Goal: Information Seeking & Learning: Learn about a topic

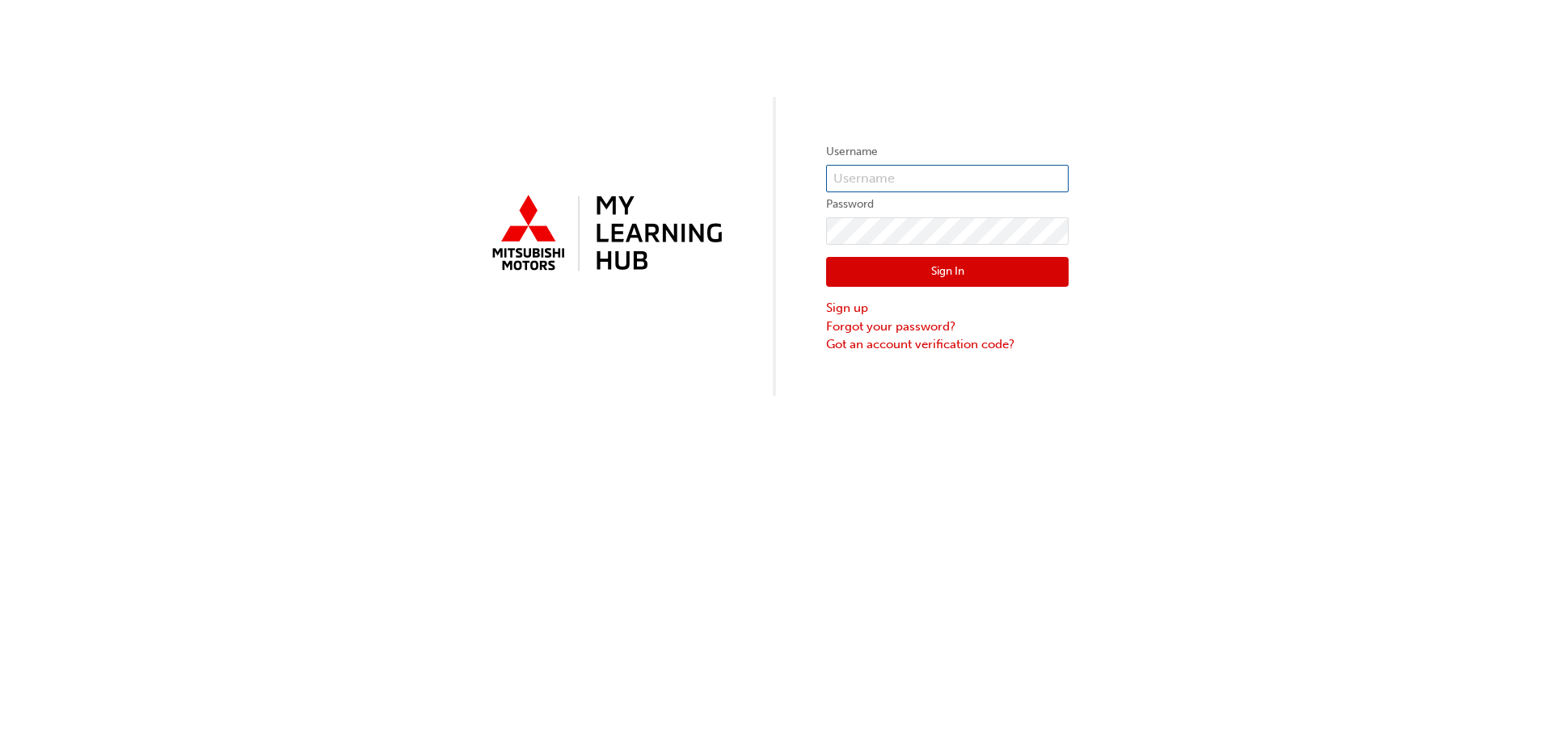
type input "[EMAIL_ADDRESS][DOMAIN_NAME]"
click at [947, 269] on button "Sign In" at bounding box center [947, 272] width 242 height 31
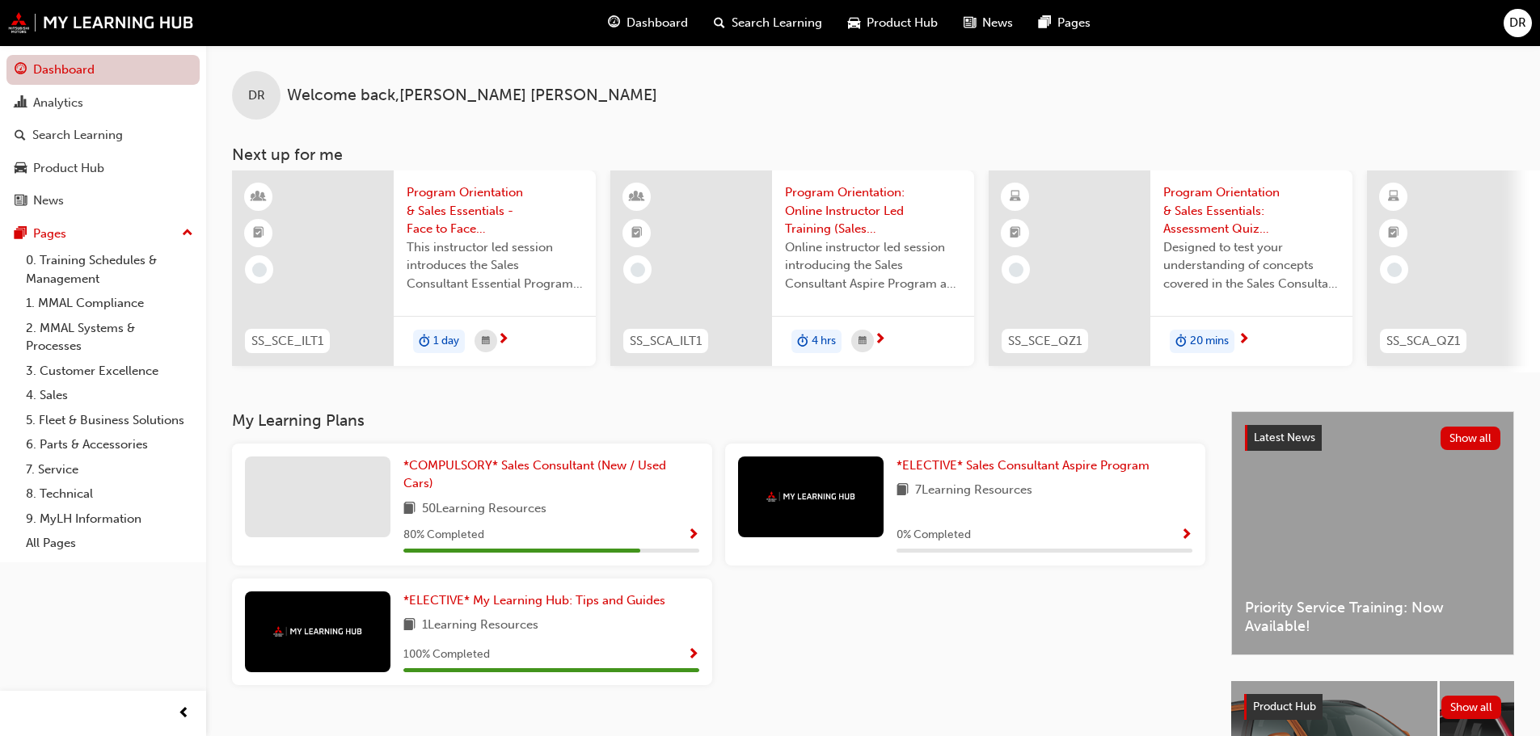
click at [112, 71] on link "Dashboard" at bounding box center [102, 70] width 193 height 30
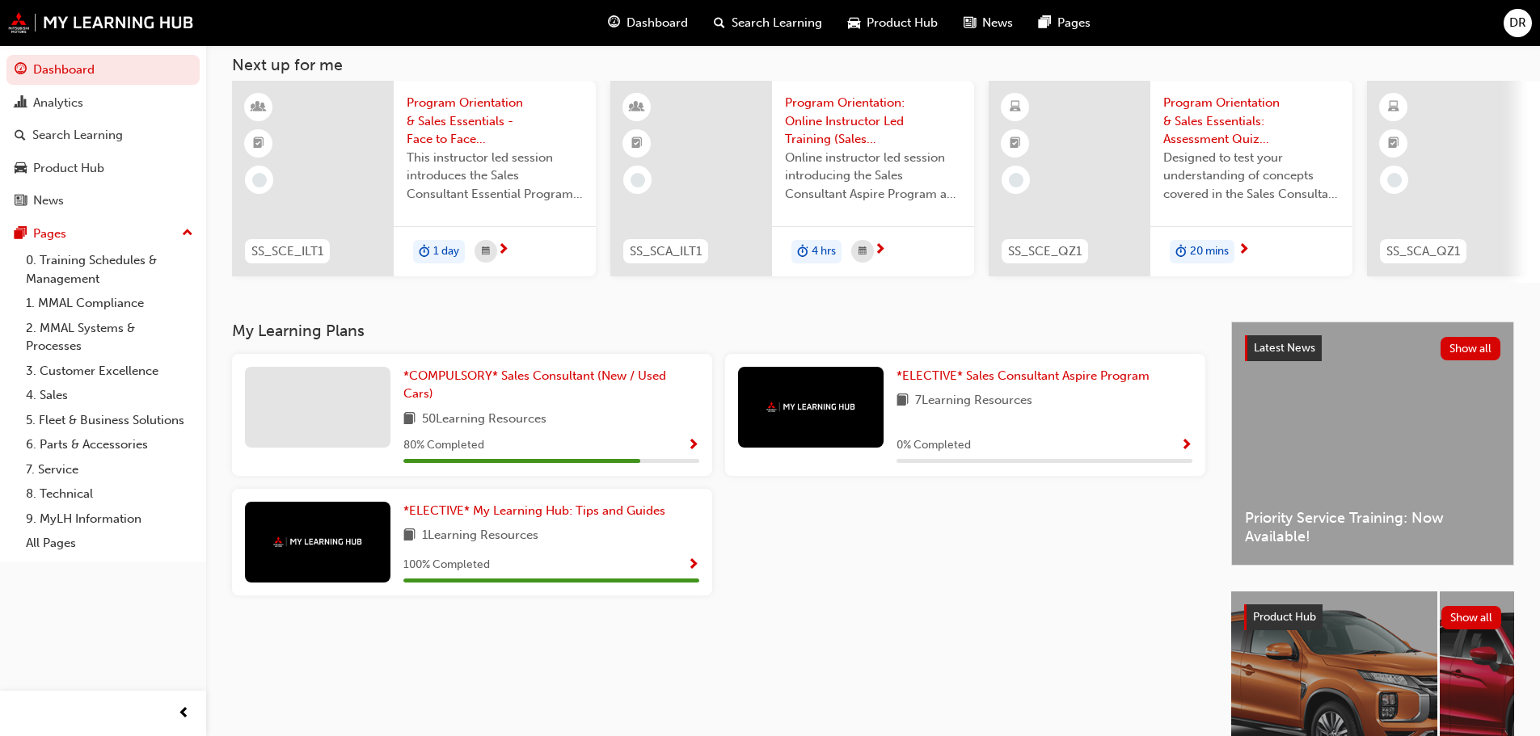
scroll to position [230, 0]
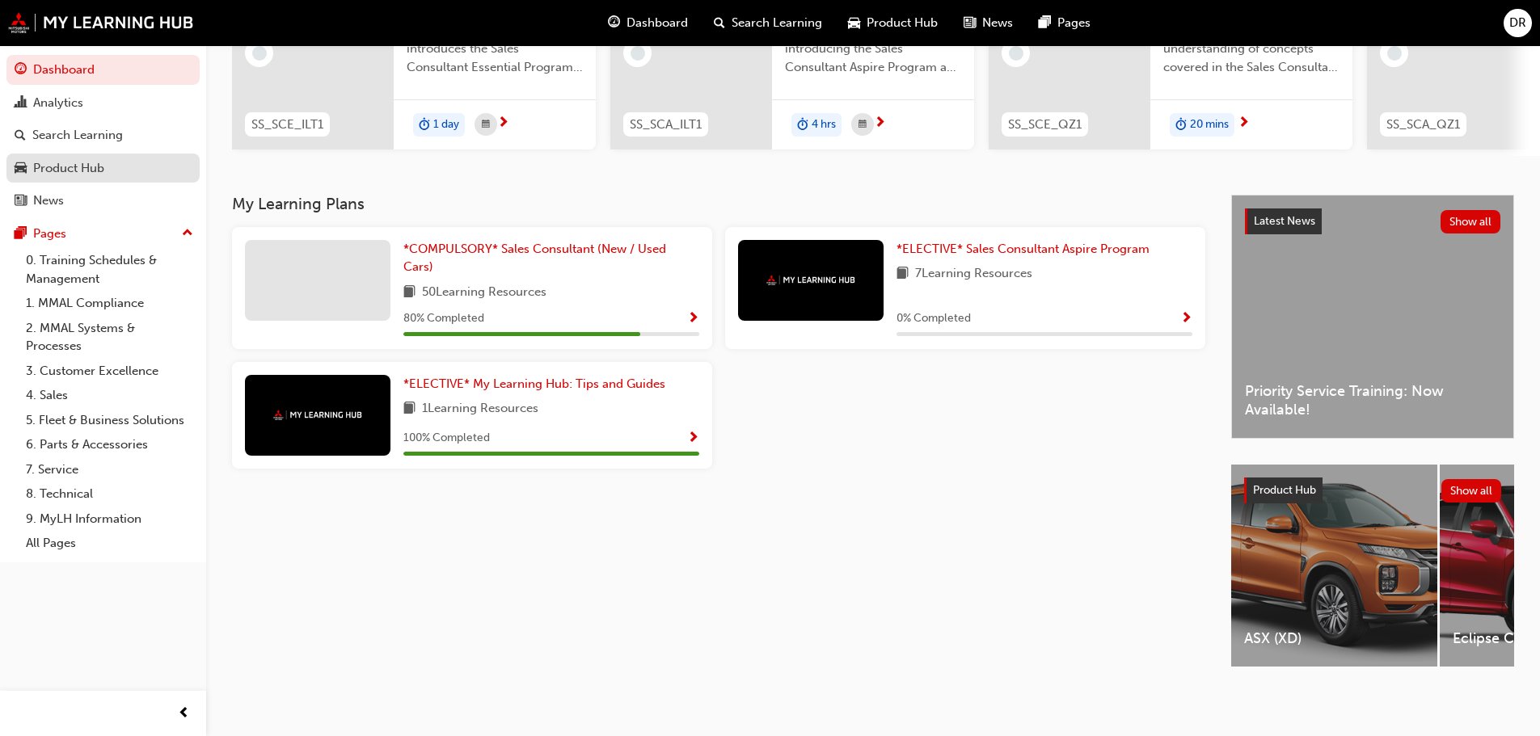
click at [98, 171] on div "Product Hub" at bounding box center [68, 168] width 71 height 19
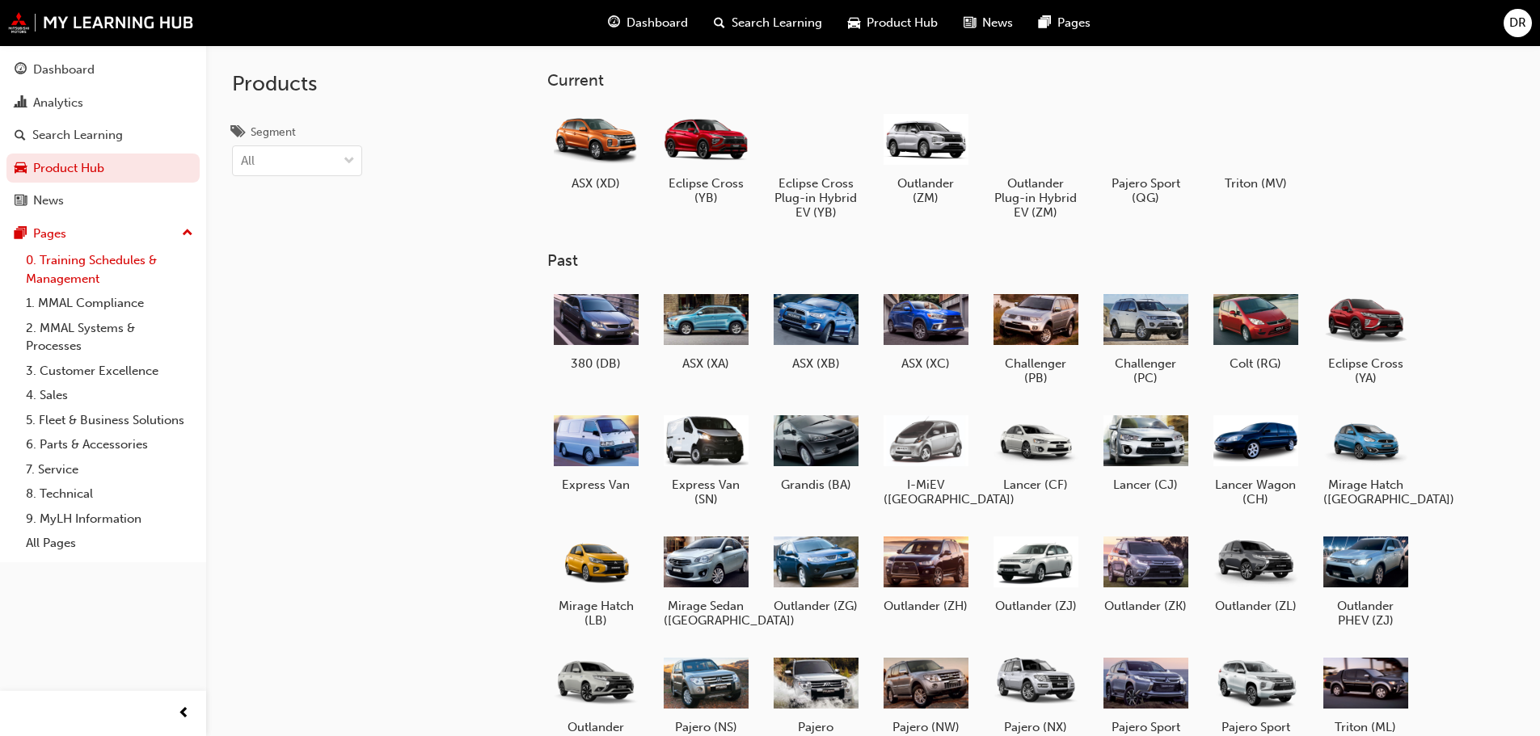
click at [105, 272] on link "0. Training Schedules & Management" at bounding box center [109, 269] width 180 height 43
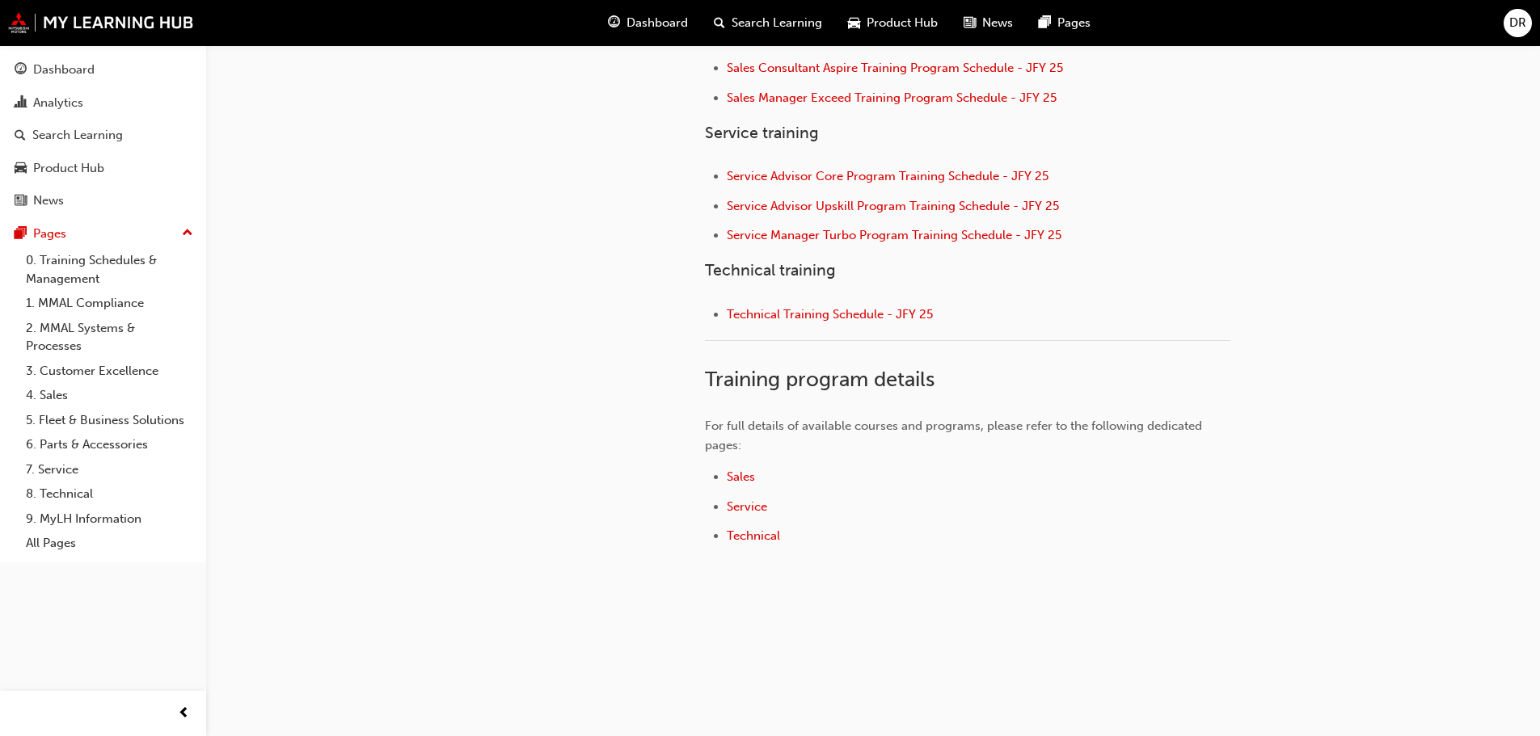
scroll to position [719, 0]
click at [82, 102] on div "Analytics" at bounding box center [58, 103] width 50 height 19
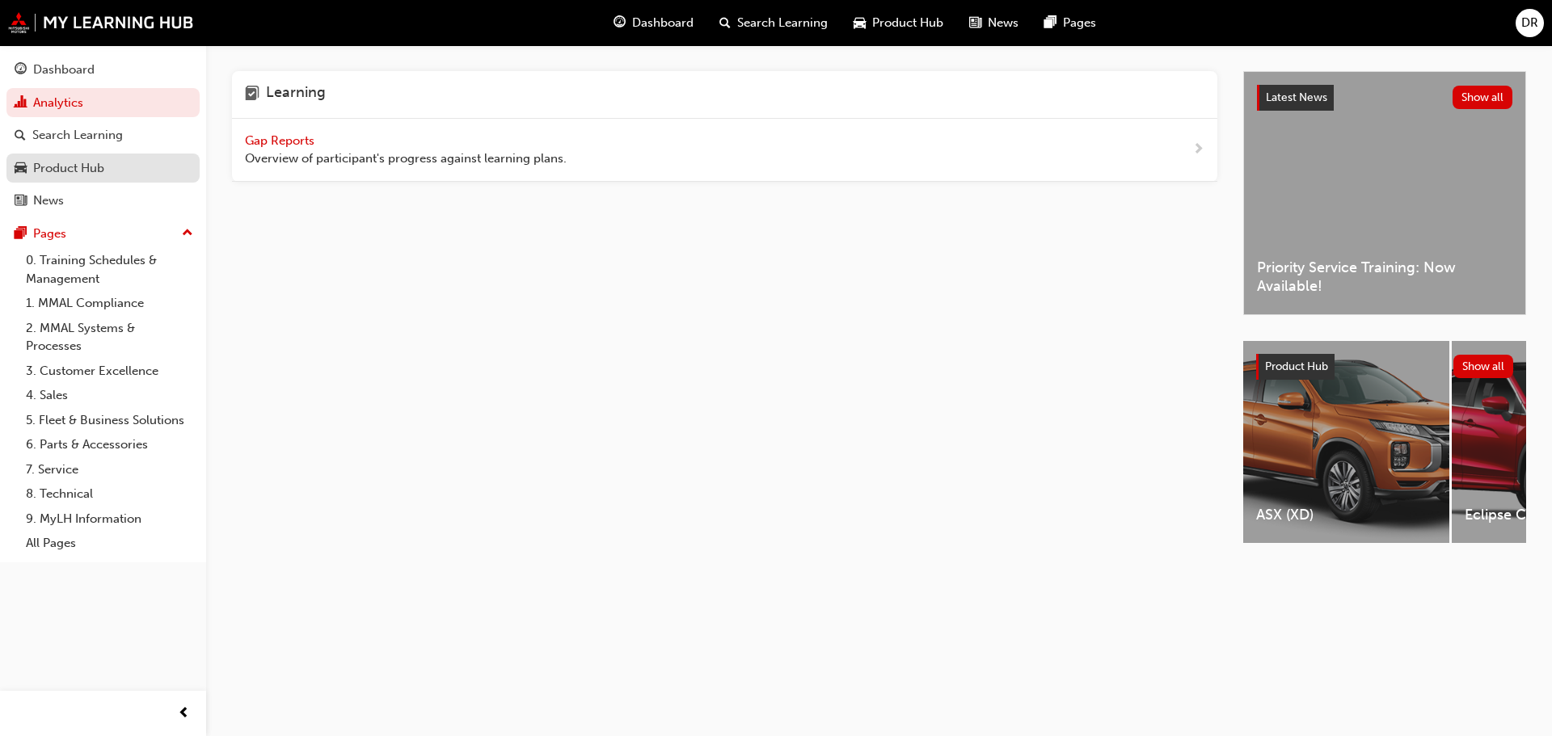
click at [77, 165] on div "Product Hub" at bounding box center [68, 168] width 71 height 19
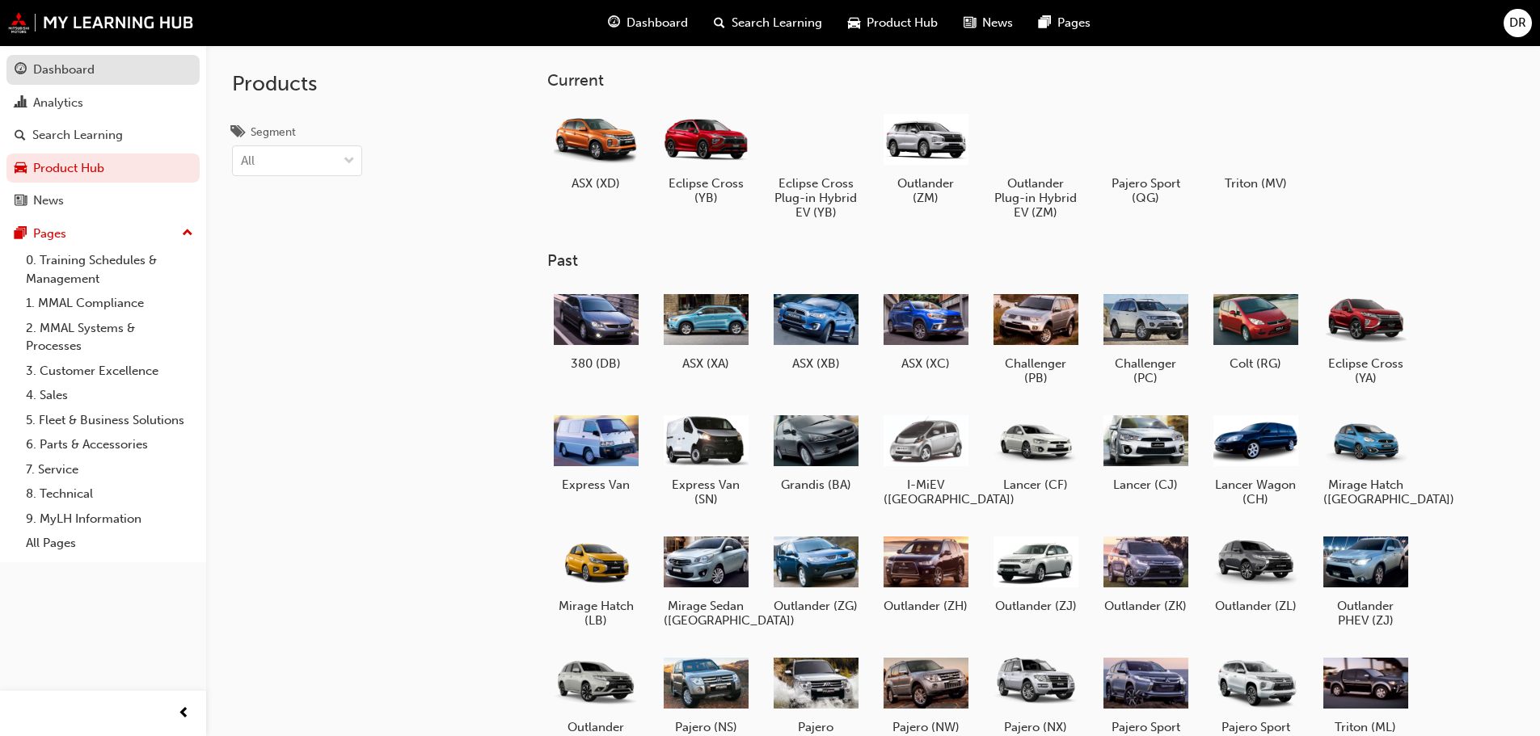
click at [76, 78] on div "Dashboard" at bounding box center [63, 70] width 61 height 19
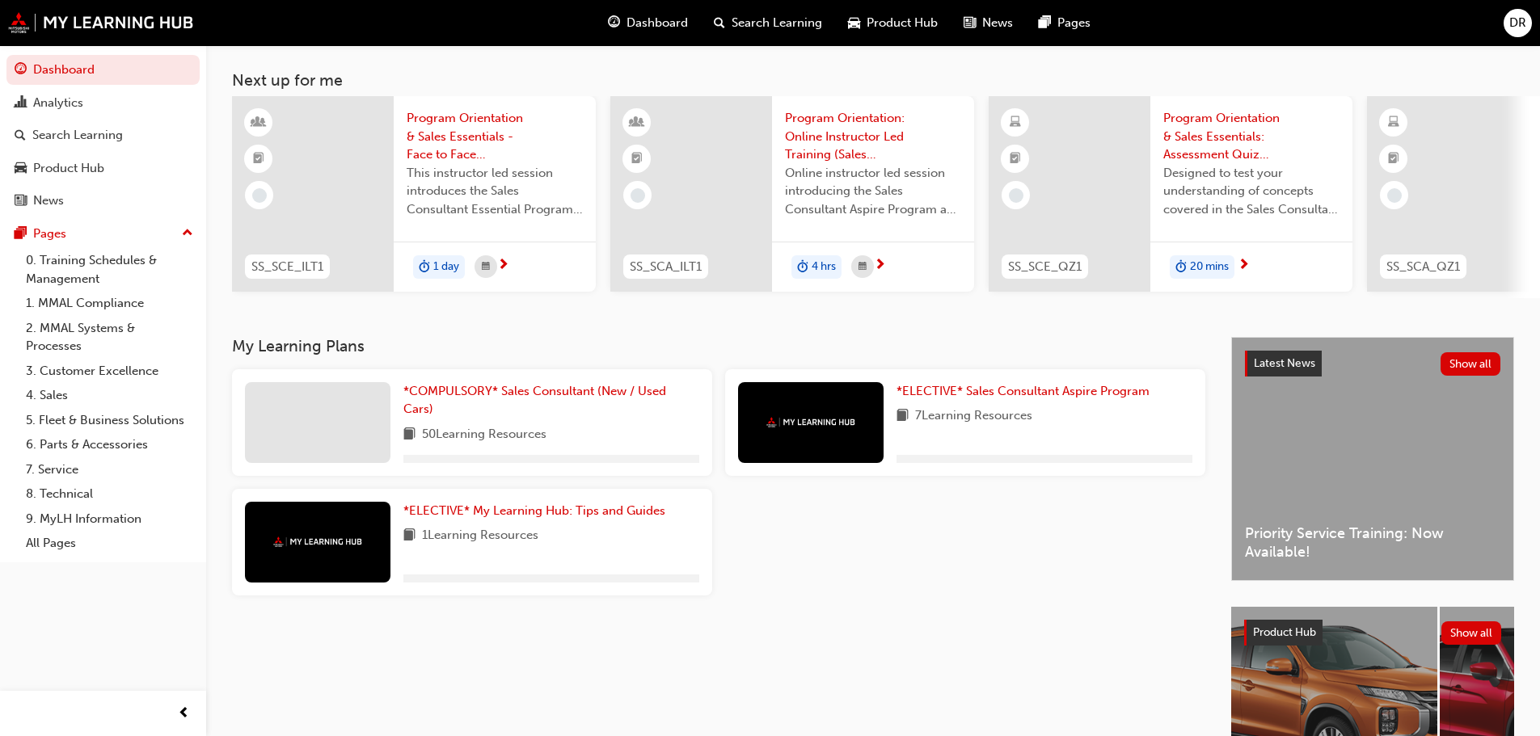
scroll to position [230, 0]
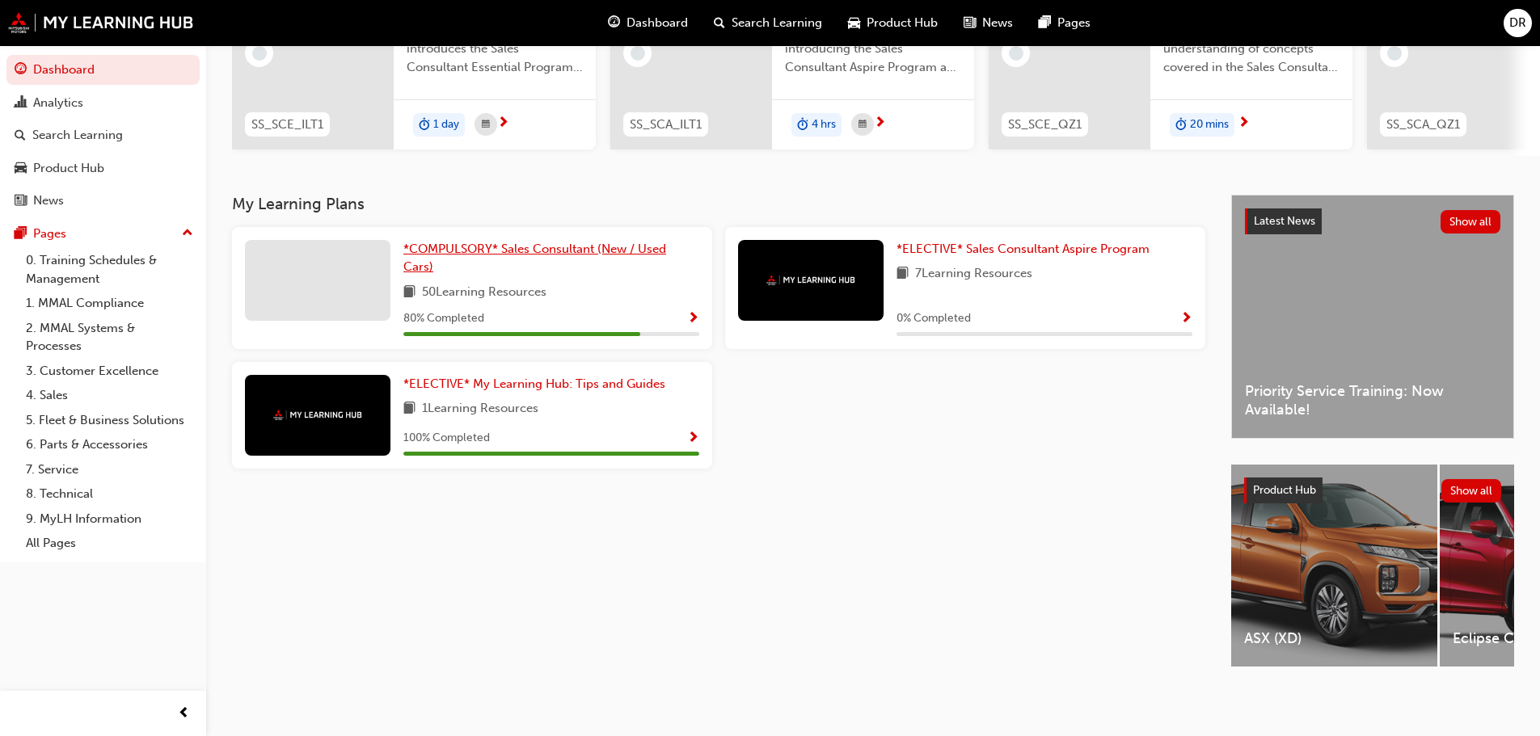
click at [468, 244] on span "*COMPULSORY* Sales Consultant (New / Used Cars)" at bounding box center [534, 258] width 263 height 33
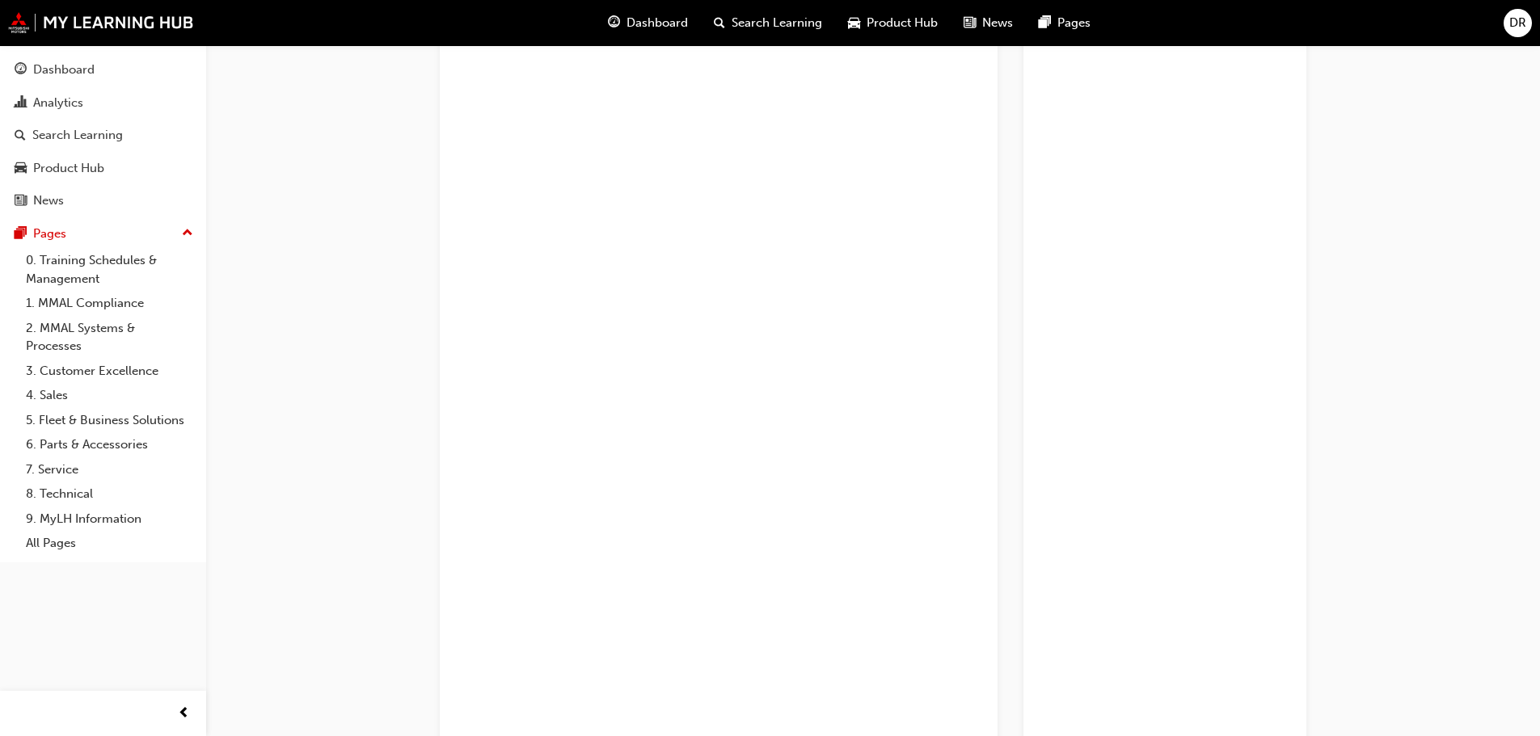
scroll to position [1238, 0]
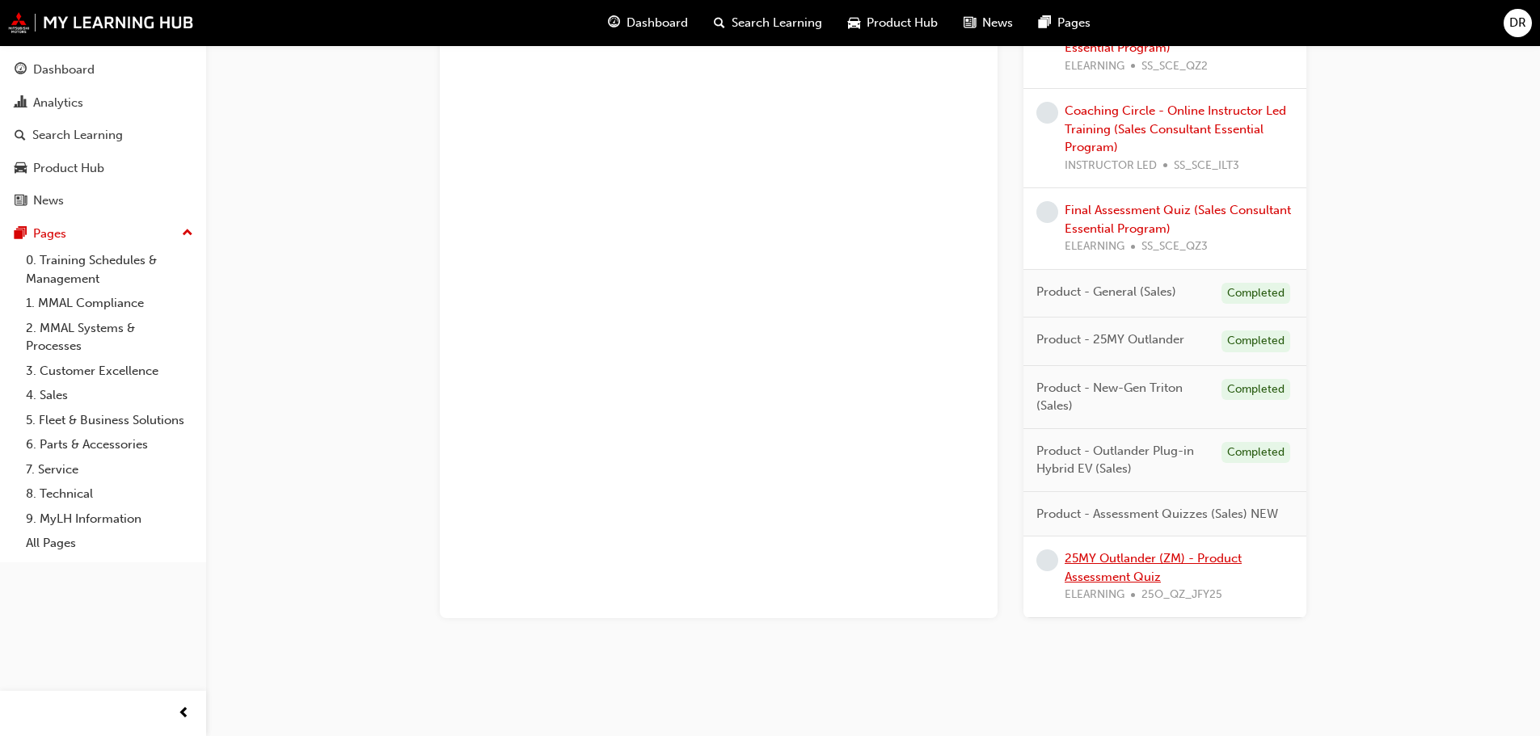
click at [1089, 561] on link "25MY Outlander (ZM) - Product Assessment Quiz" at bounding box center [1153, 567] width 177 height 33
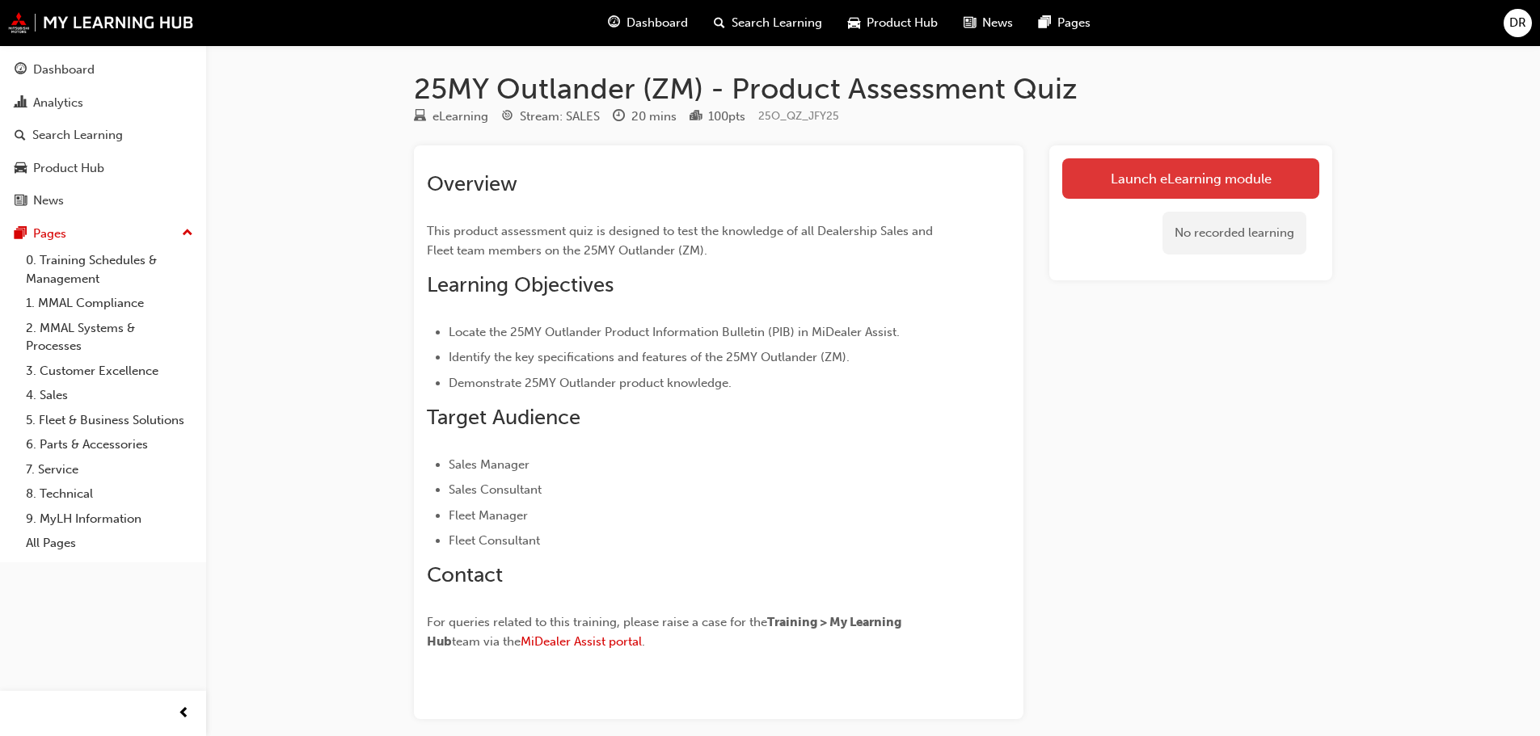
click at [1141, 189] on link "Launch eLearning module" at bounding box center [1190, 178] width 257 height 40
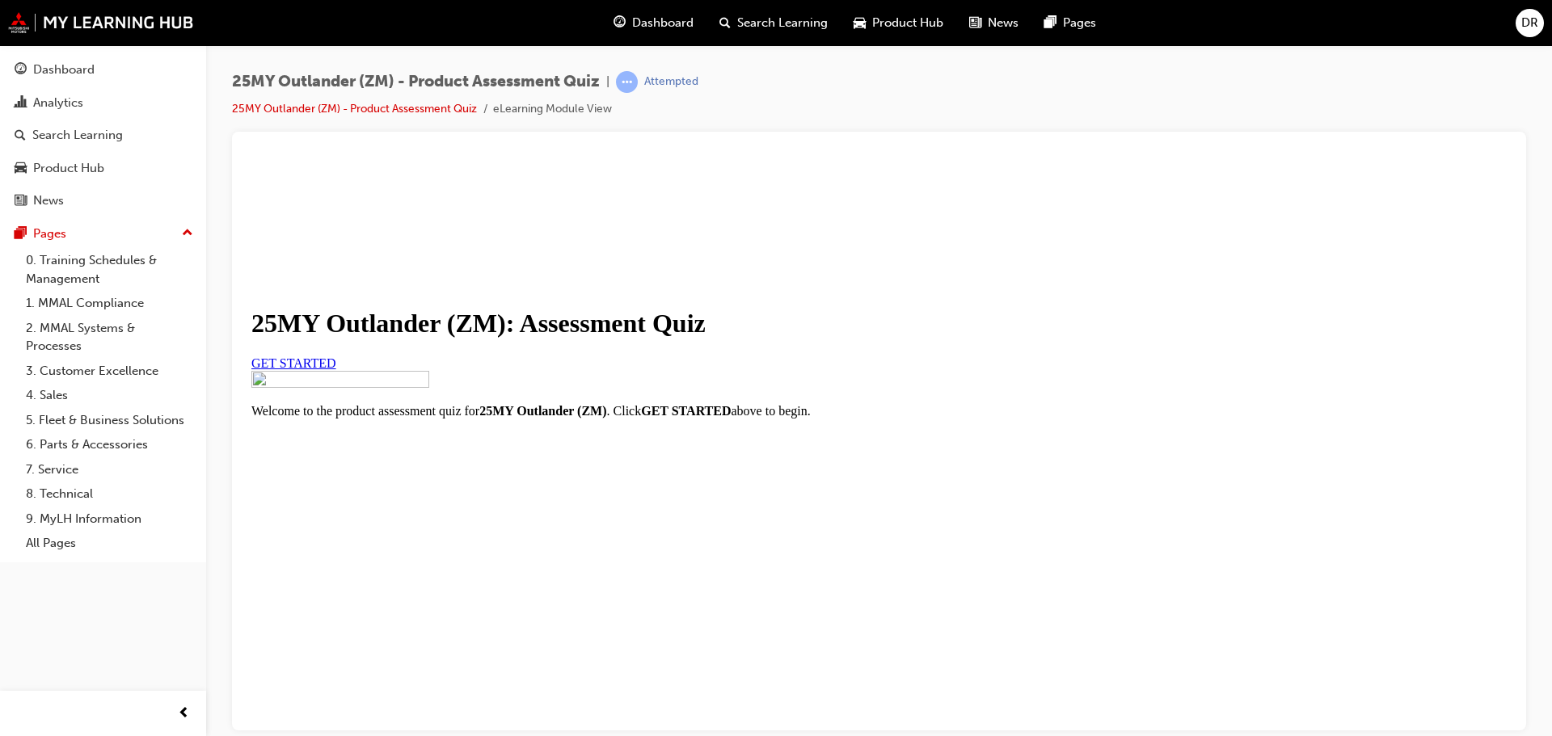
click at [336, 369] on link "GET STARTED" at bounding box center [293, 363] width 85 height 14
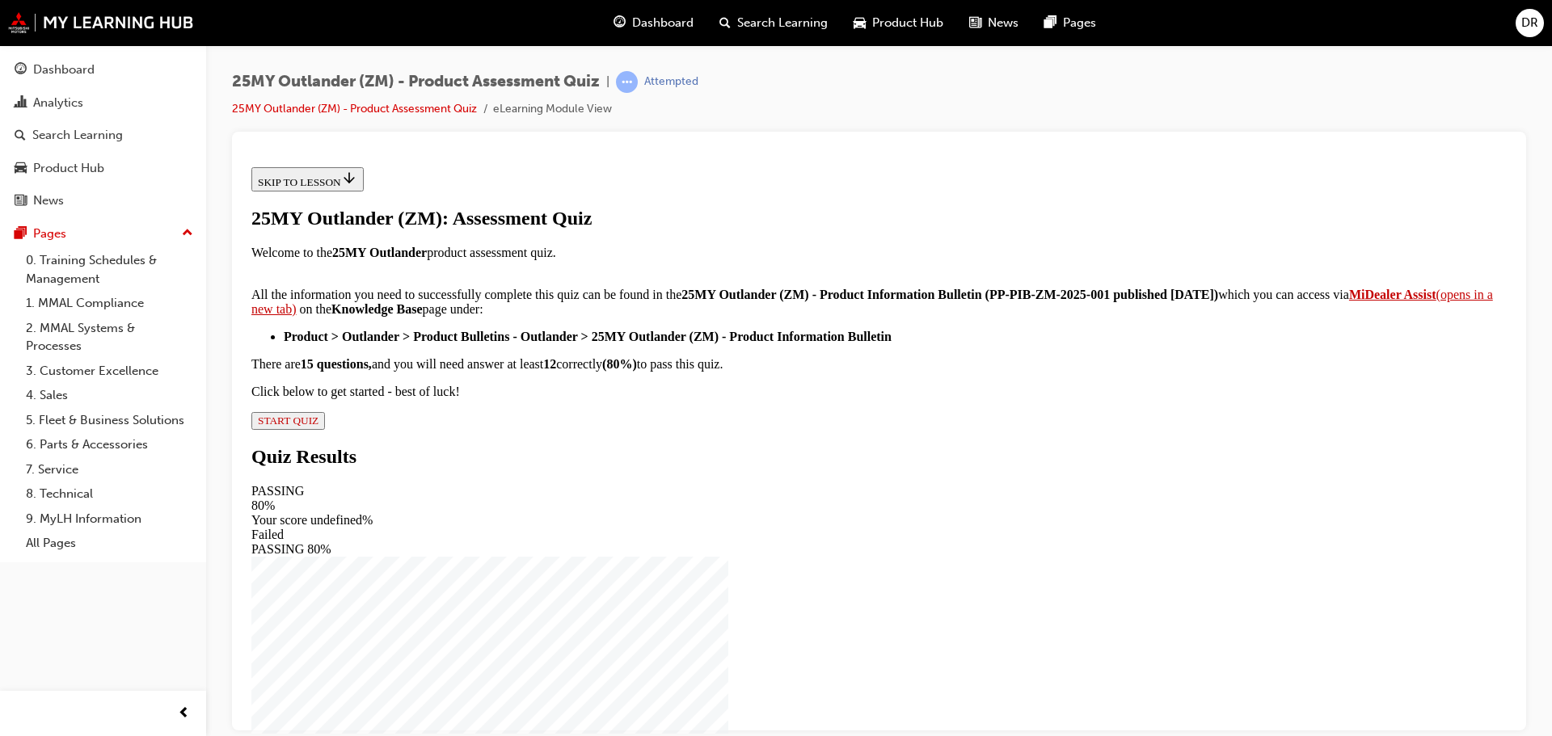
scroll to position [269, 0]
click at [318, 426] on span "START QUIZ" at bounding box center [288, 420] width 61 height 12
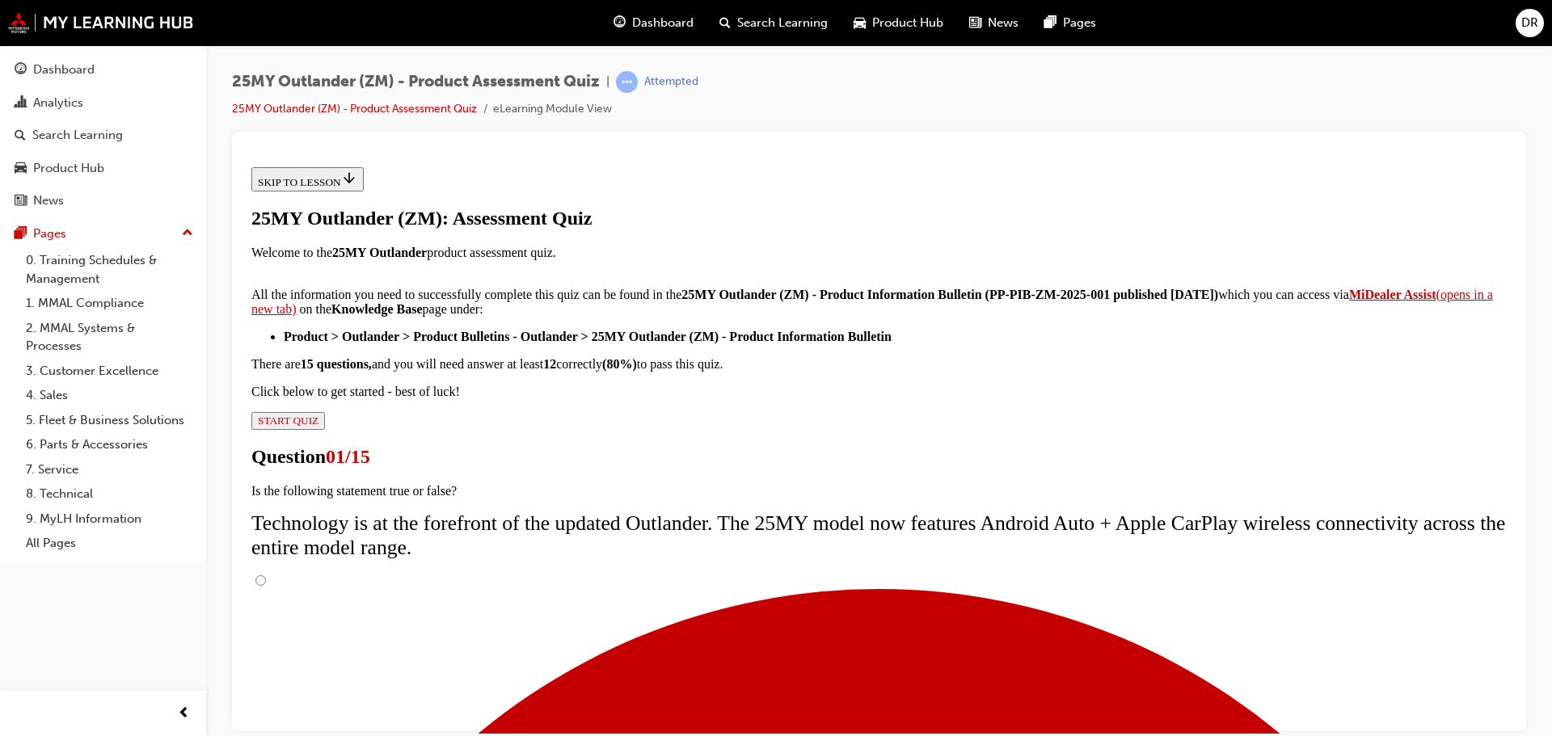
click at [266, 575] on input "True" at bounding box center [260, 580] width 11 height 11
radio input "true"
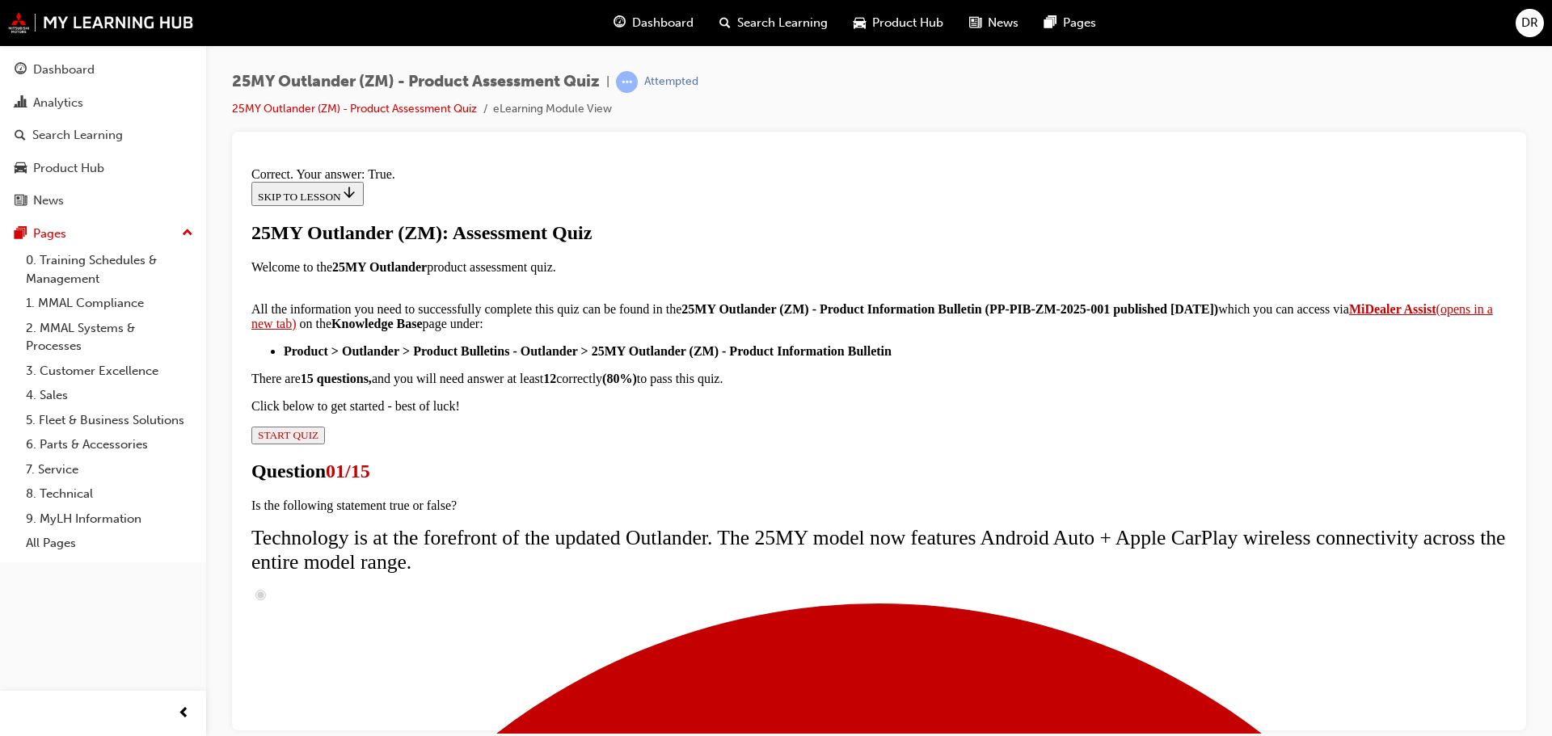
scroll to position [196, 0]
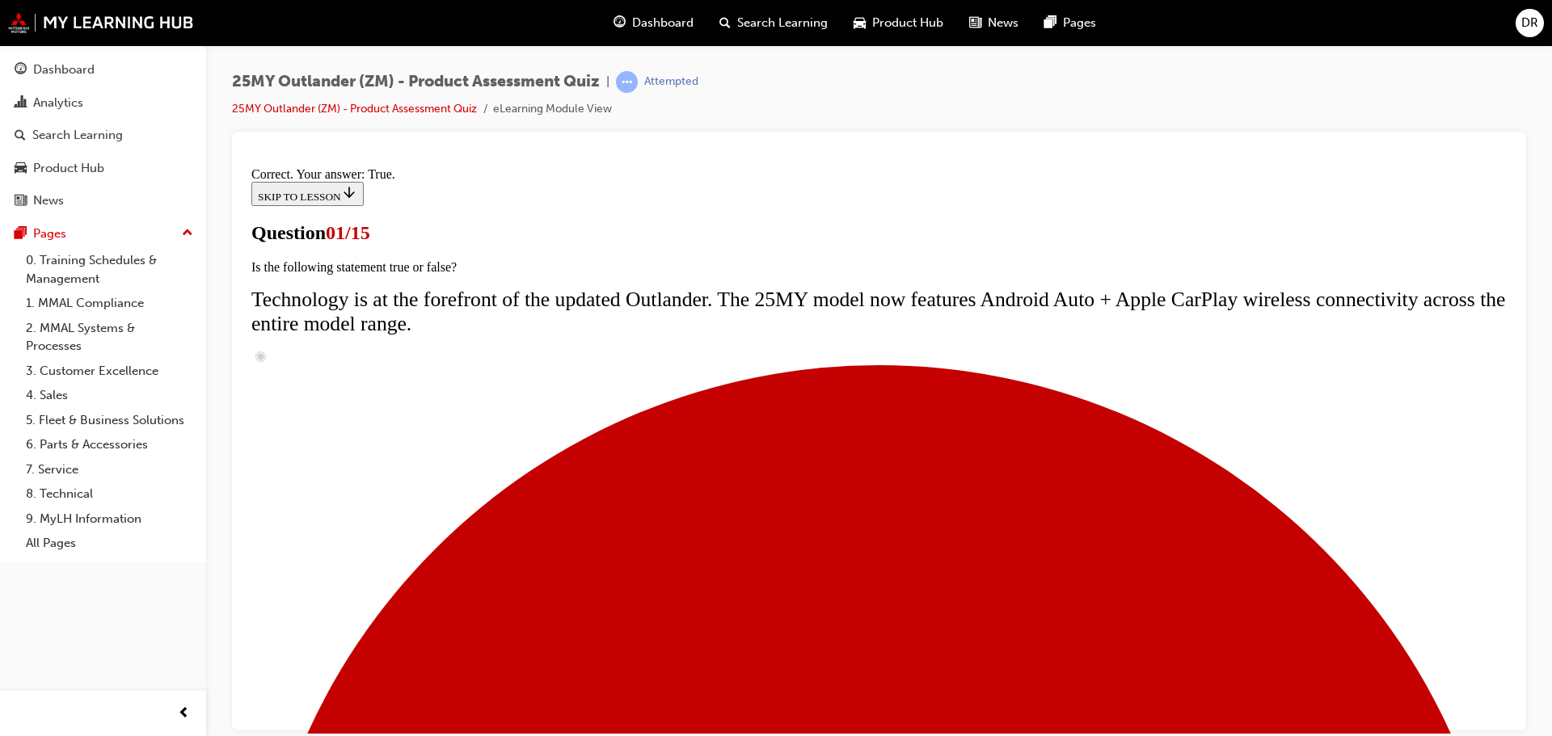
radio input "true"
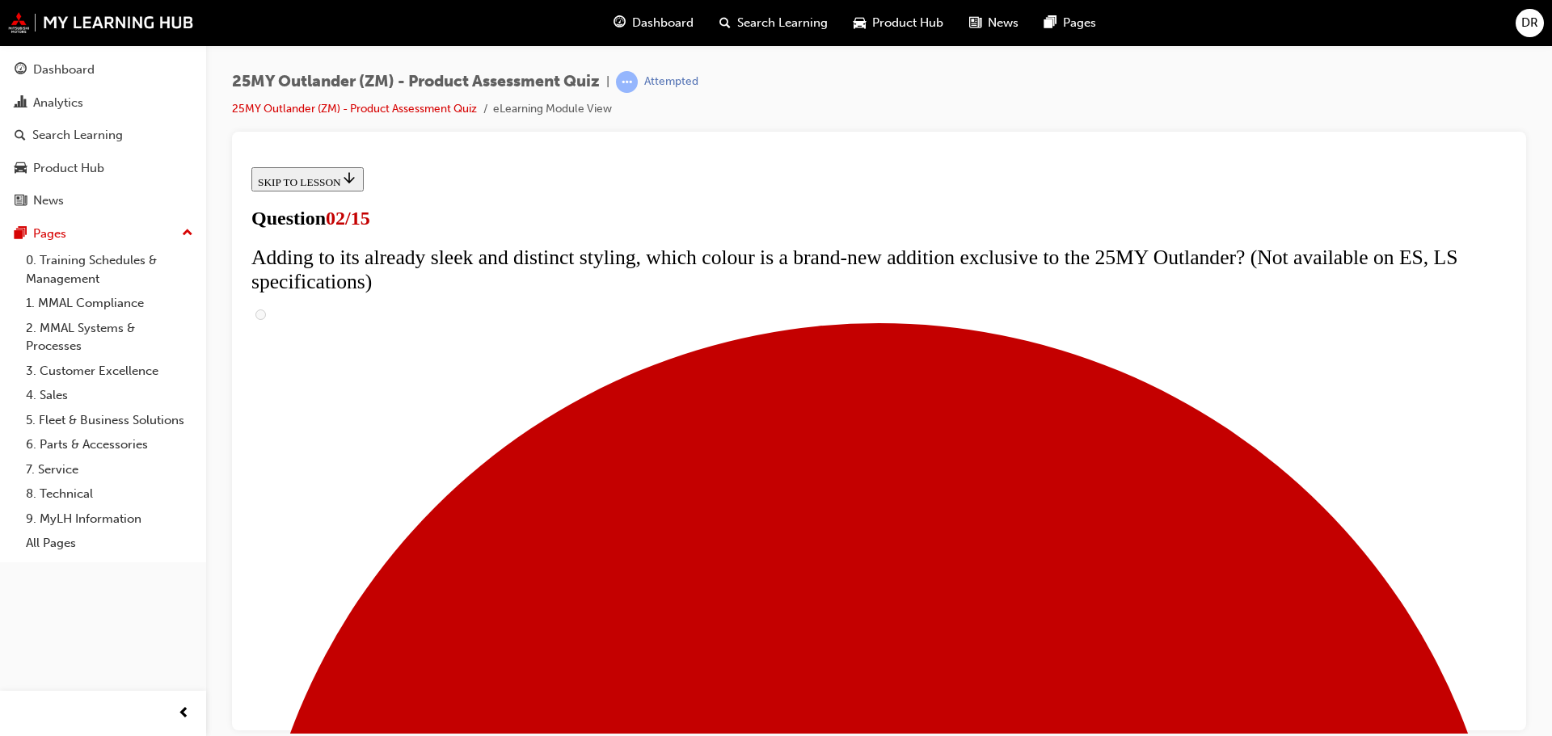
scroll to position [81, 0]
checkbox input "true"
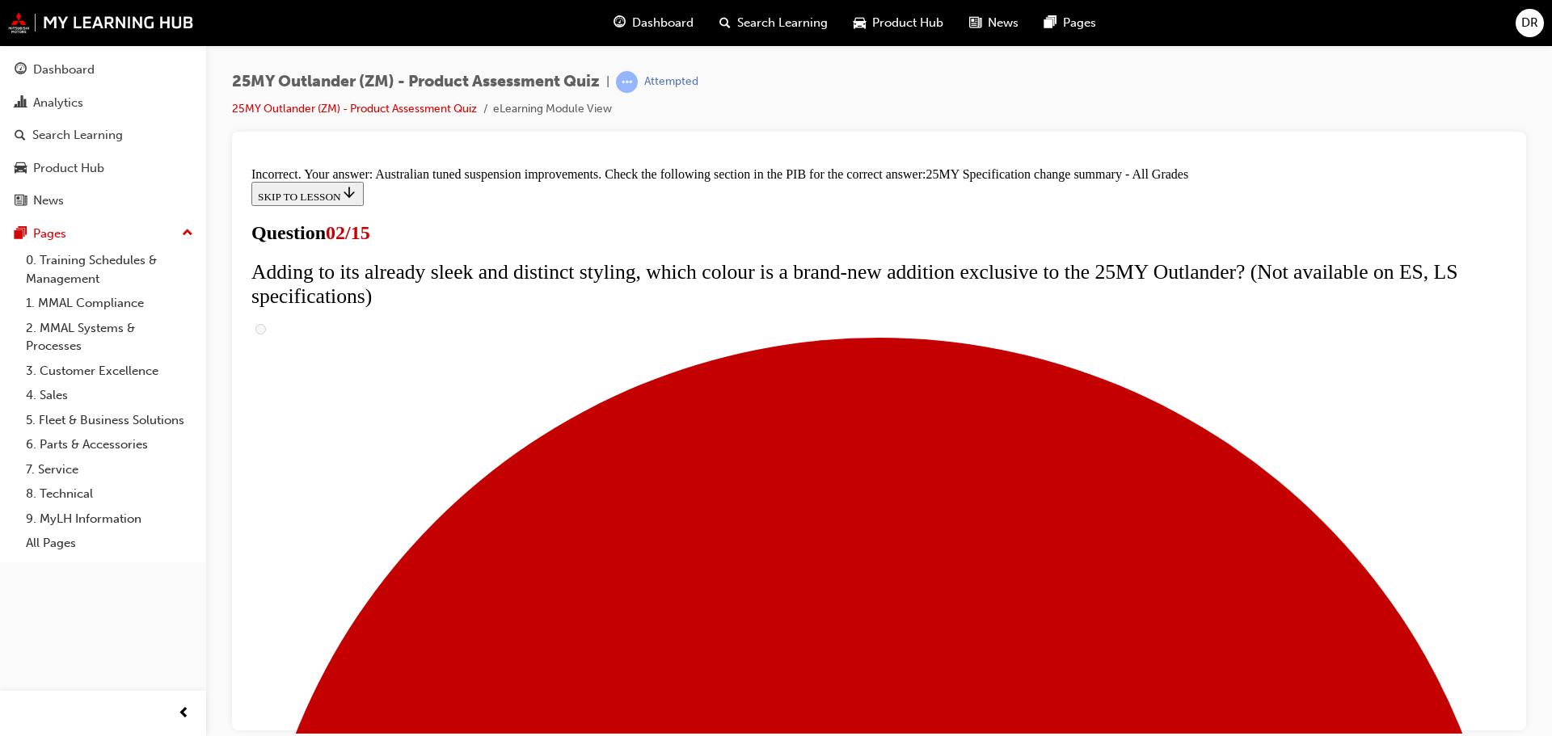
scroll to position [554, 0]
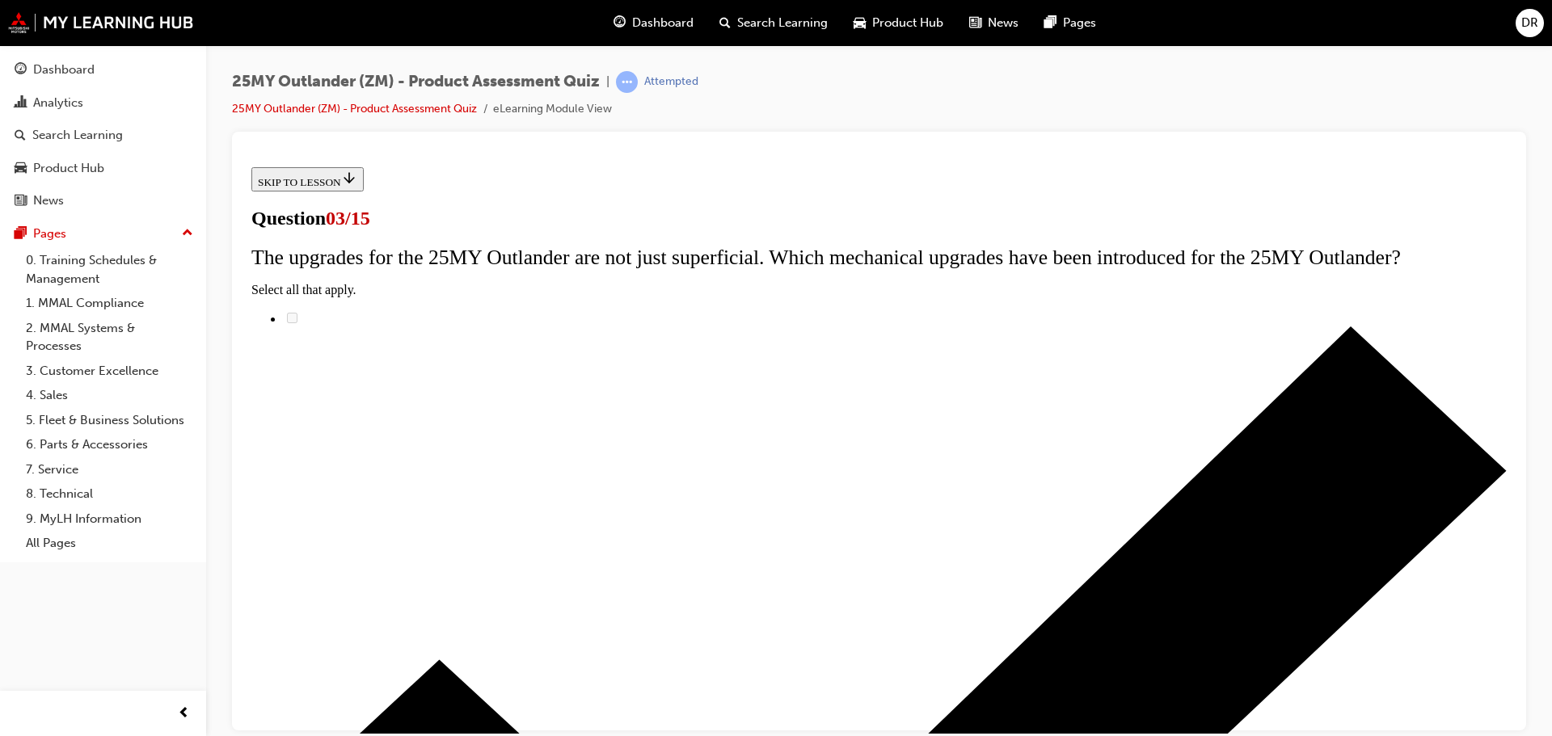
scroll to position [162, 0]
radio input "true"
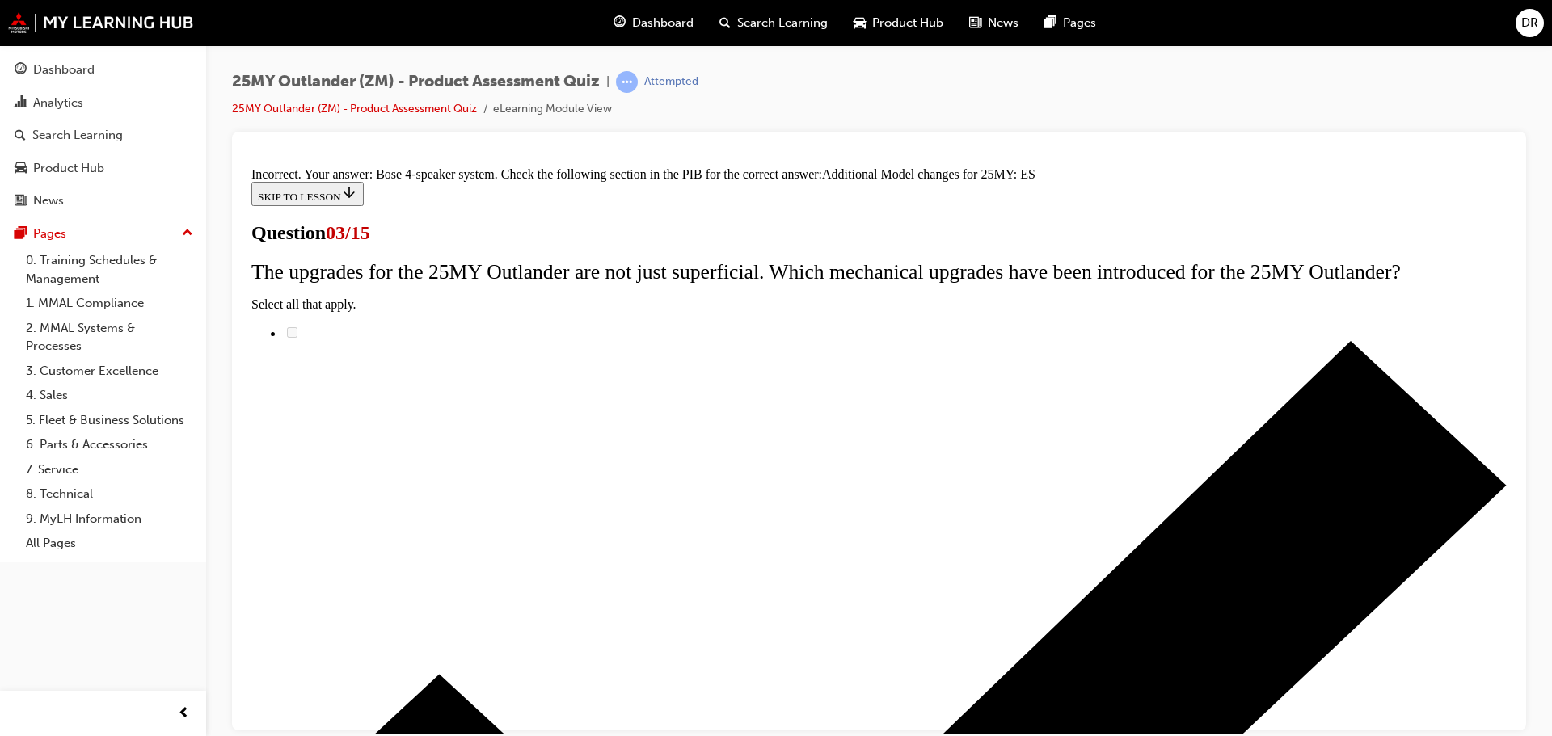
scroll to position [369, 0]
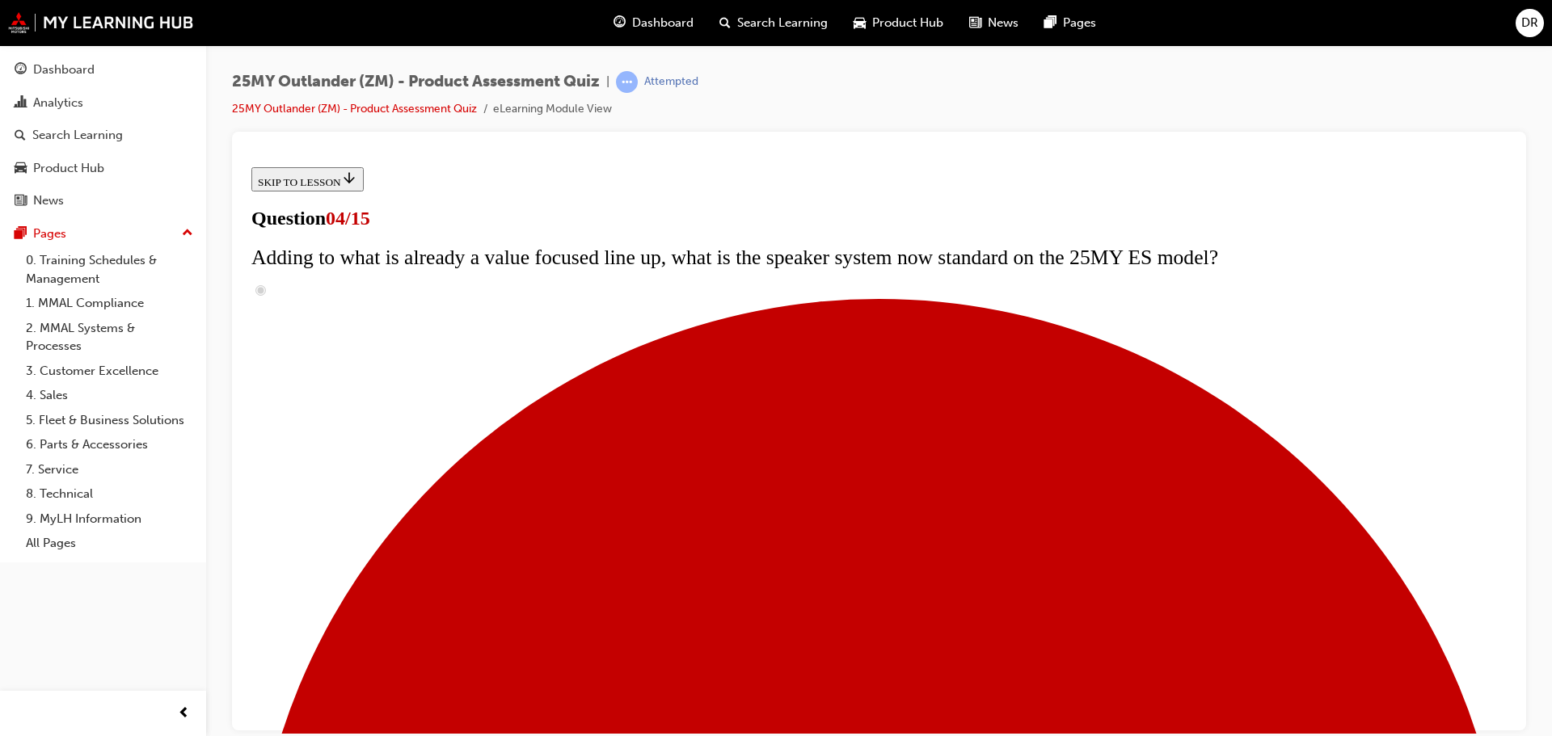
scroll to position [162, 0]
checkbox input "true"
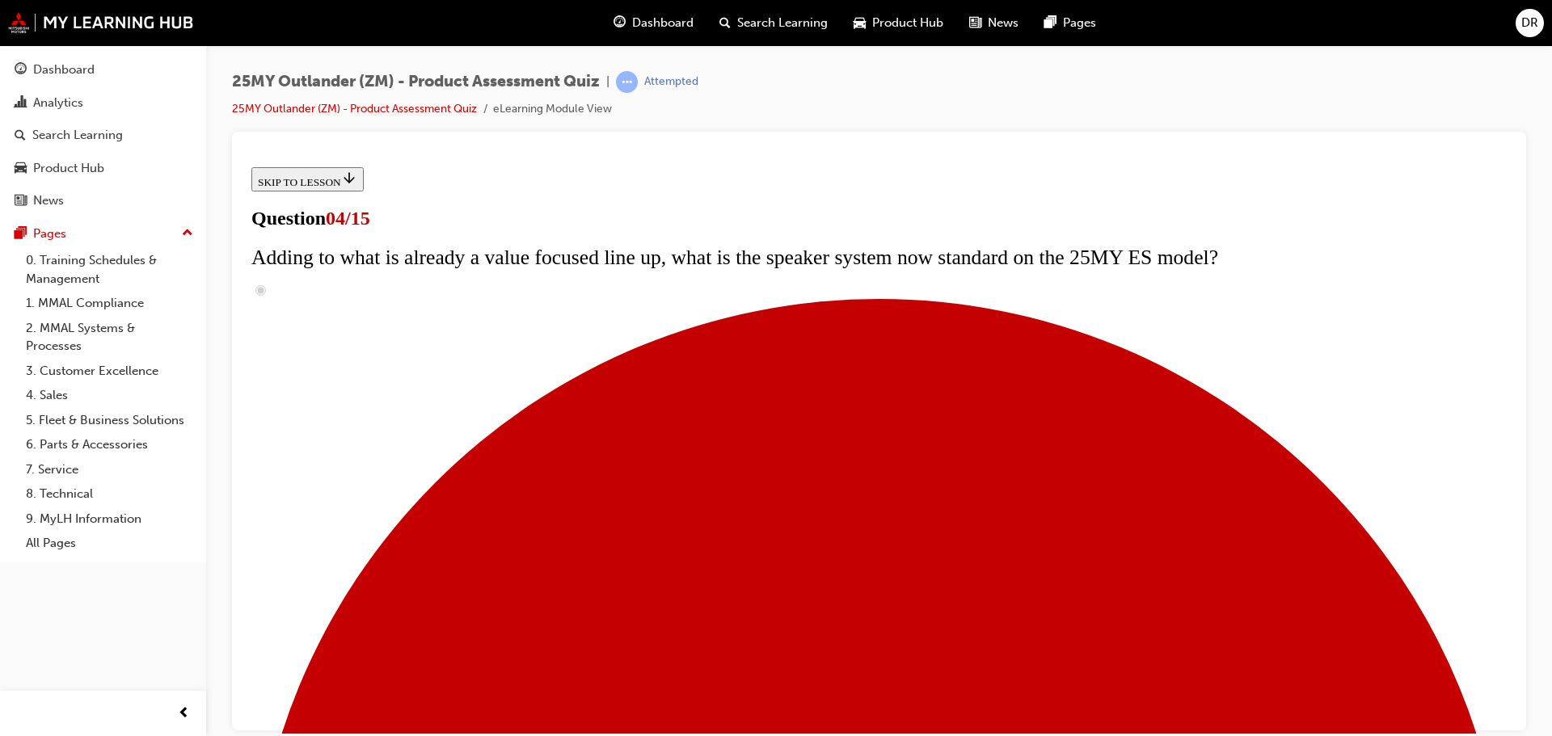
checkbox input "true"
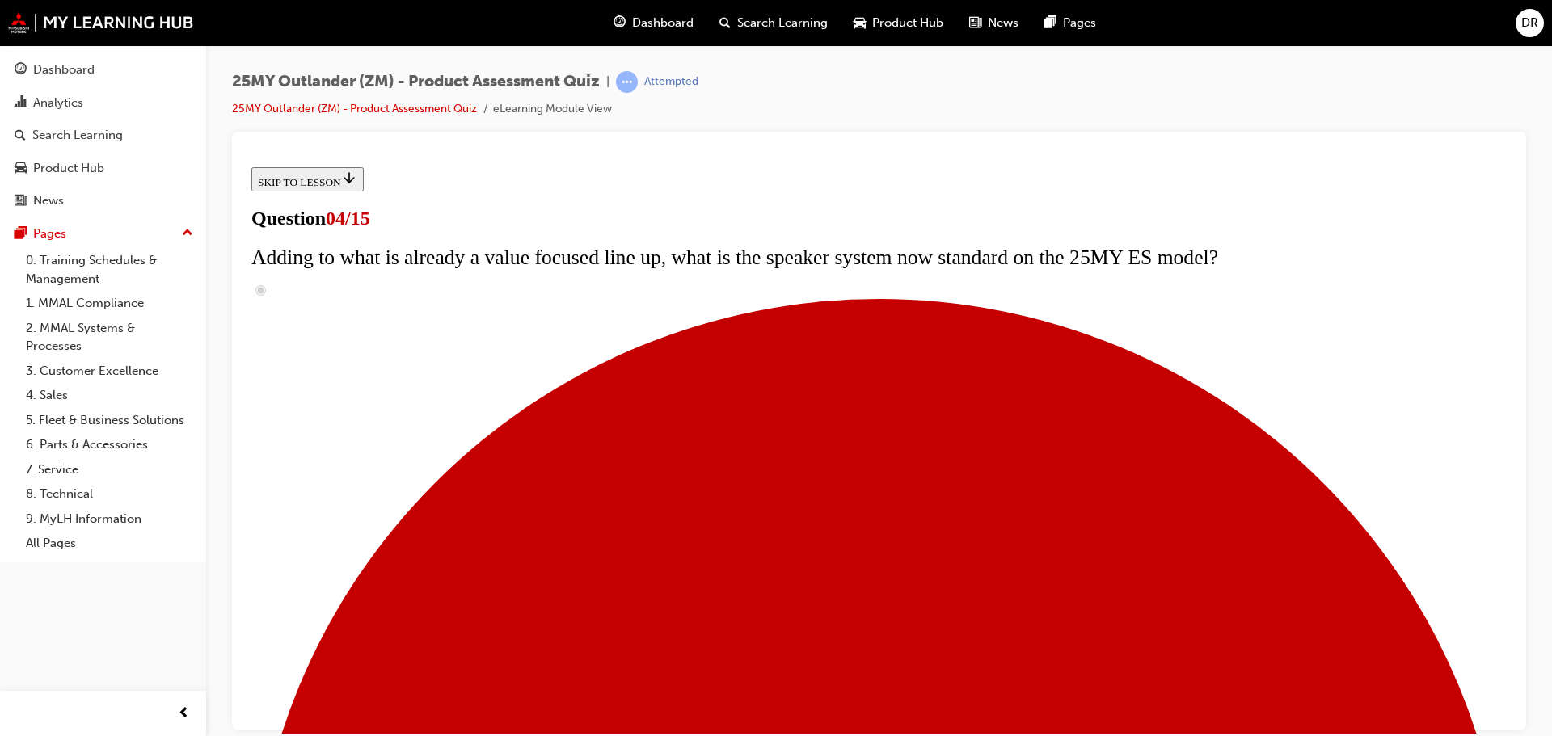
checkbox input "true"
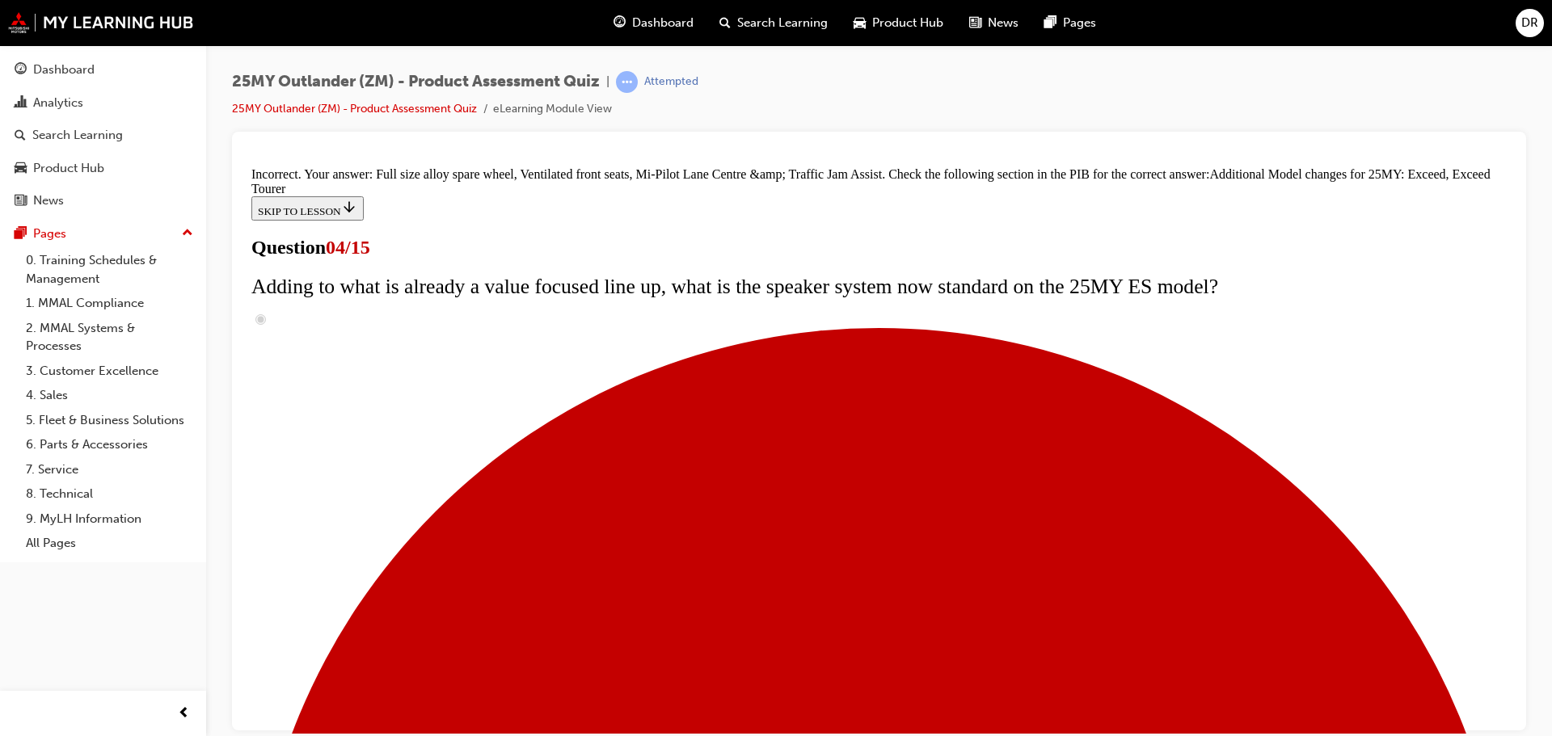
scroll to position [618, 0]
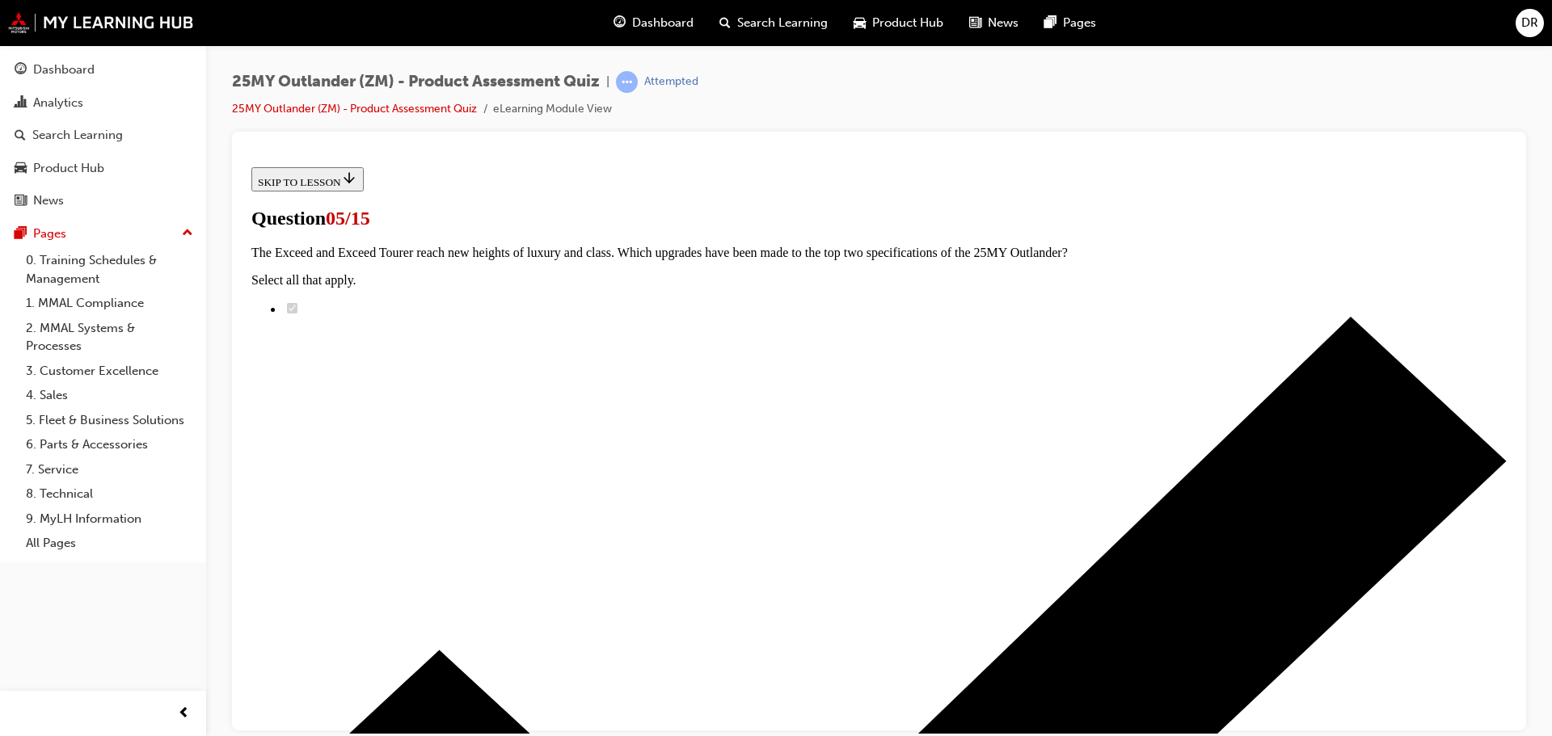
scroll to position [242, 0]
radio input "true"
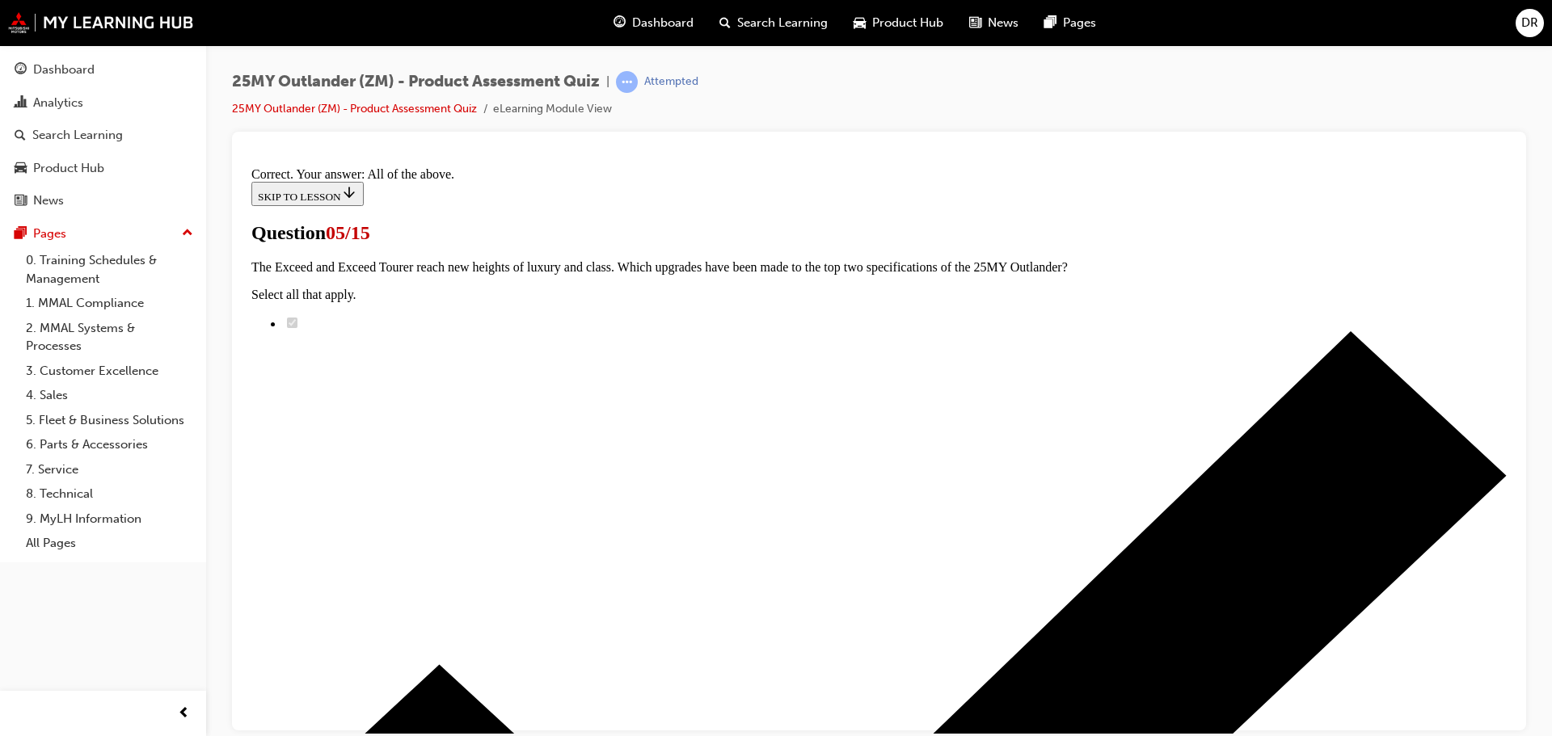
scroll to position [399, 0]
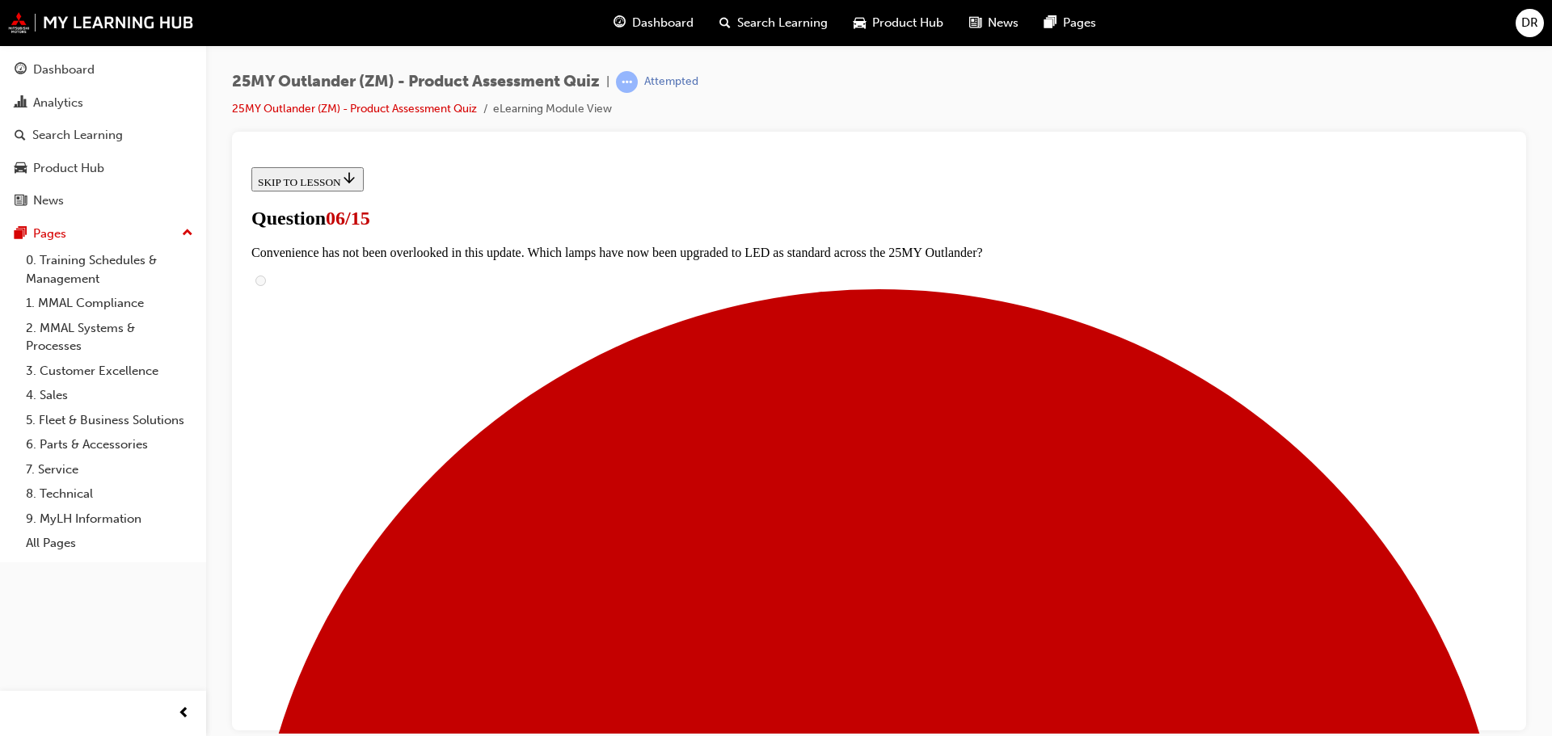
scroll to position [323, 0]
radio input "true"
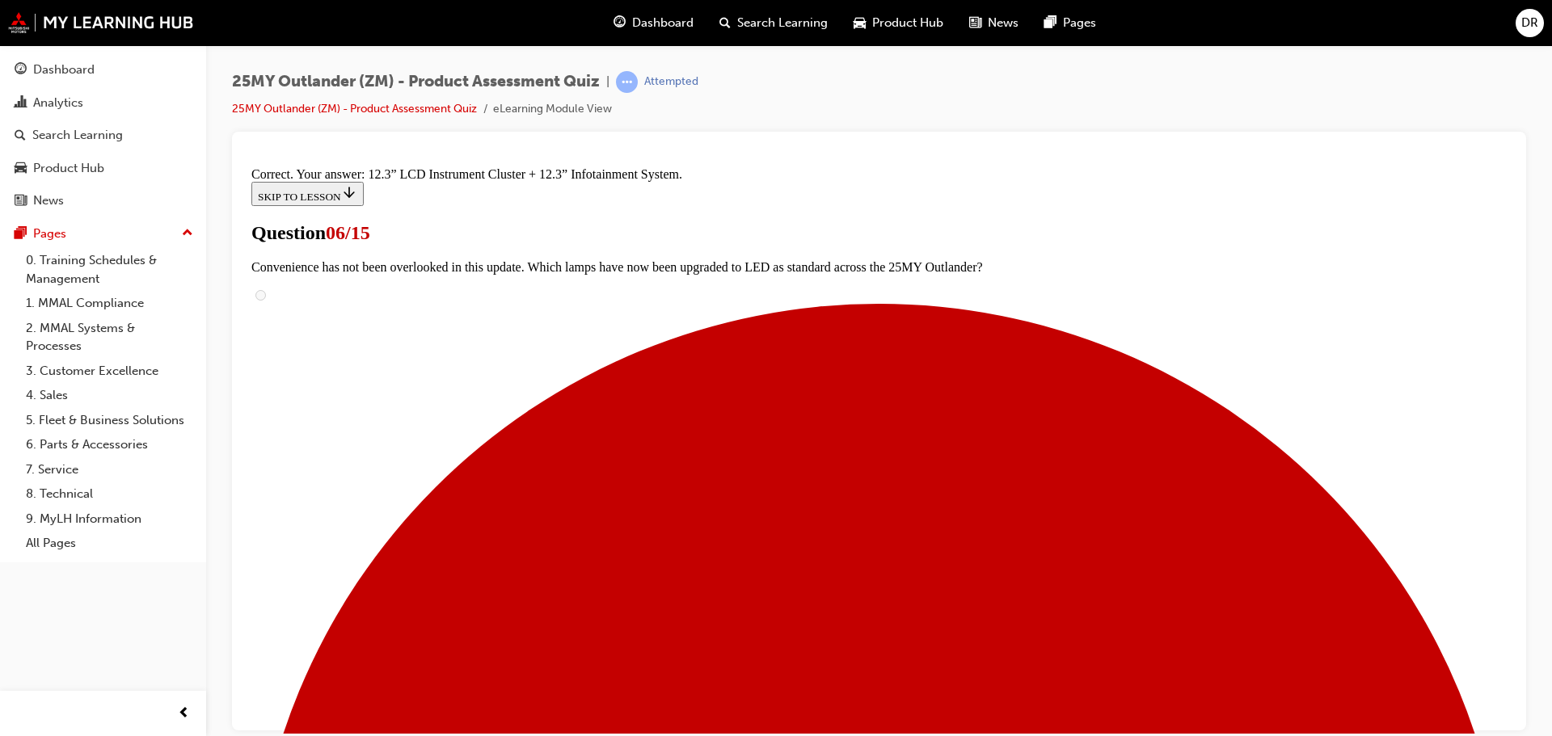
scroll to position [552, 0]
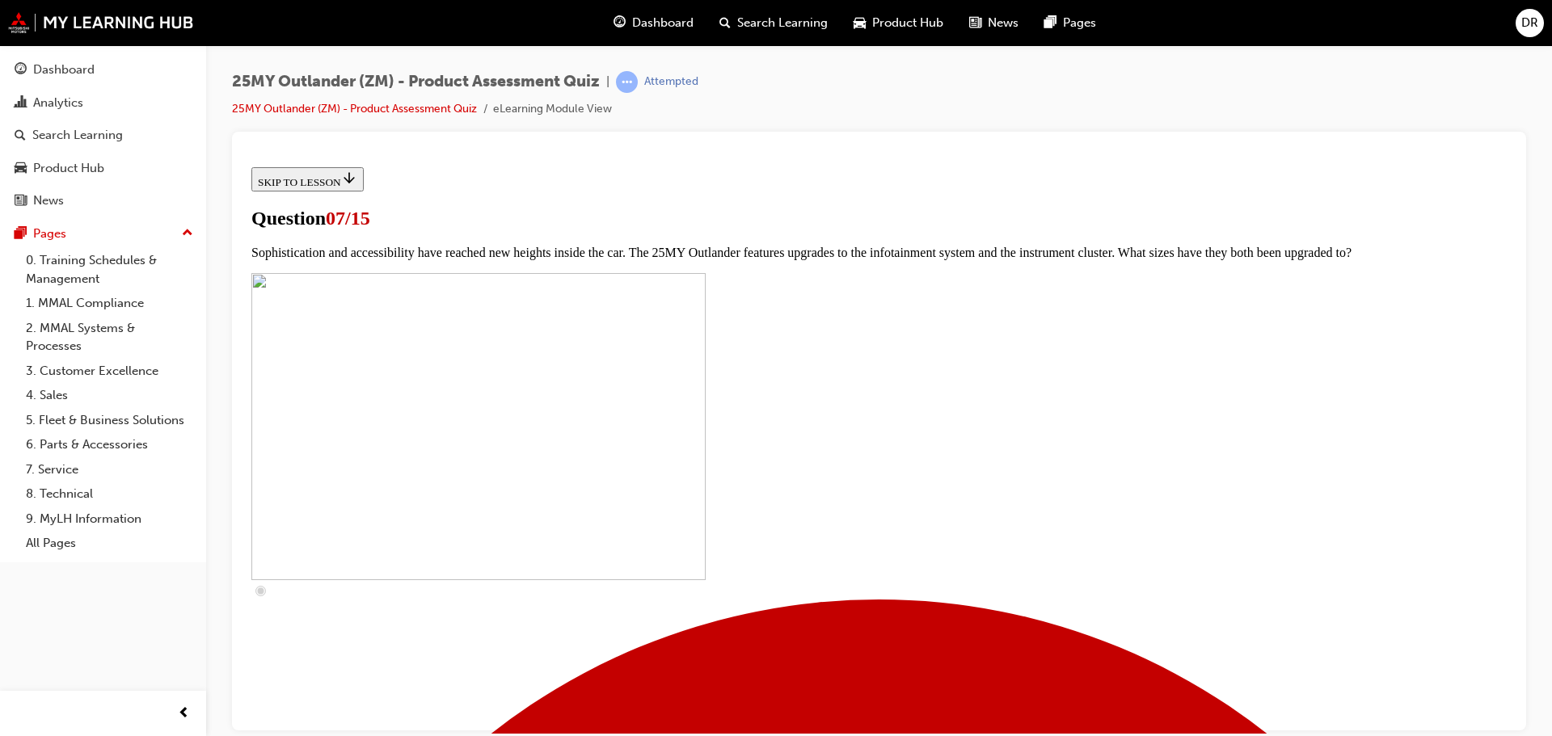
scroll to position [647, 0]
checkbox input "true"
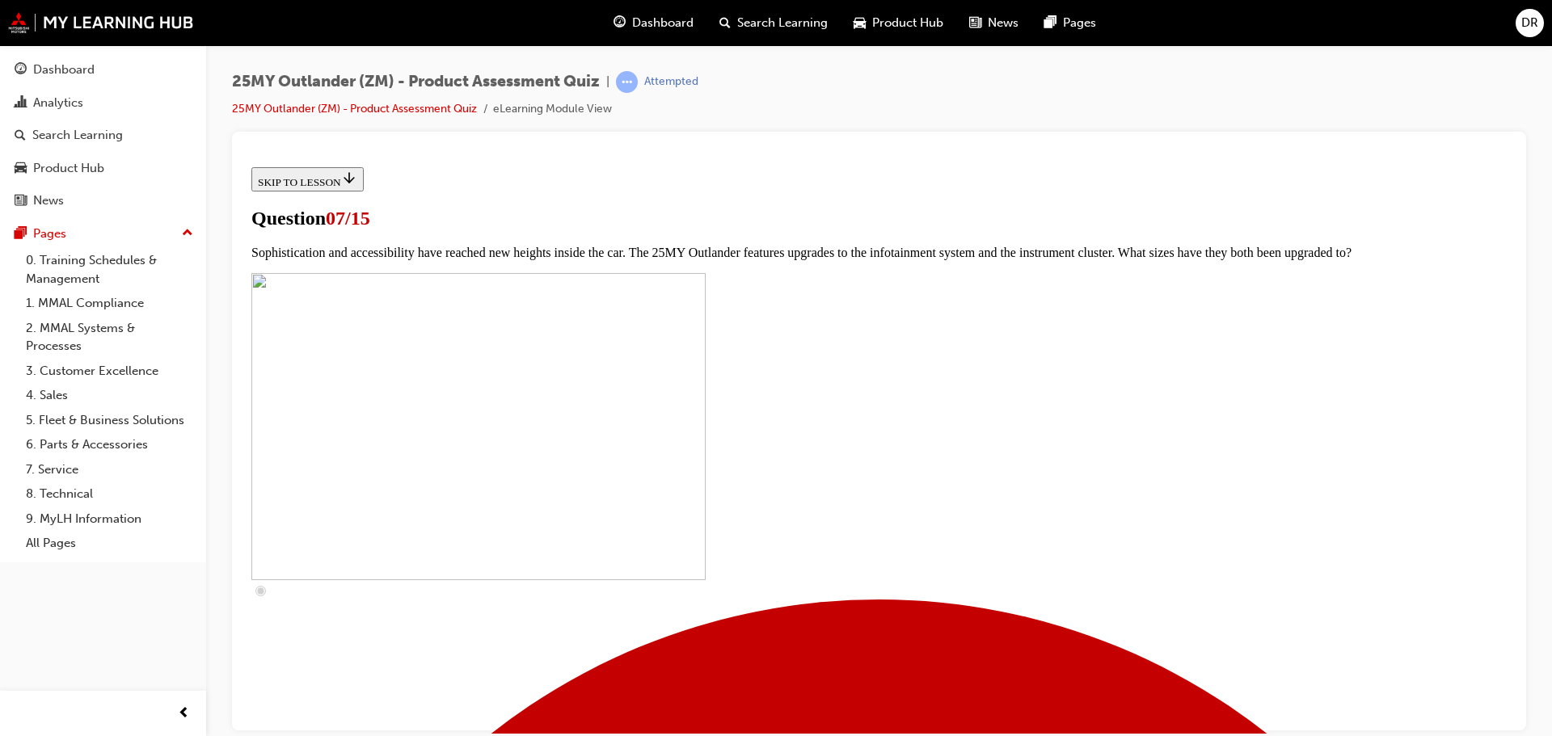
checkbox input "true"
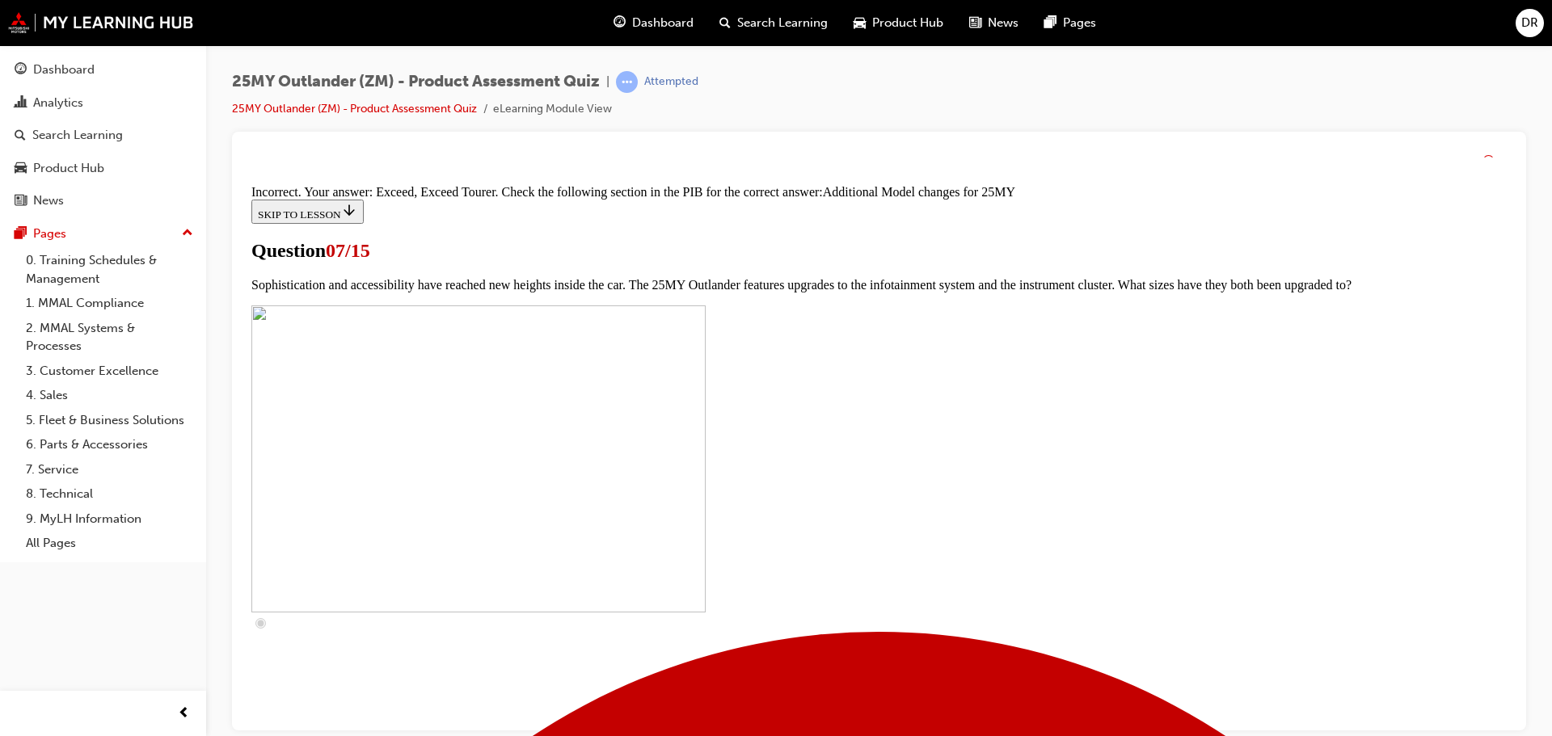
scroll to position [836, 0]
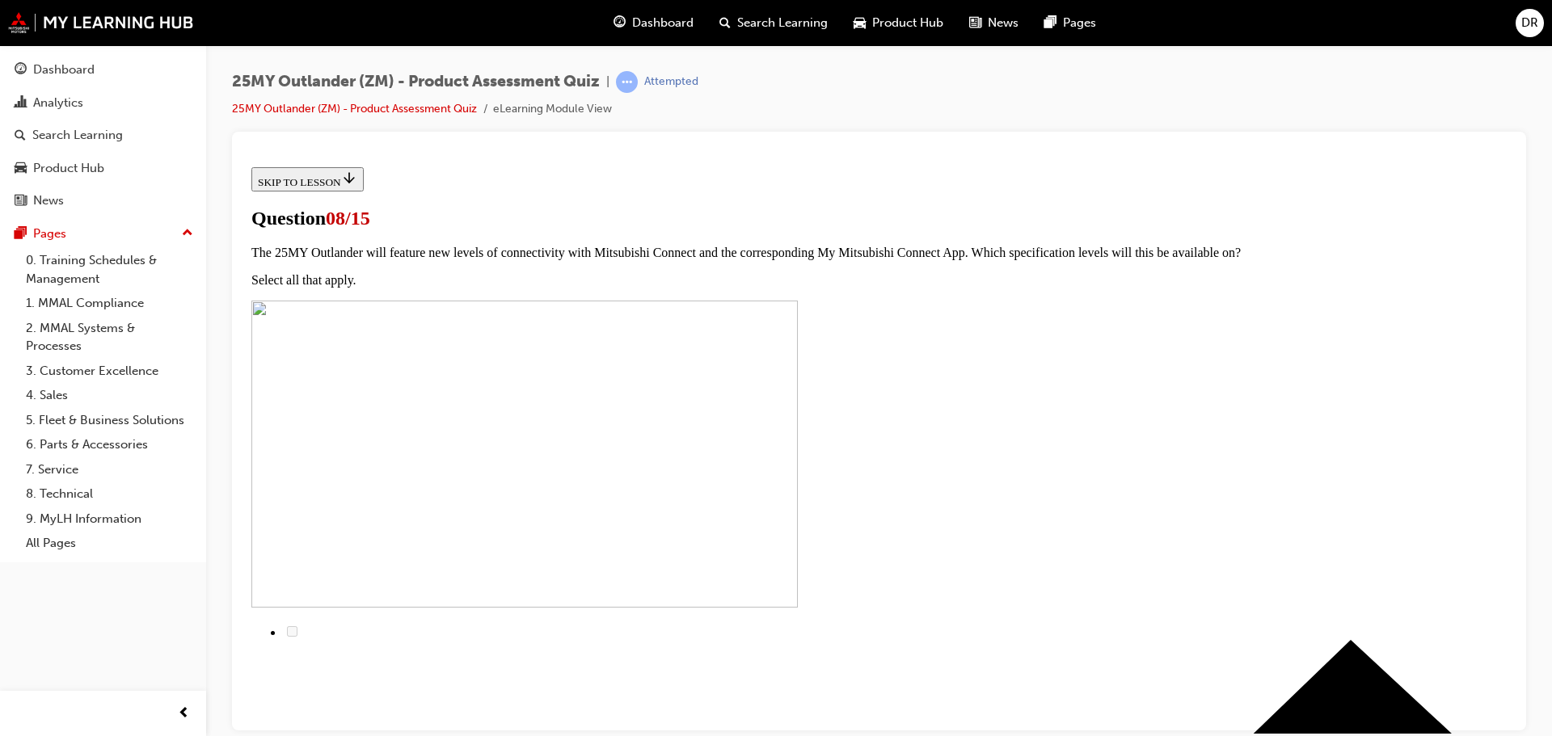
scroll to position [0, 0]
radio input "true"
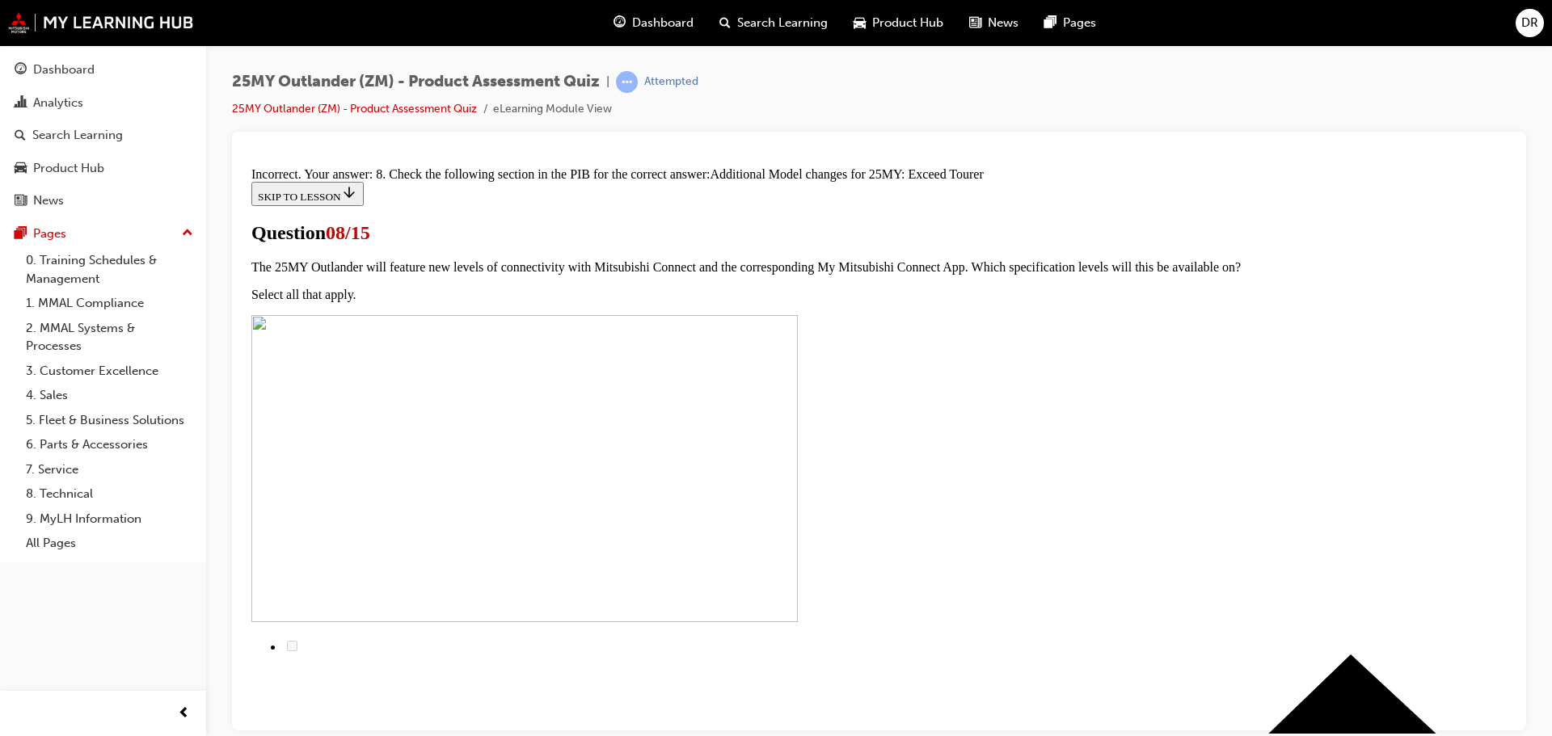
scroll to position [369, 0]
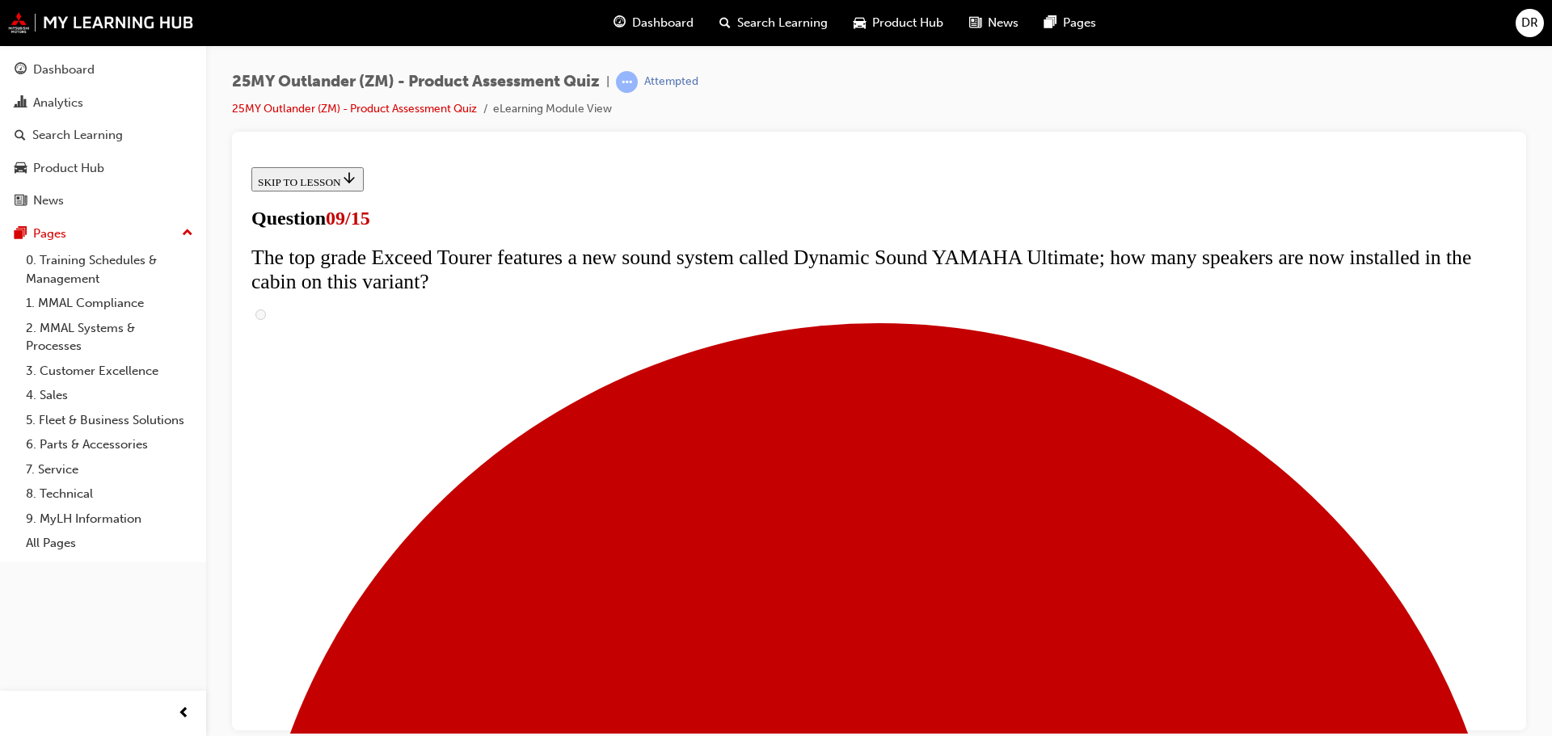
scroll to position [323, 0]
radio input "true"
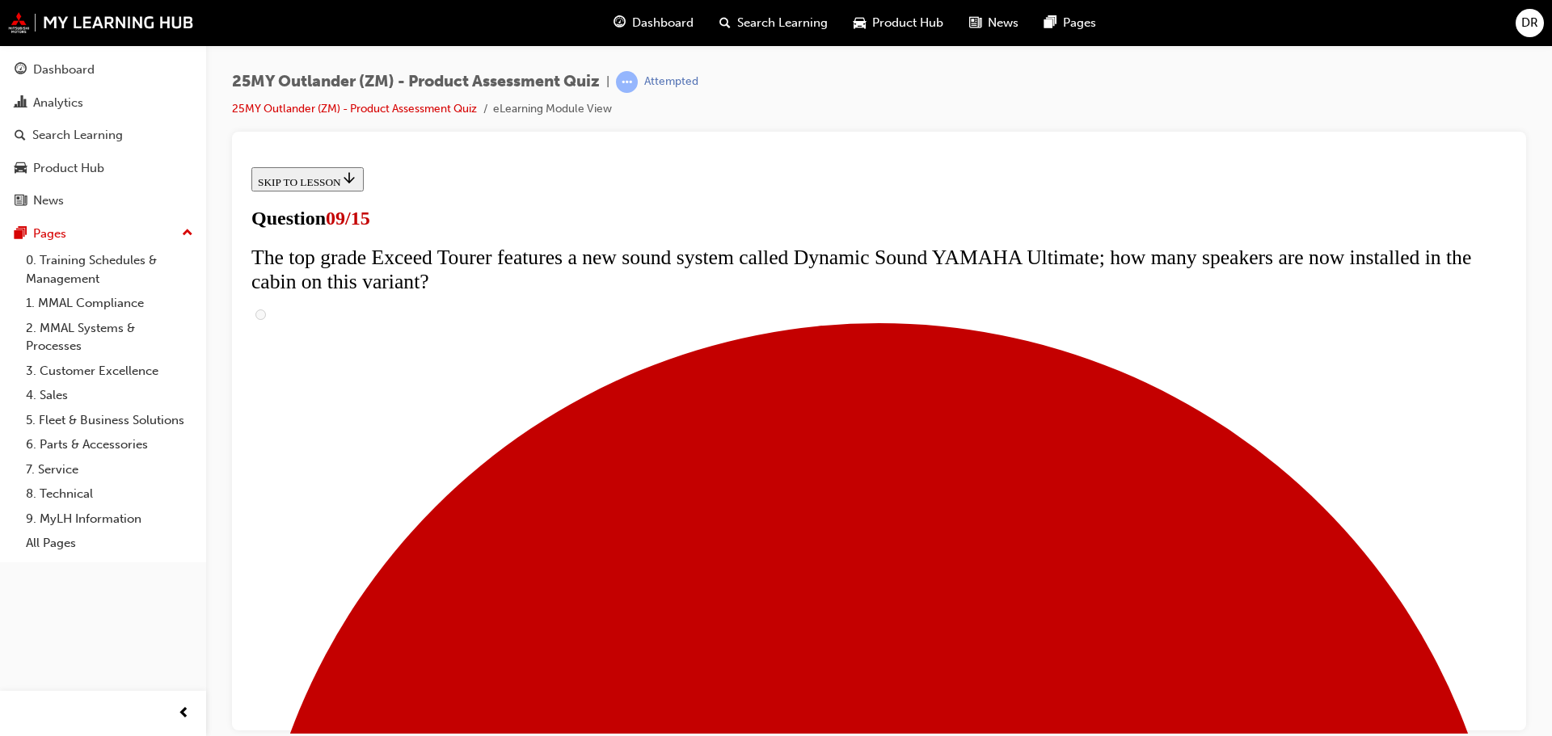
radio input "true"
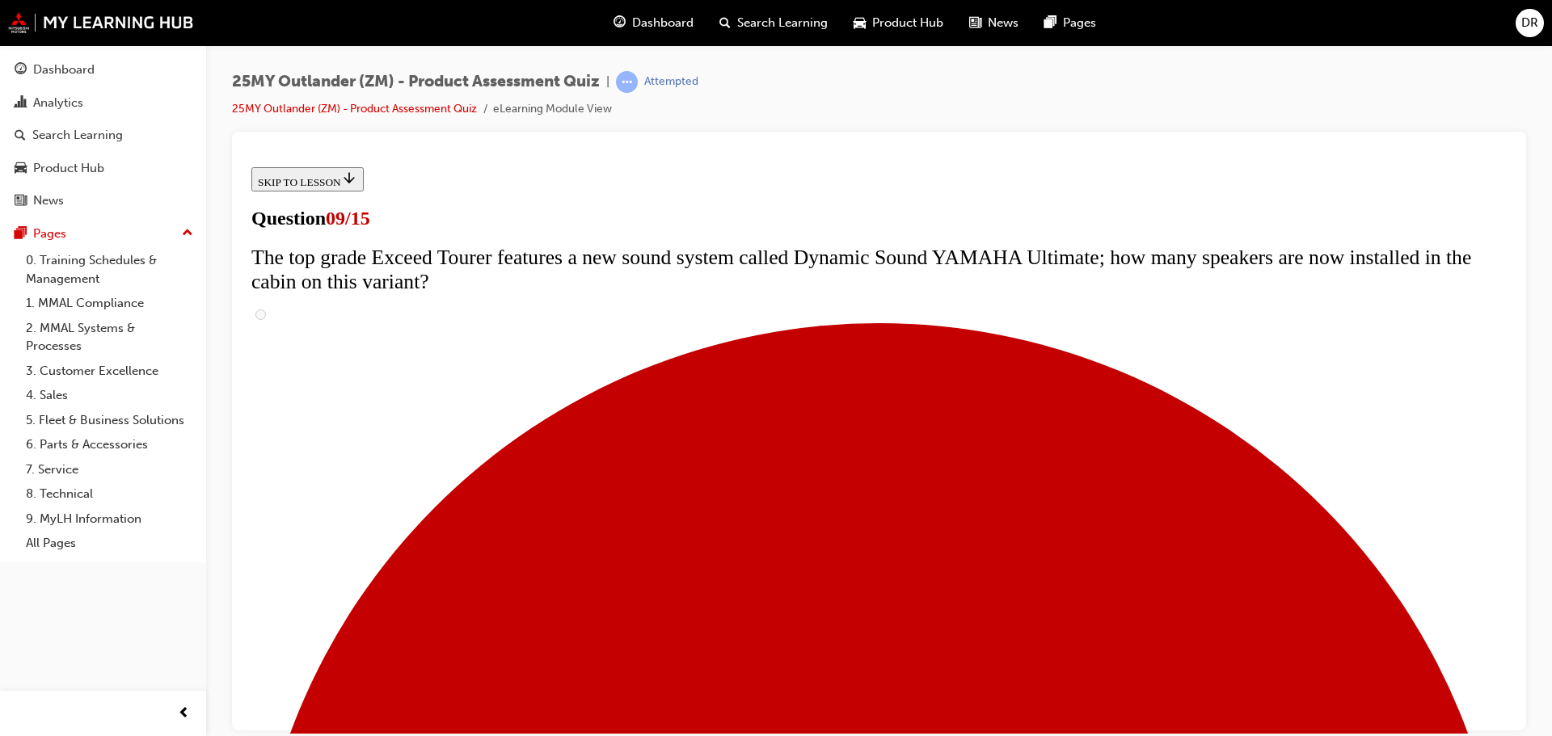
radio input "true"
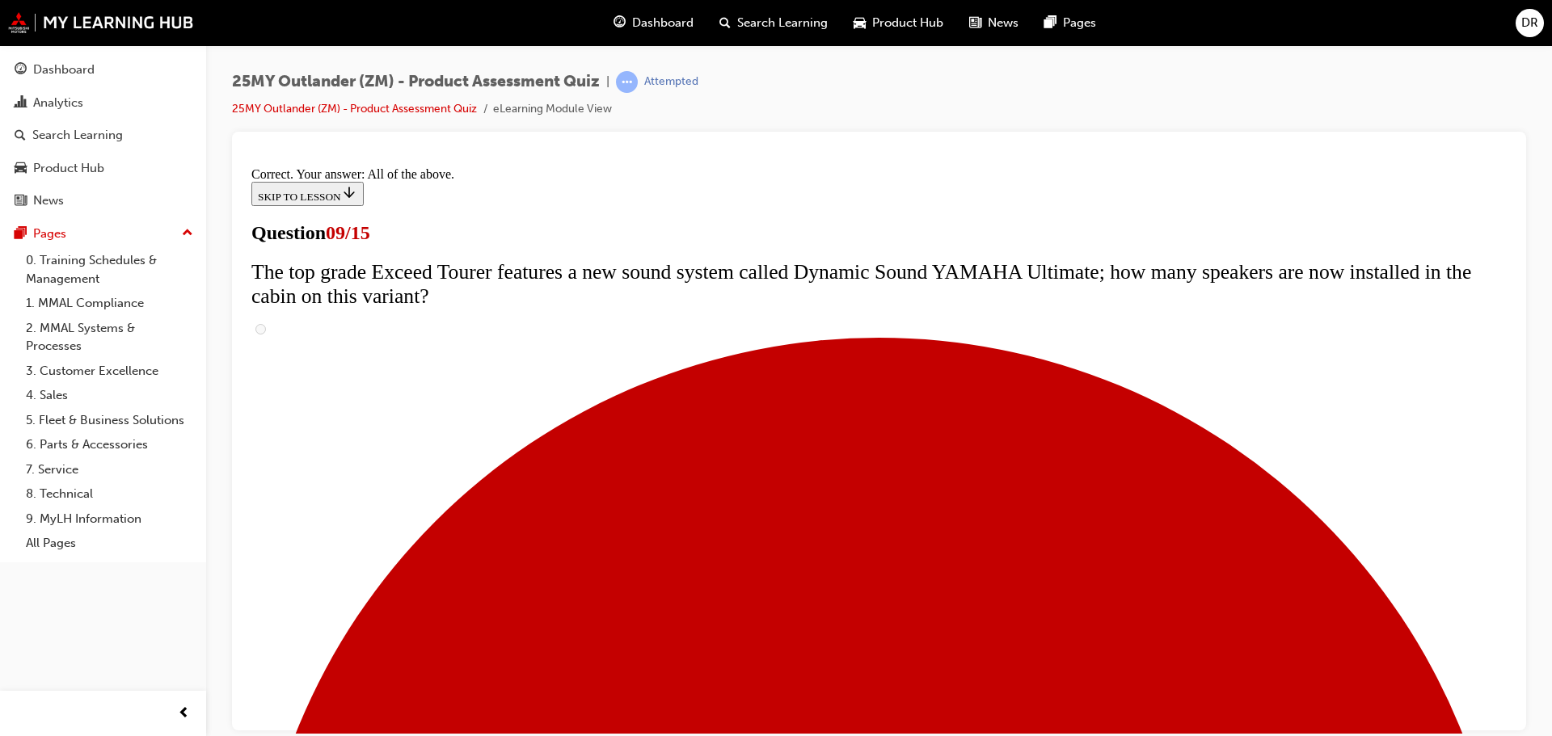
scroll to position [848, 0]
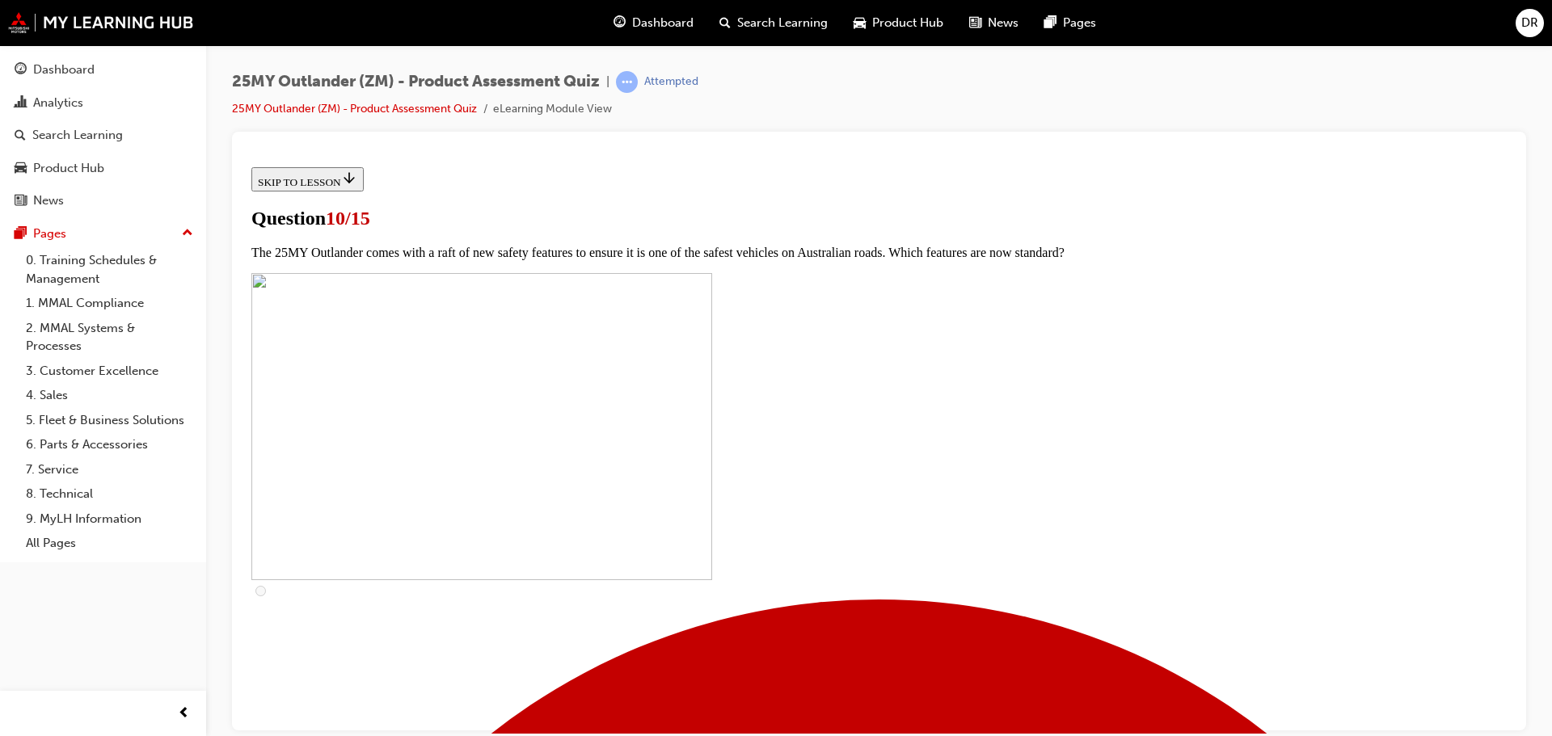
scroll to position [323, 0]
checkbox input "true"
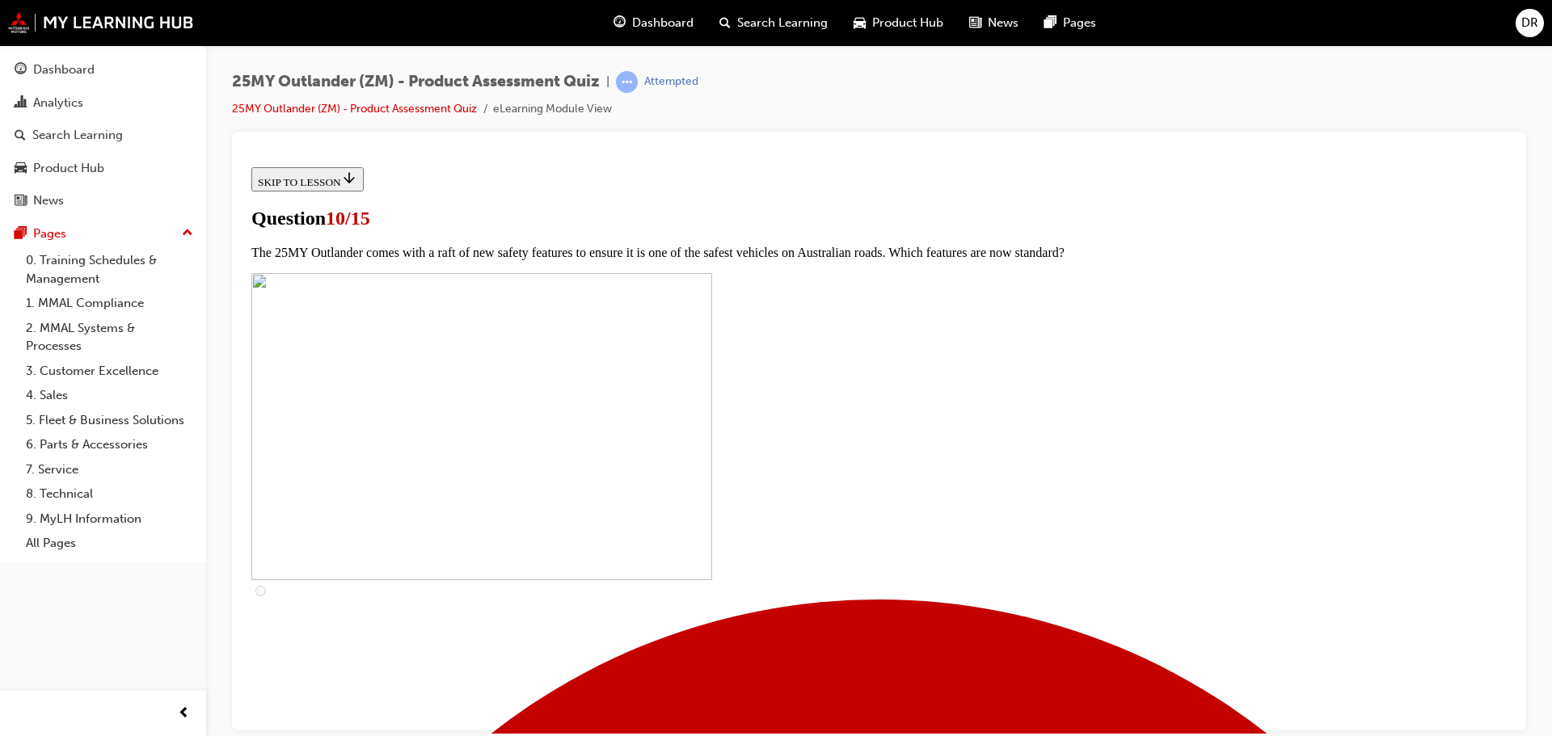
checkbox input "true"
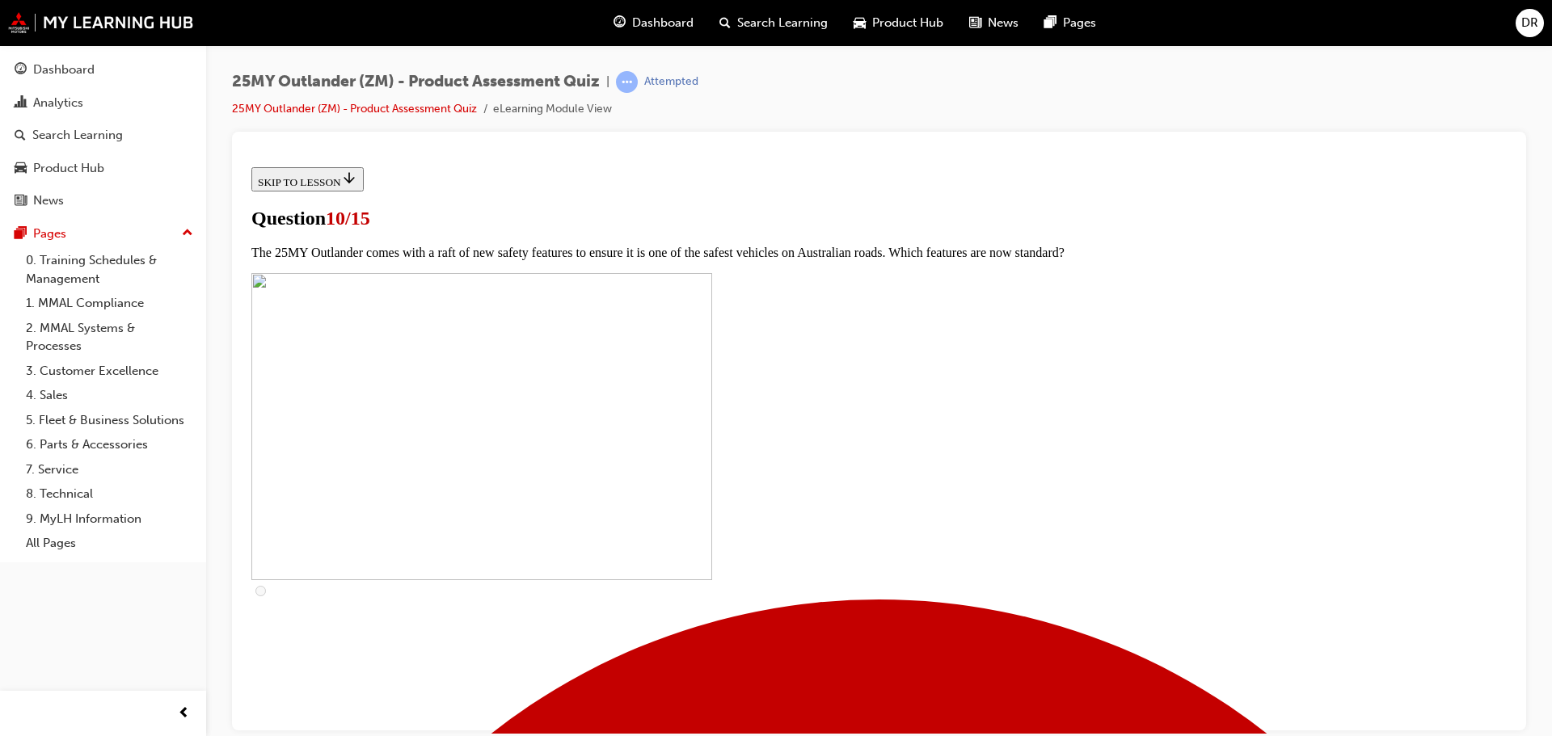
checkbox input "true"
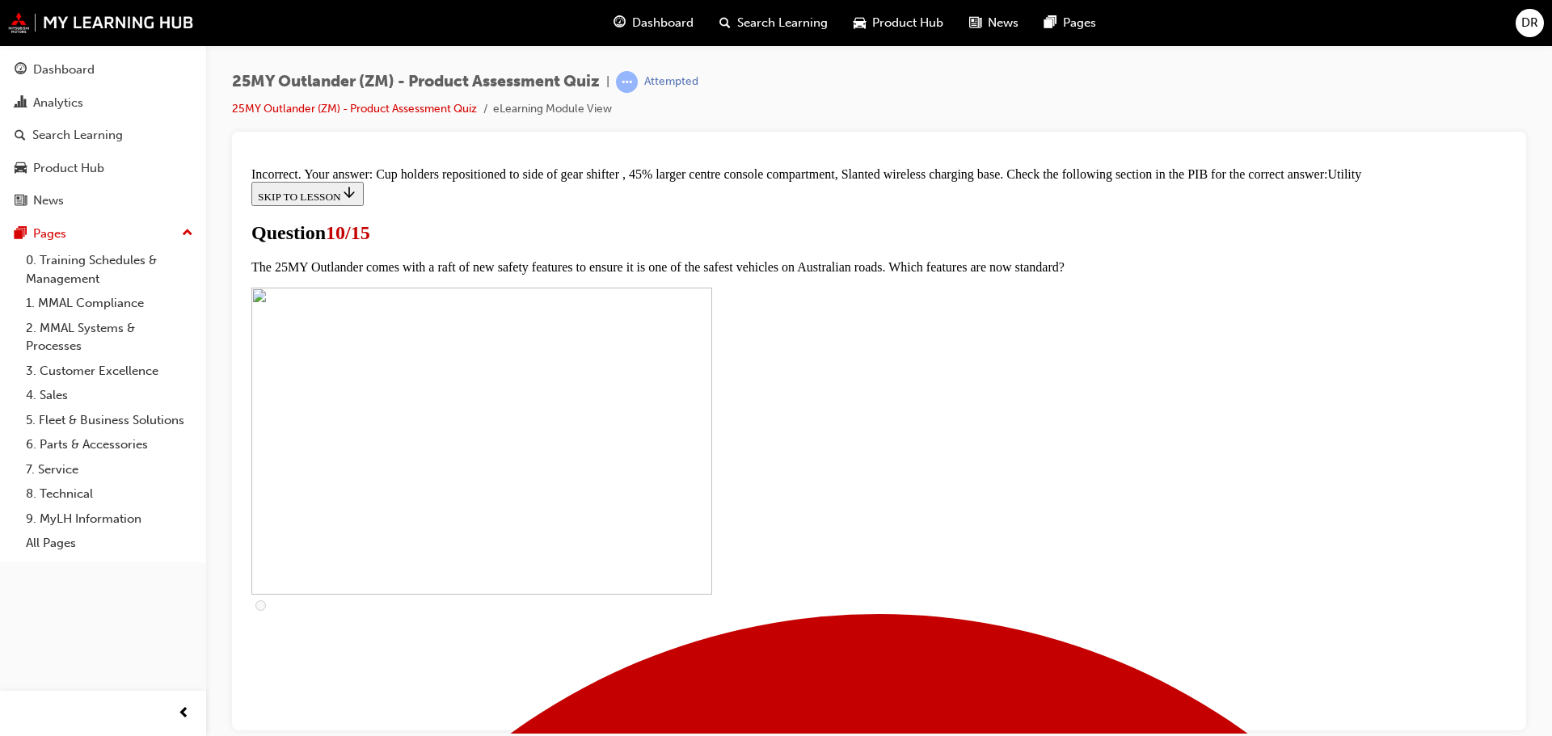
scroll to position [796, 0]
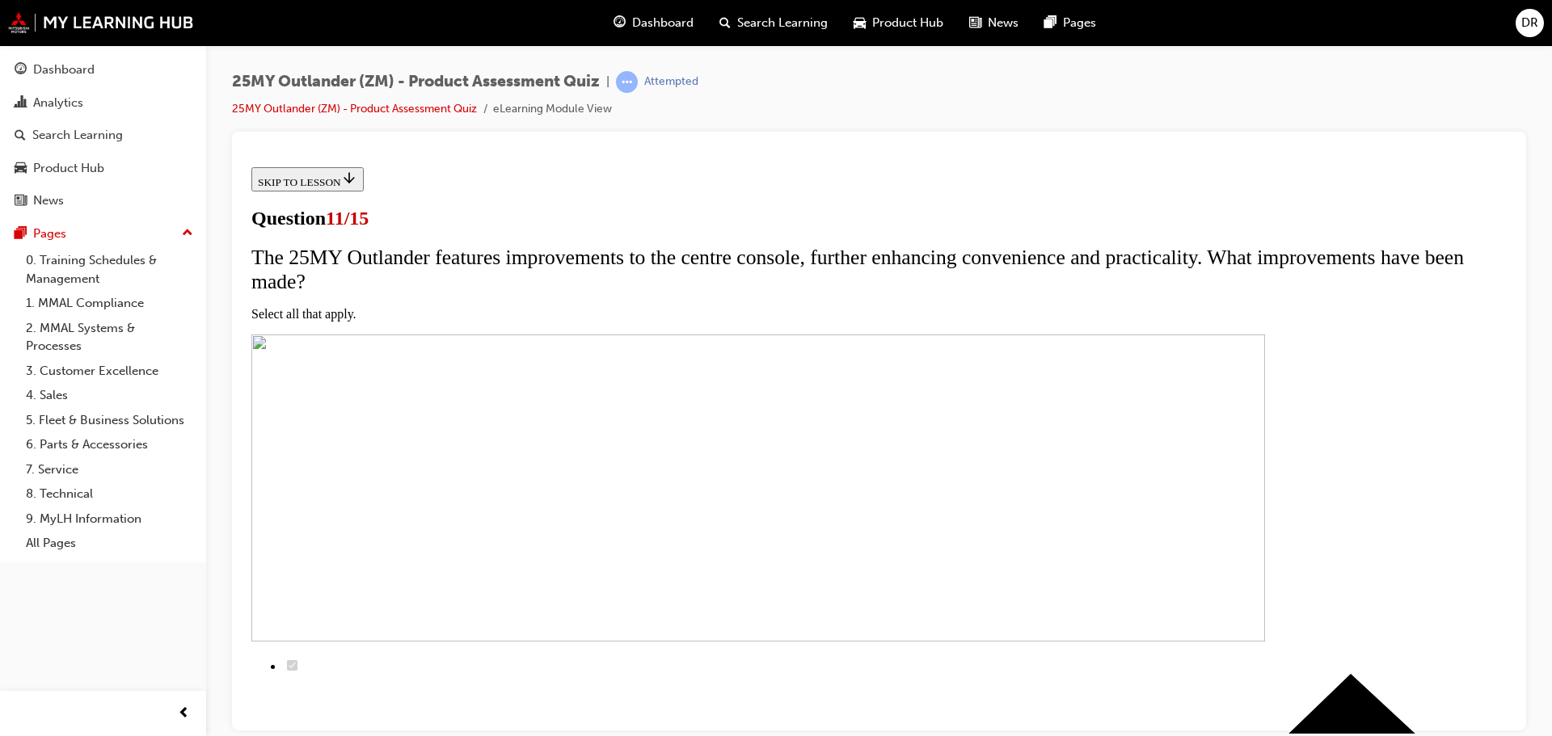
scroll to position [242, 0]
checkbox input "true"
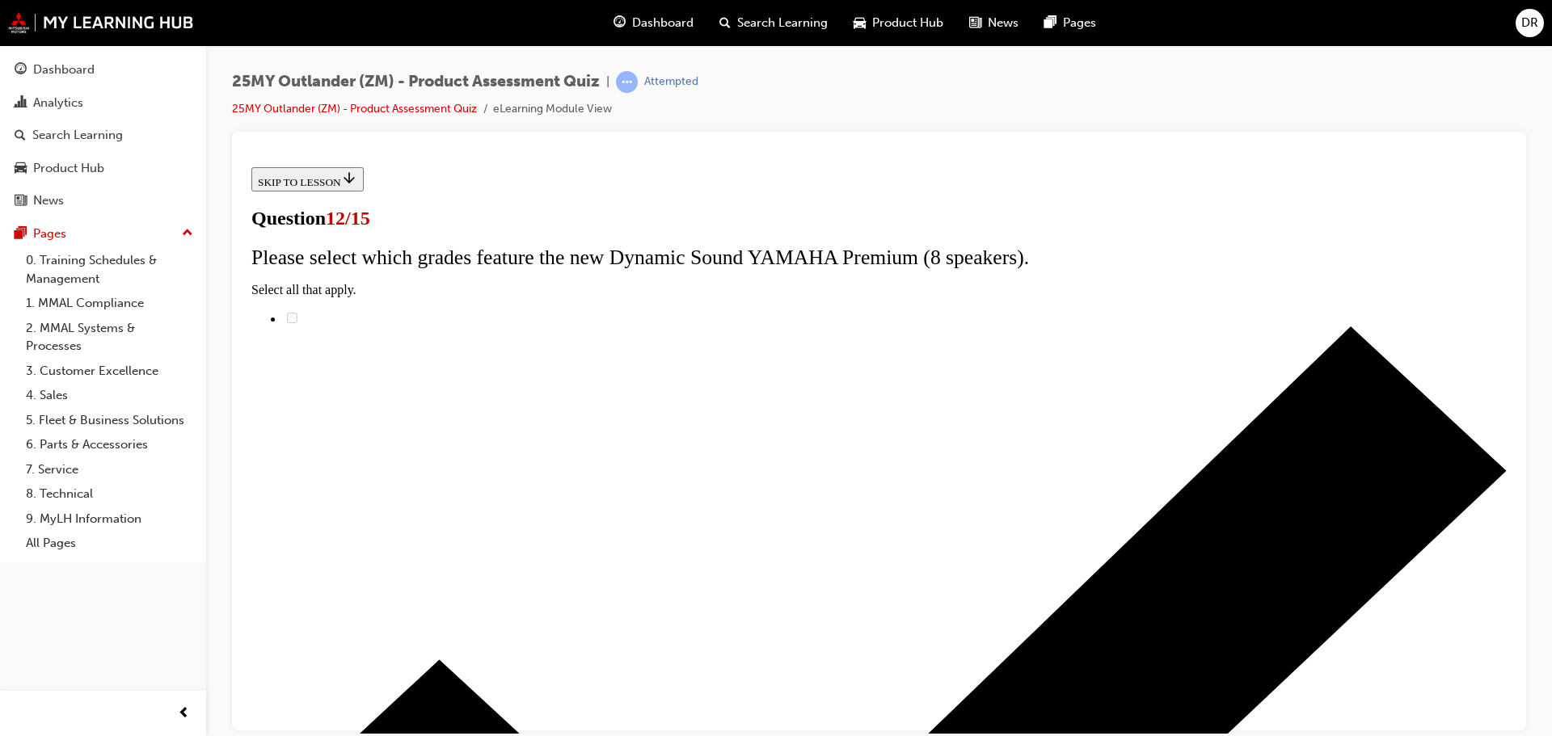
scroll to position [129, 0]
radio input "true"
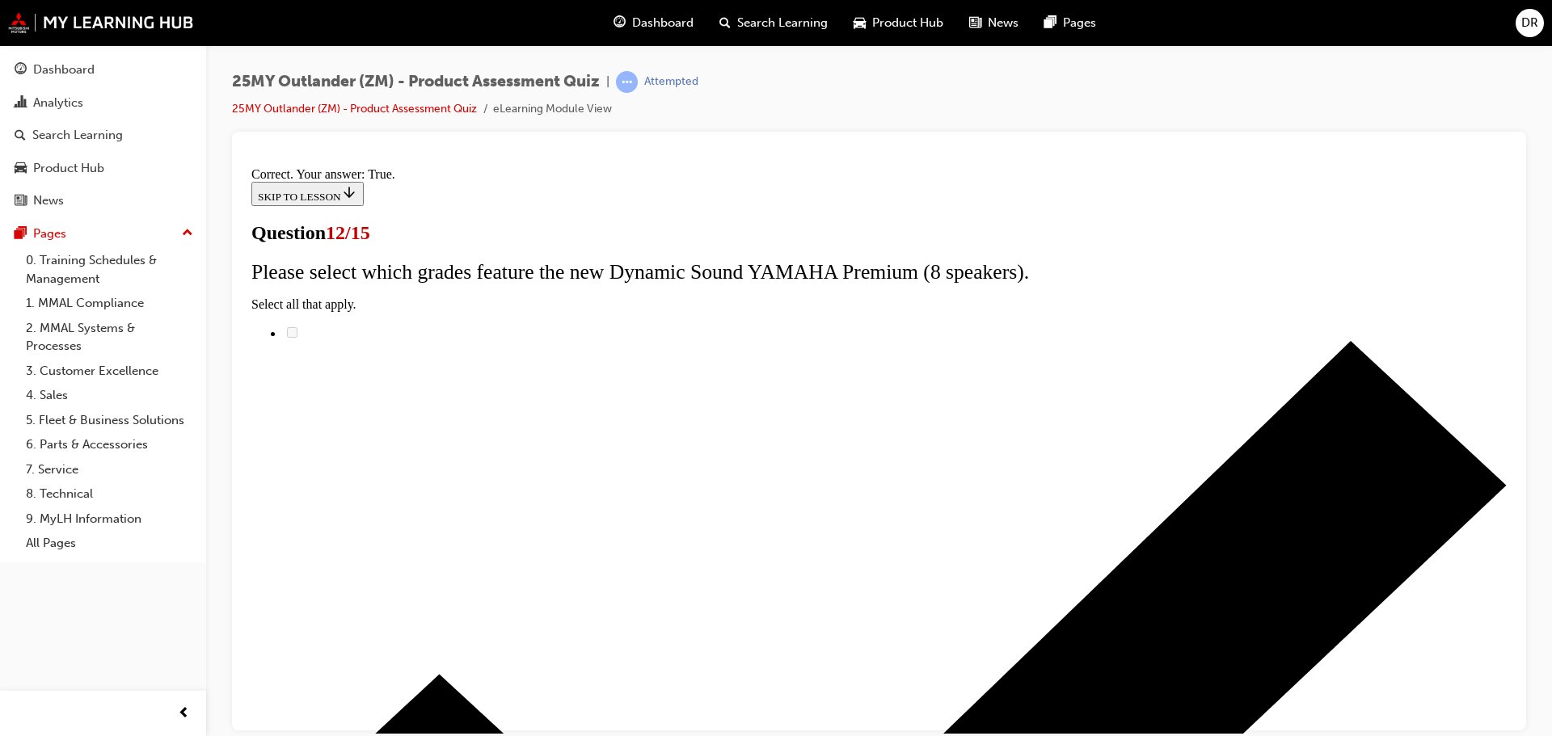
scroll to position [196, 0]
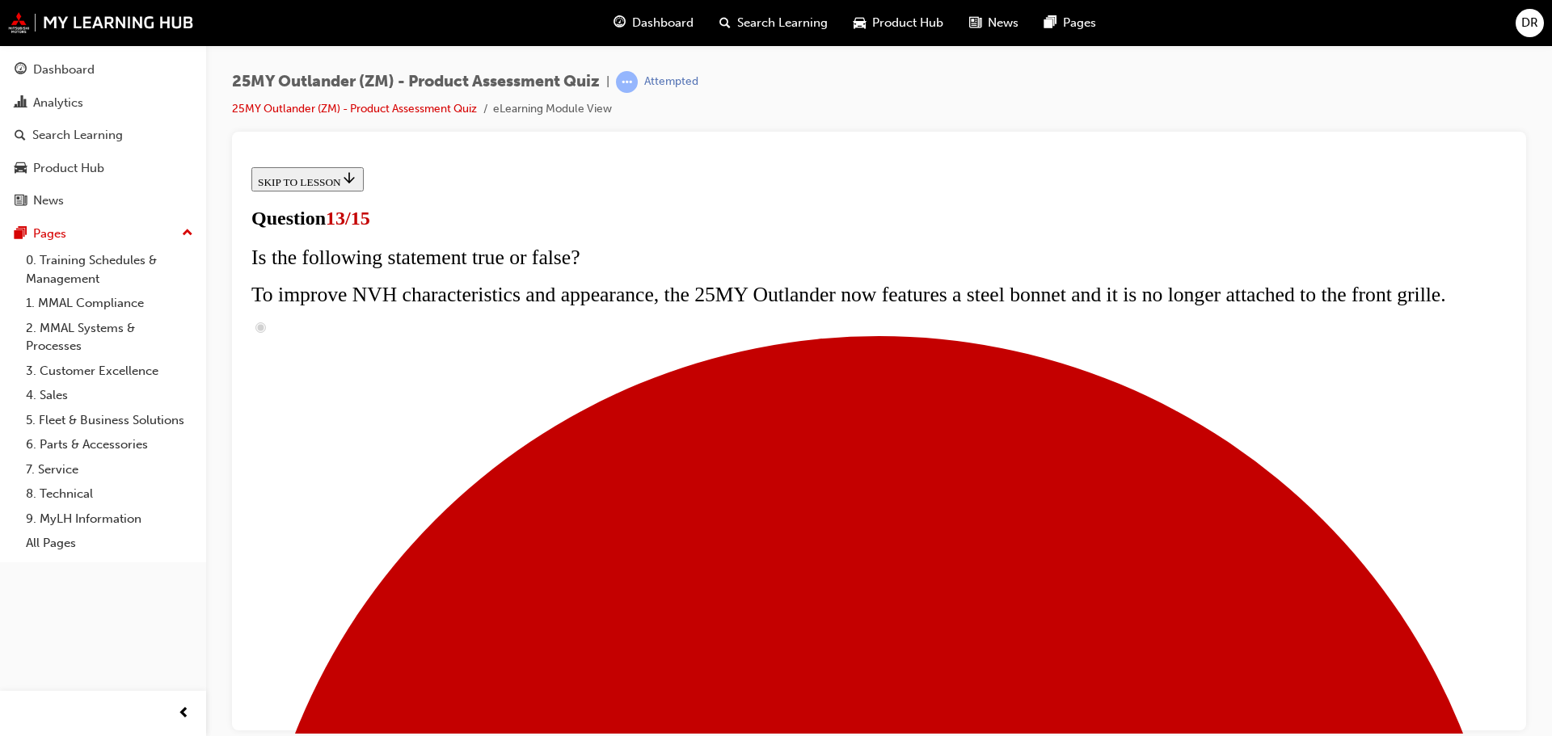
radio input "true"
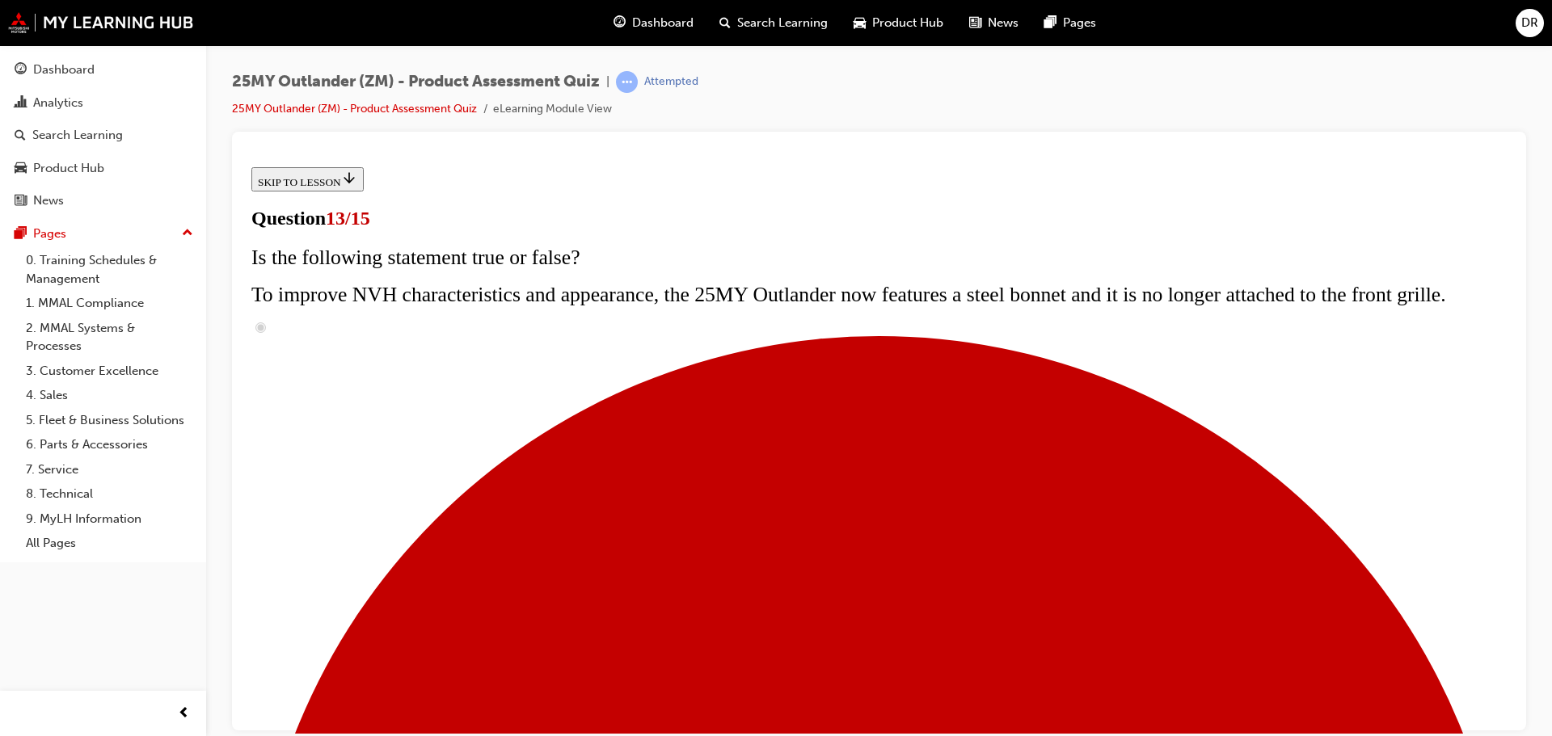
radio input "true"
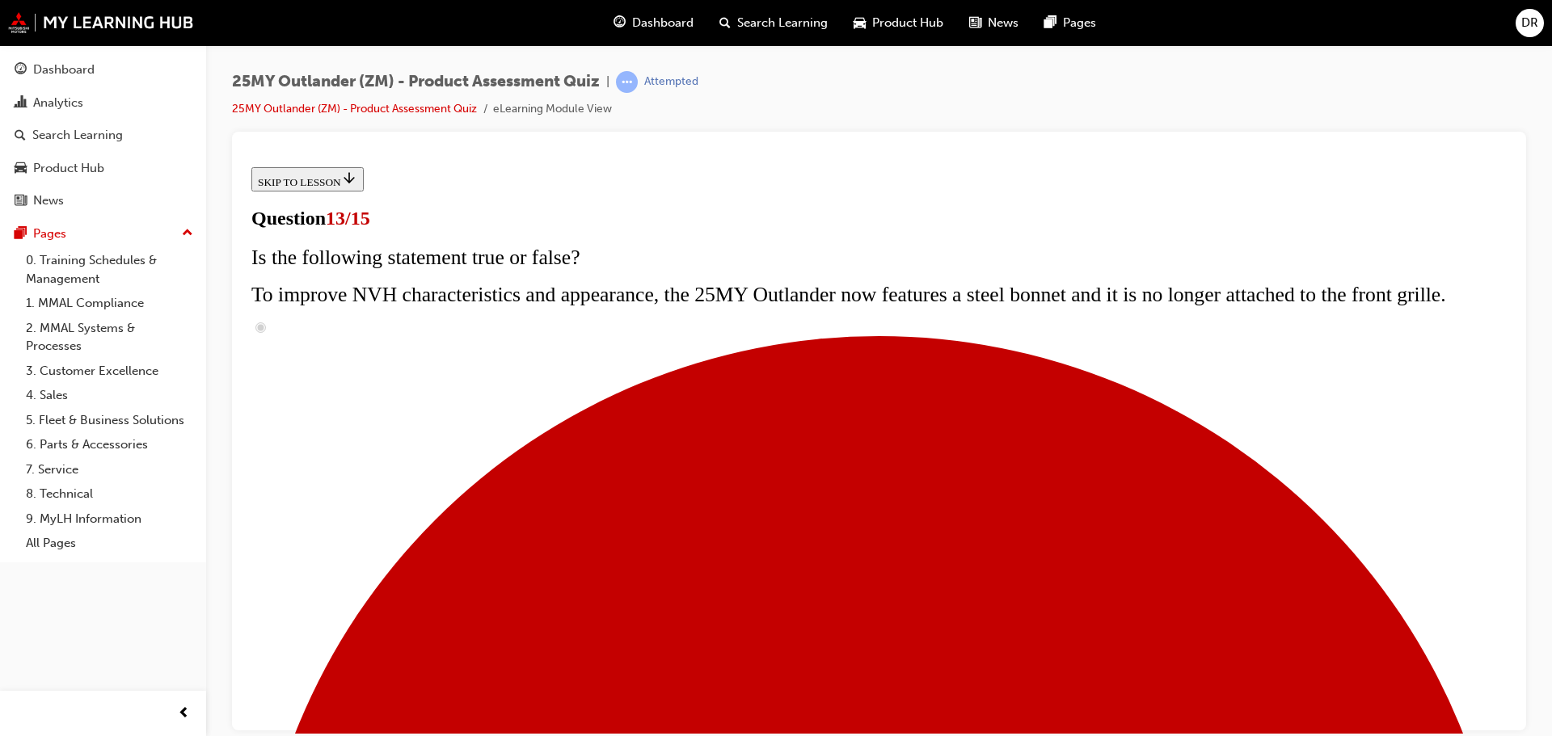
radio input "true"
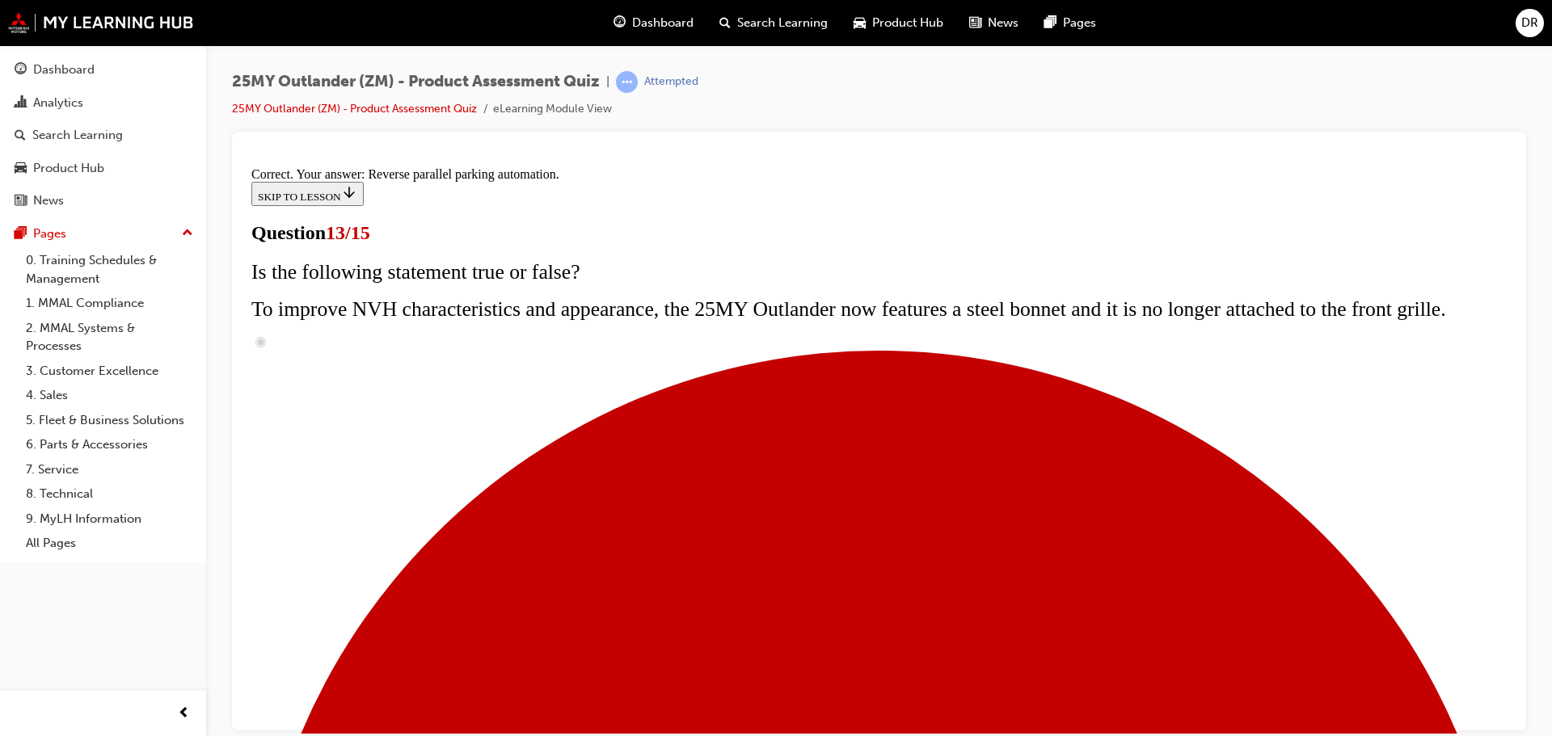
scroll to position [427, 0]
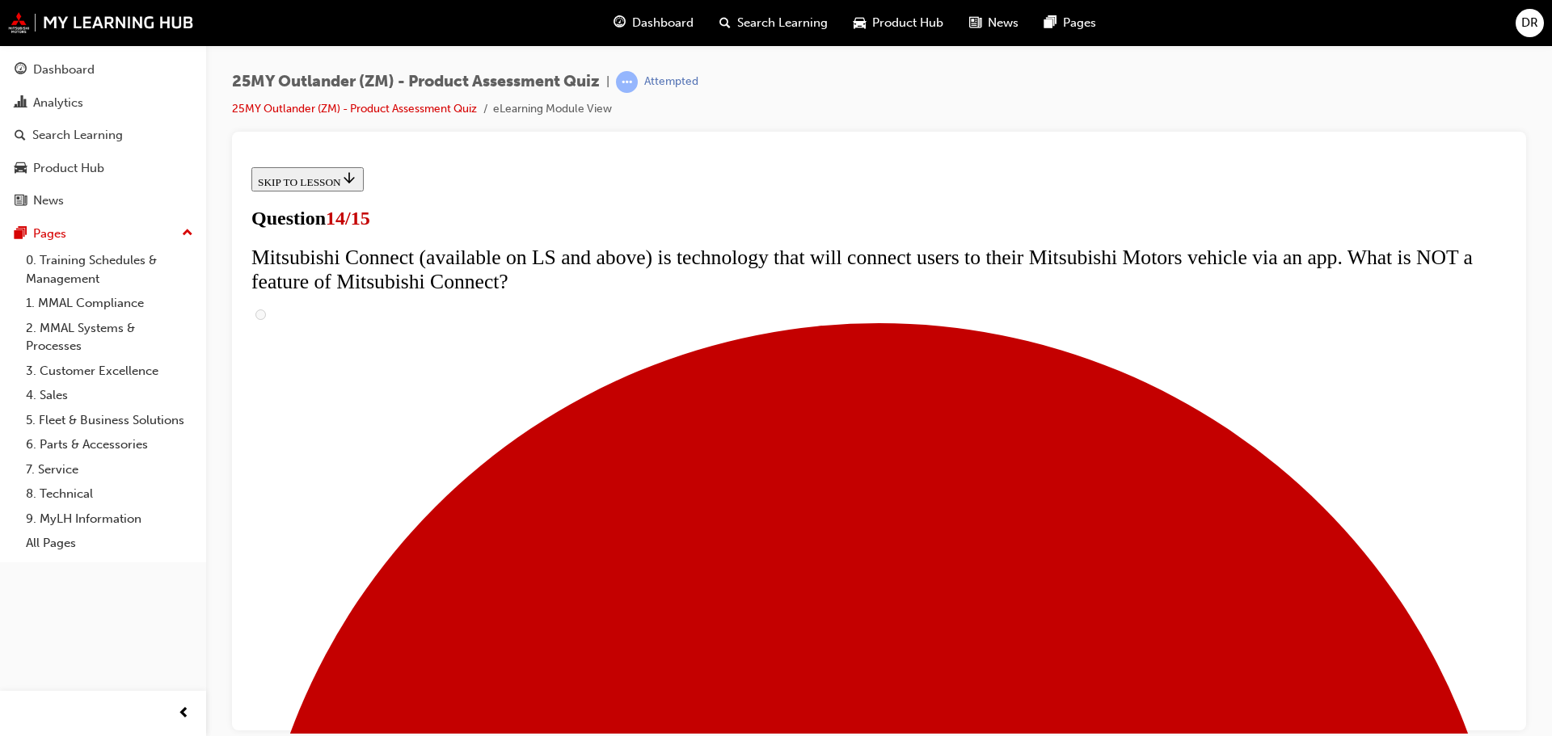
scroll to position [242, 0]
radio input "true"
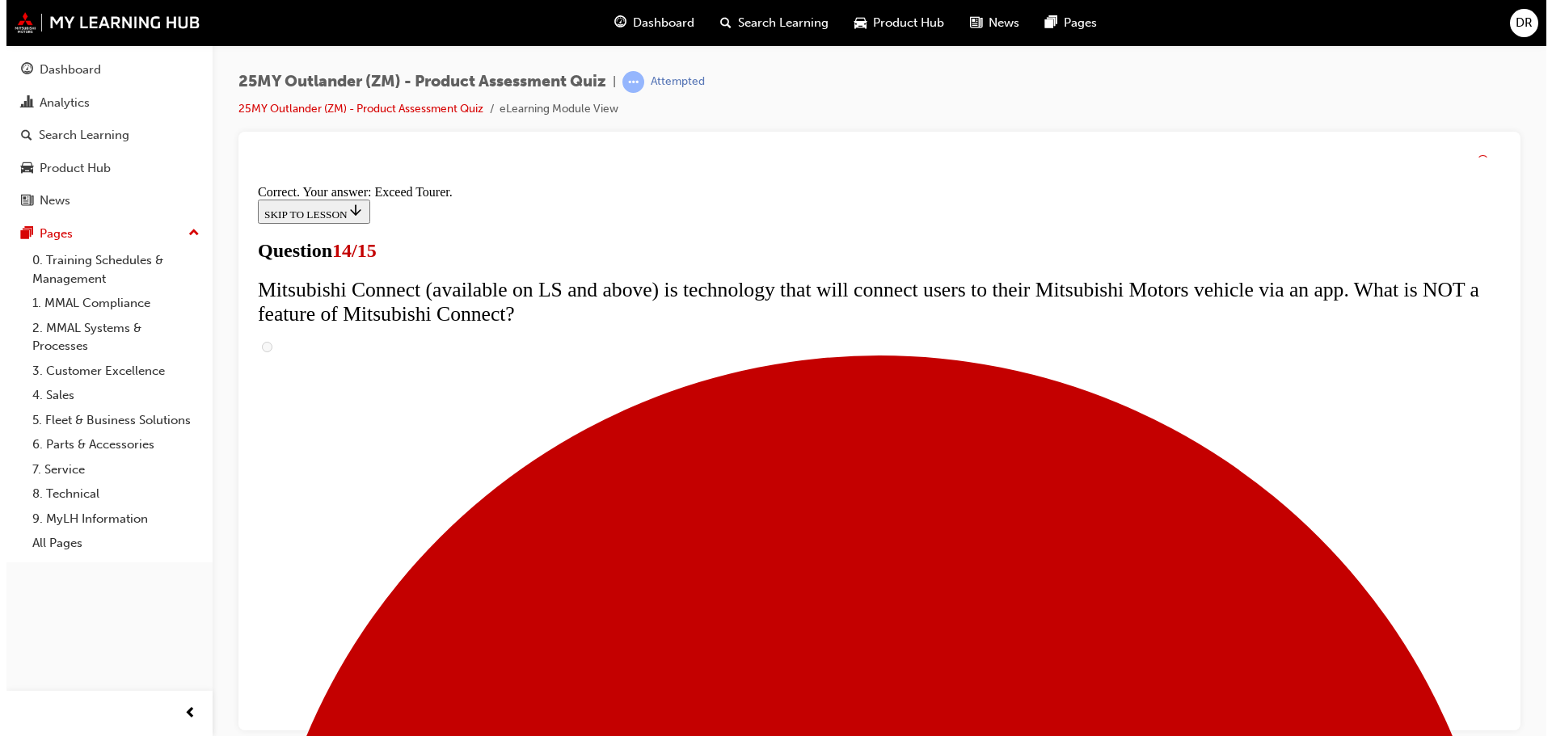
scroll to position [681, 0]
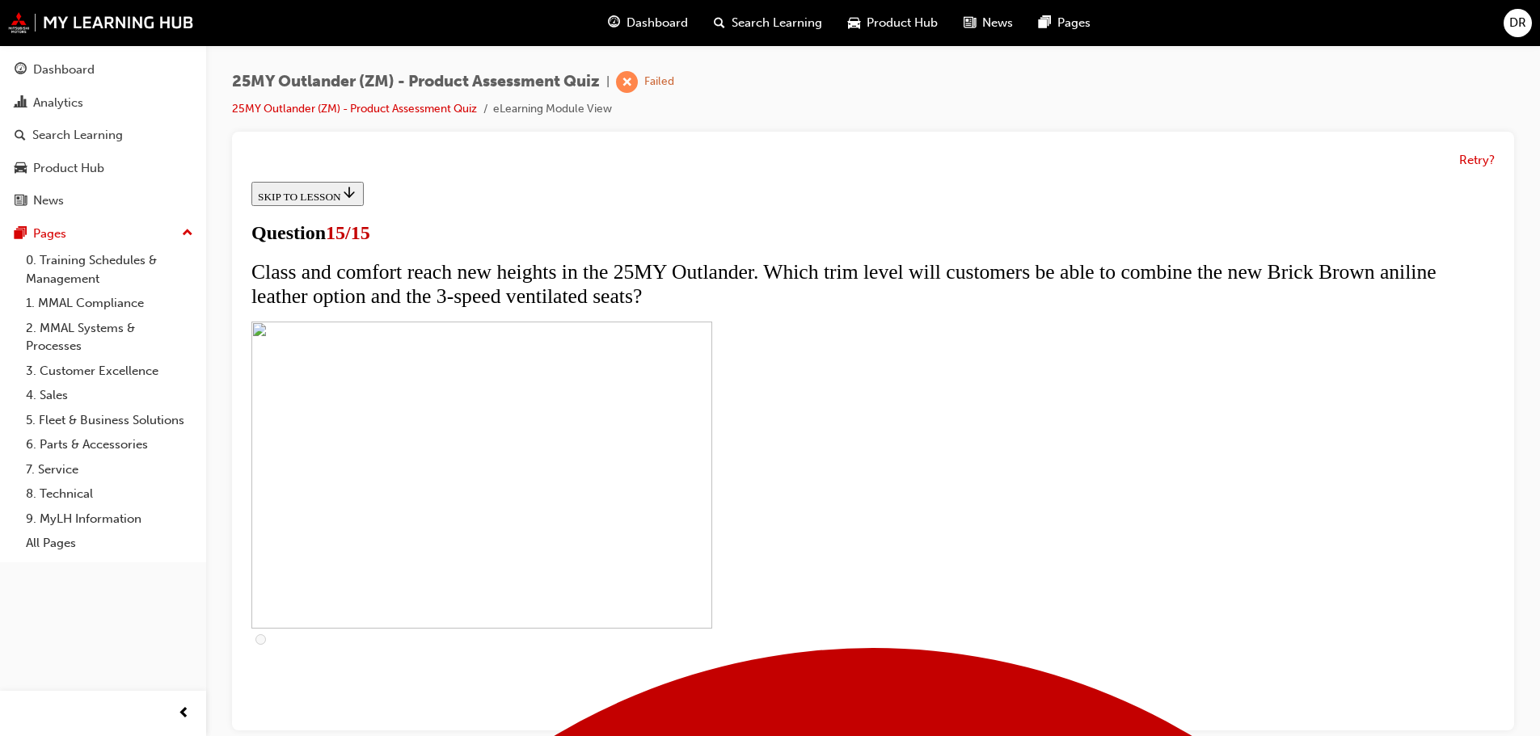
scroll to position [0, 0]
click at [1477, 158] on button "Retry?" at bounding box center [1477, 160] width 36 height 19
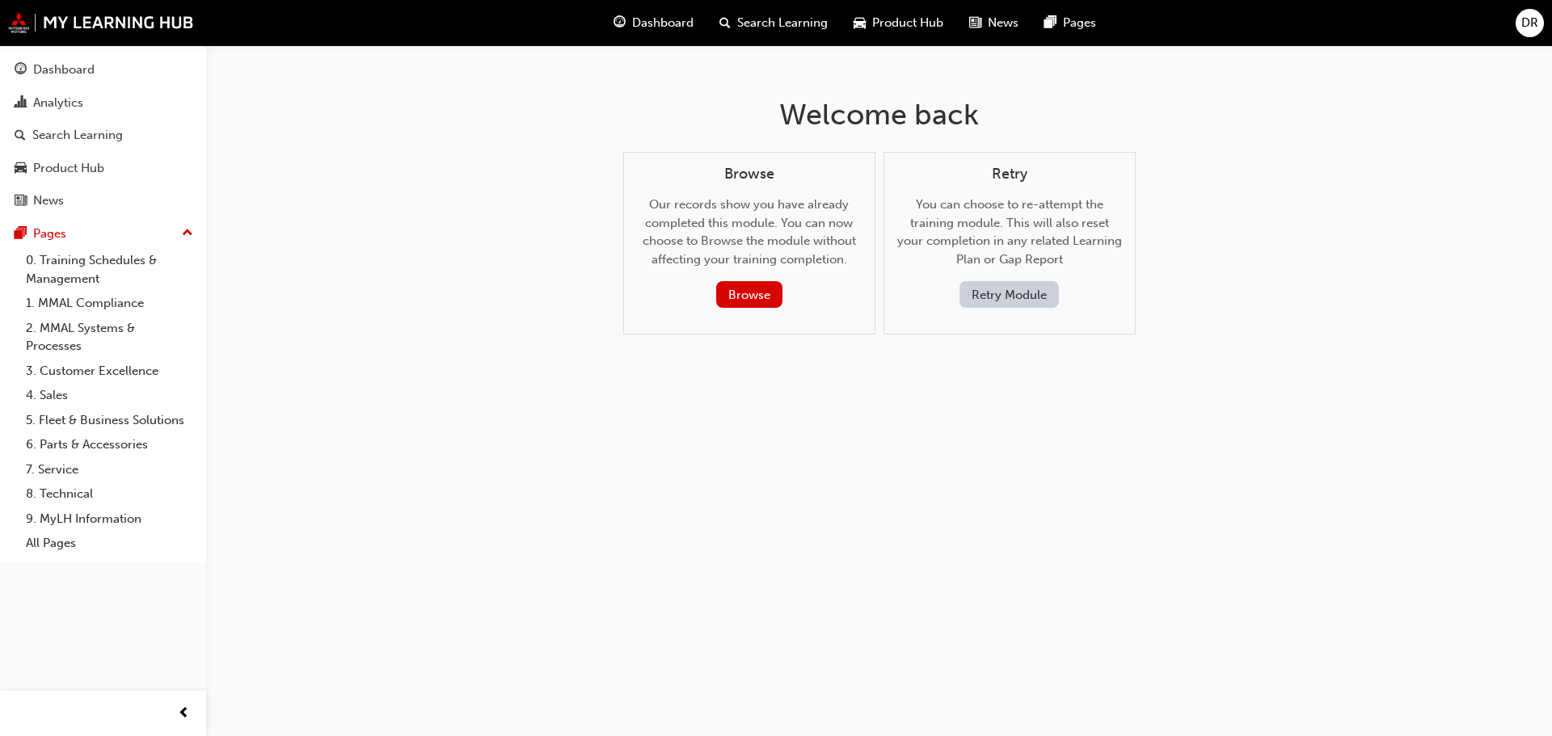
click at [1001, 285] on button "Retry Module" at bounding box center [1008, 294] width 99 height 27
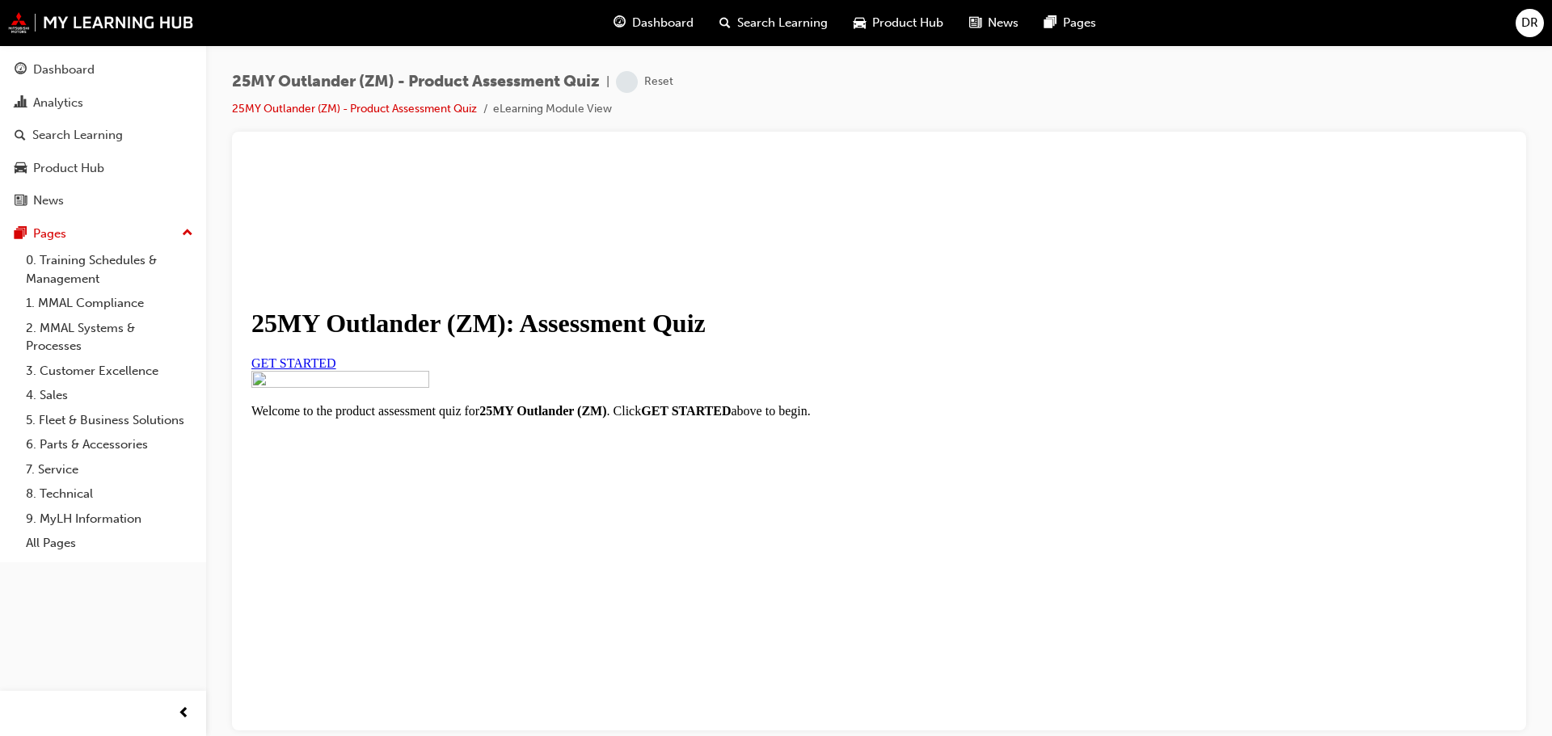
click at [453, 370] on div "GET STARTED" at bounding box center [878, 363] width 1255 height 15
click at [336, 369] on span "GET STARTED" at bounding box center [293, 363] width 85 height 14
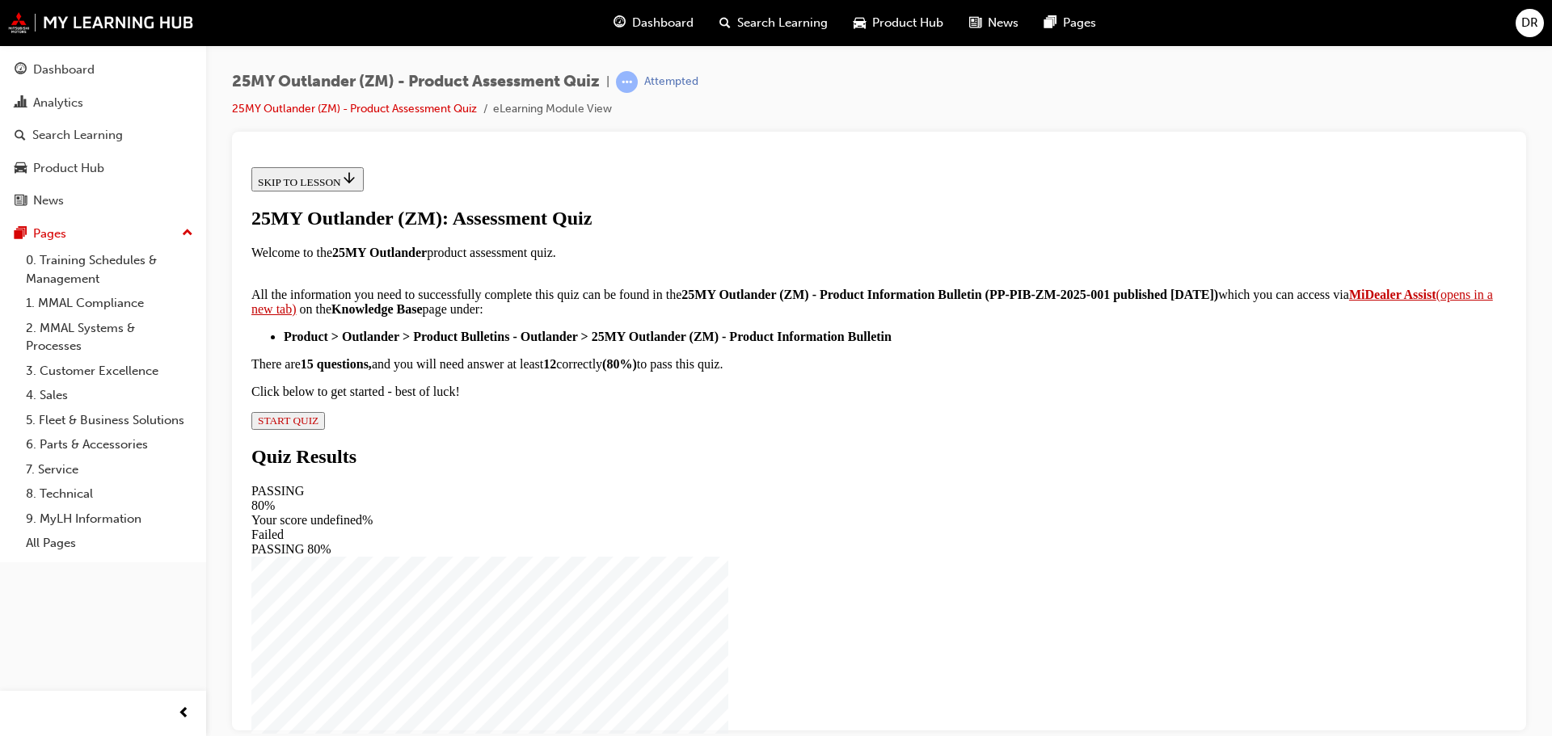
click at [318, 426] on span "START QUIZ" at bounding box center [288, 420] width 61 height 12
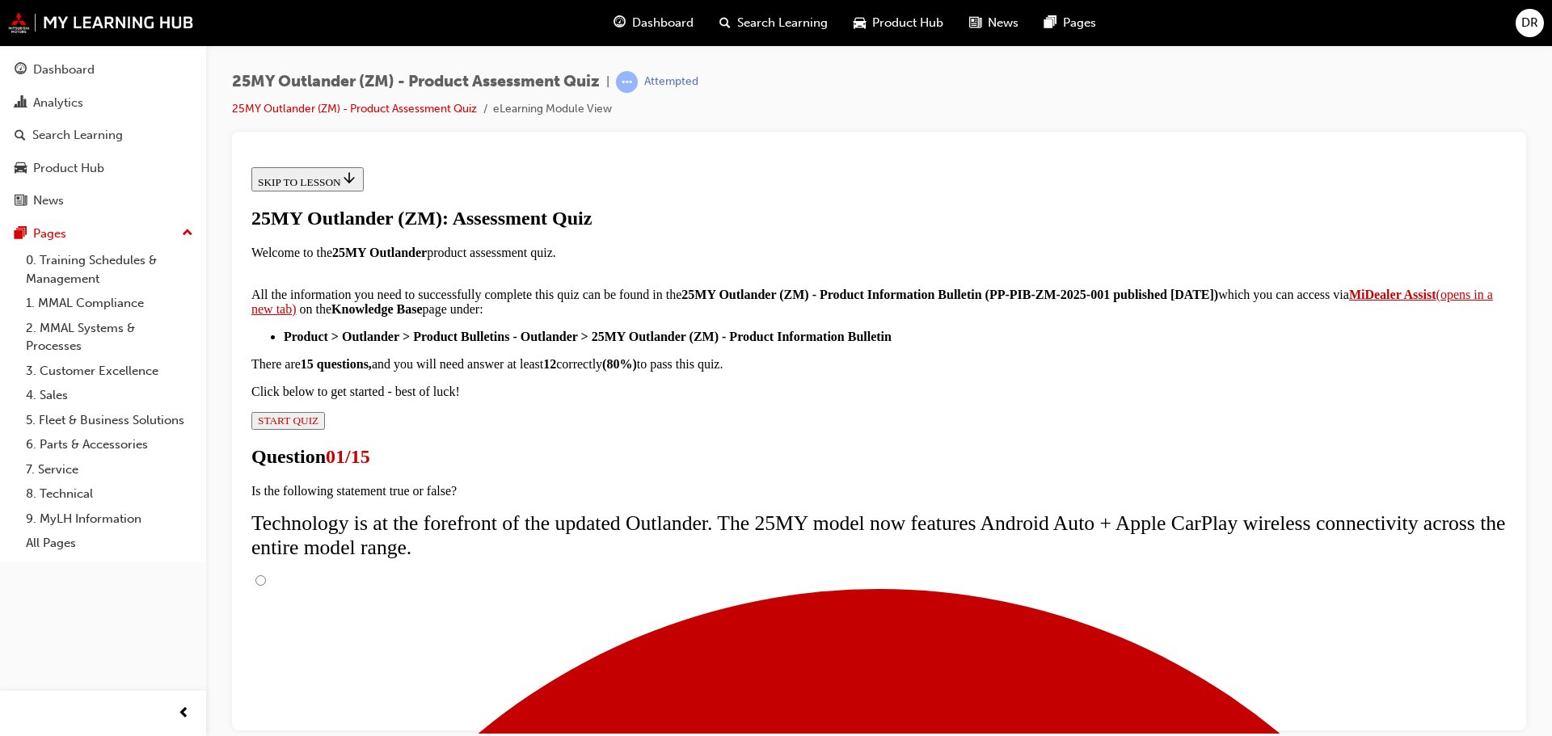
scroll to position [145, 0]
click at [266, 575] on input "True" at bounding box center [260, 580] width 11 height 11
radio input "true"
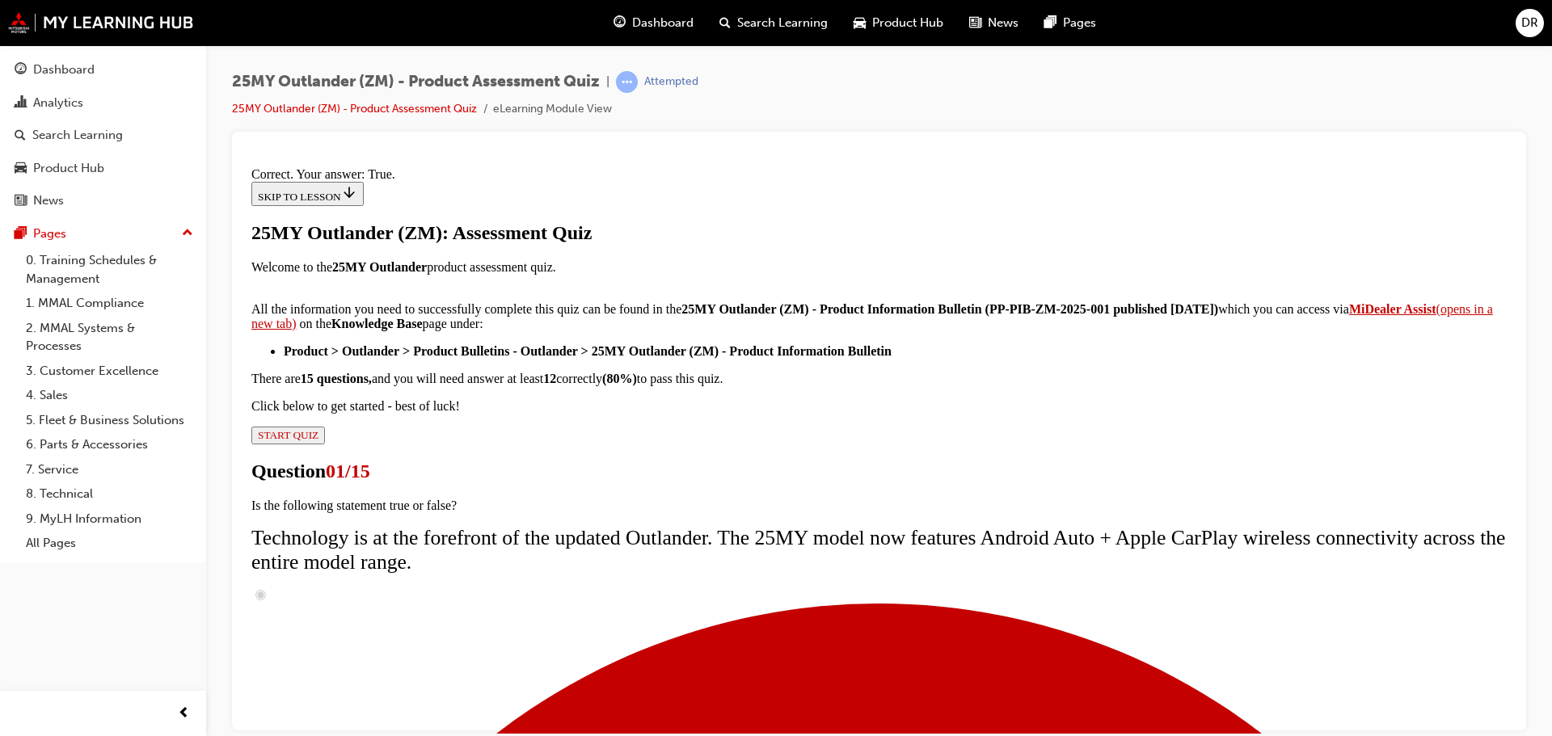
scroll to position [196, 0]
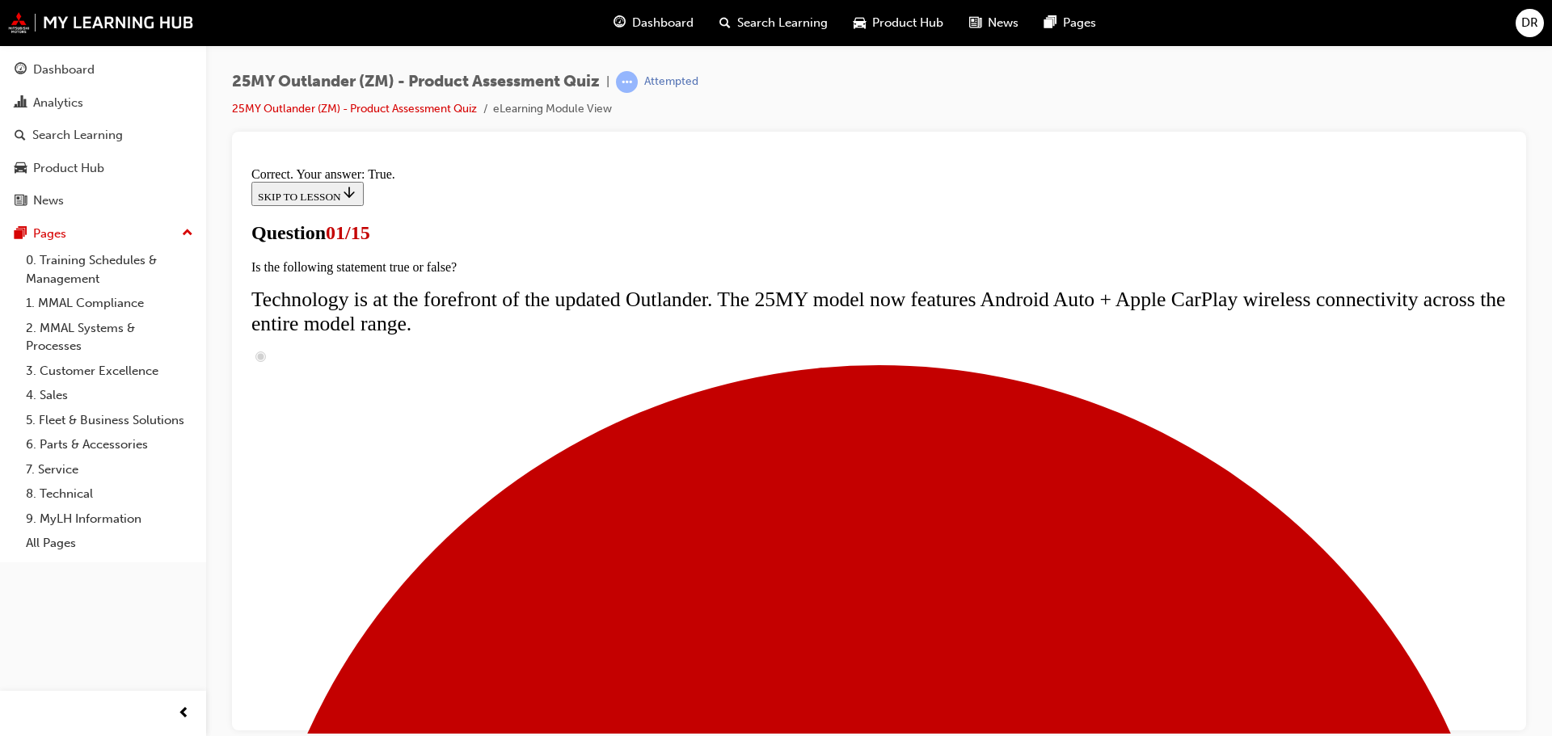
scroll to position [323, 0]
radio input "true"
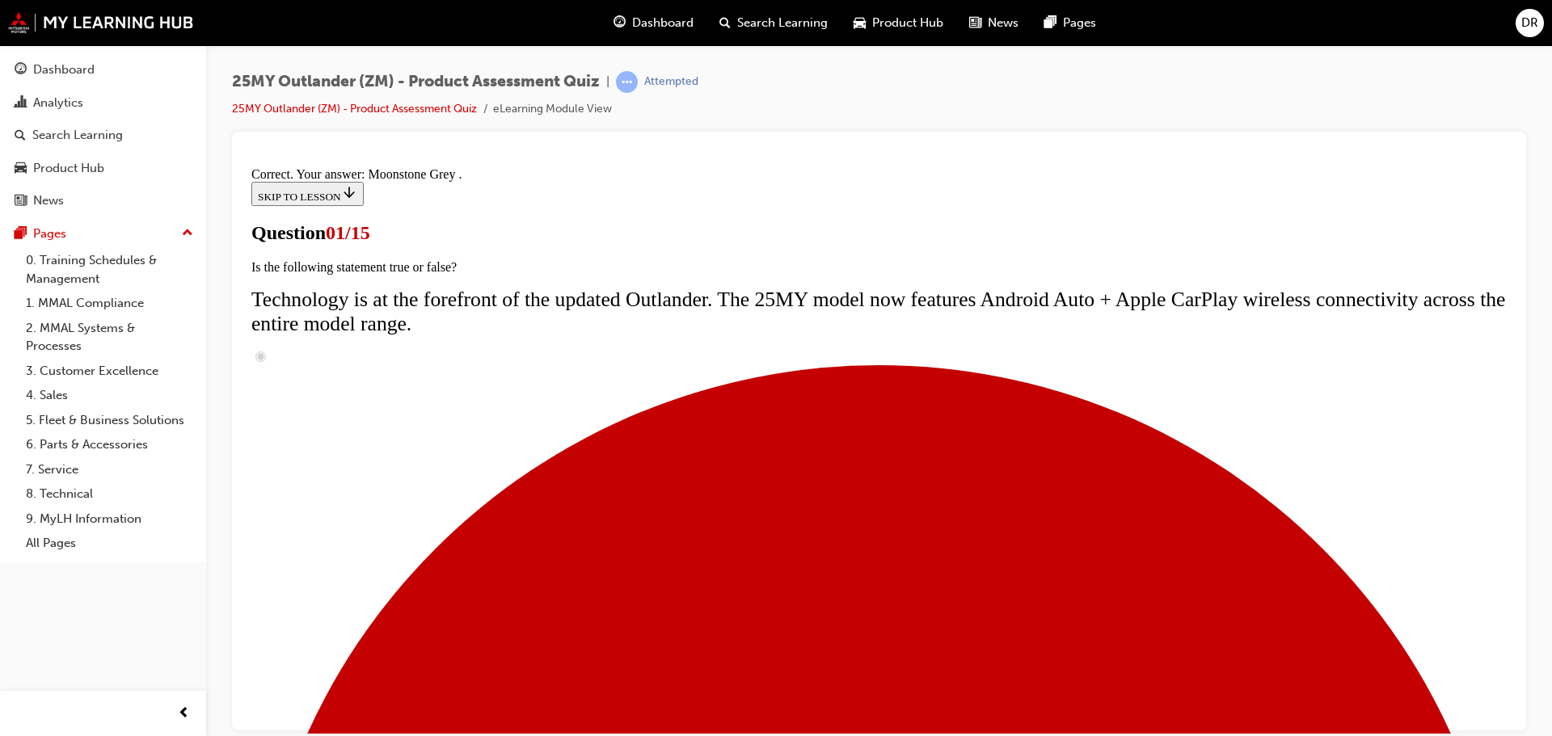
scroll to position [399, 0]
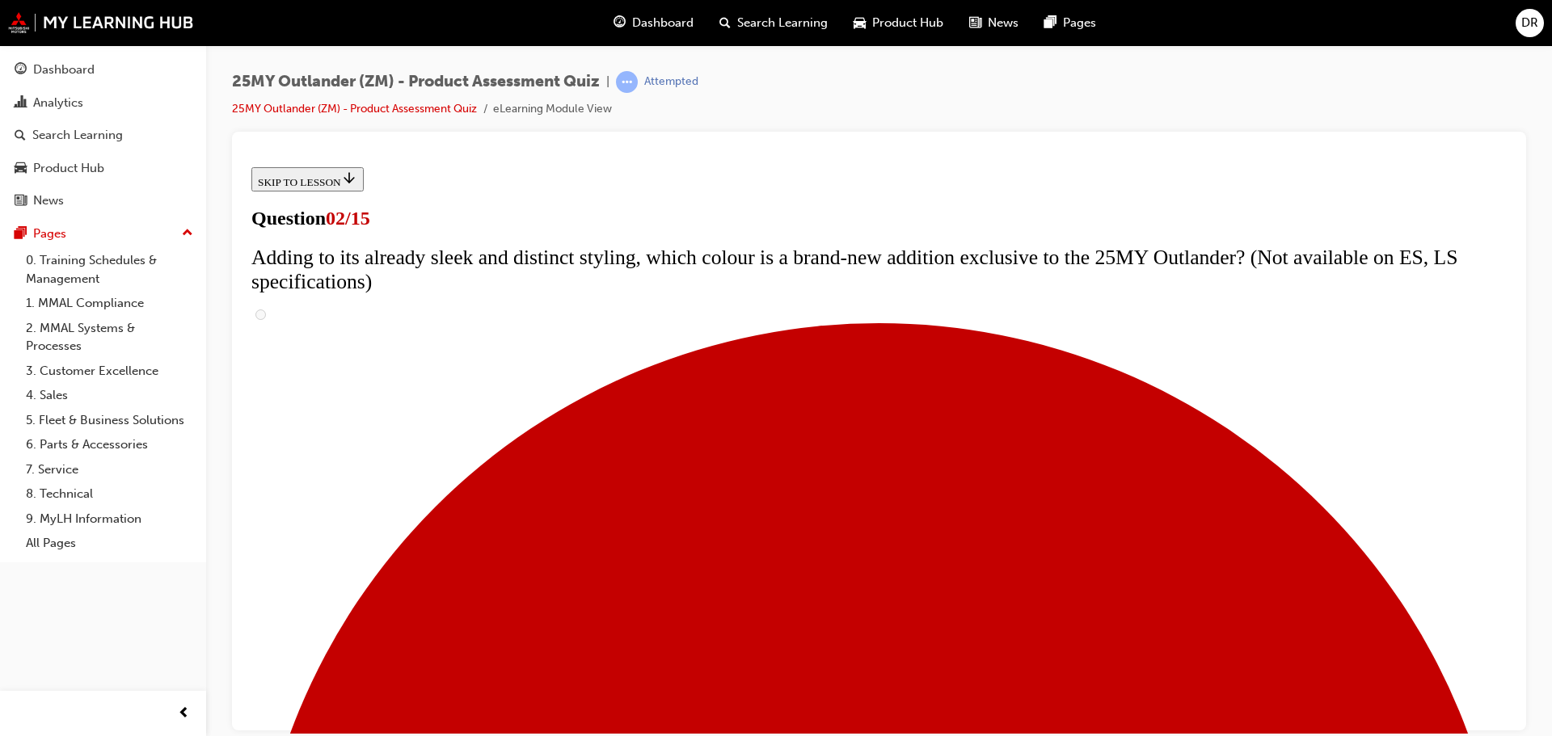
scroll to position [242, 0]
checkbox input "true"
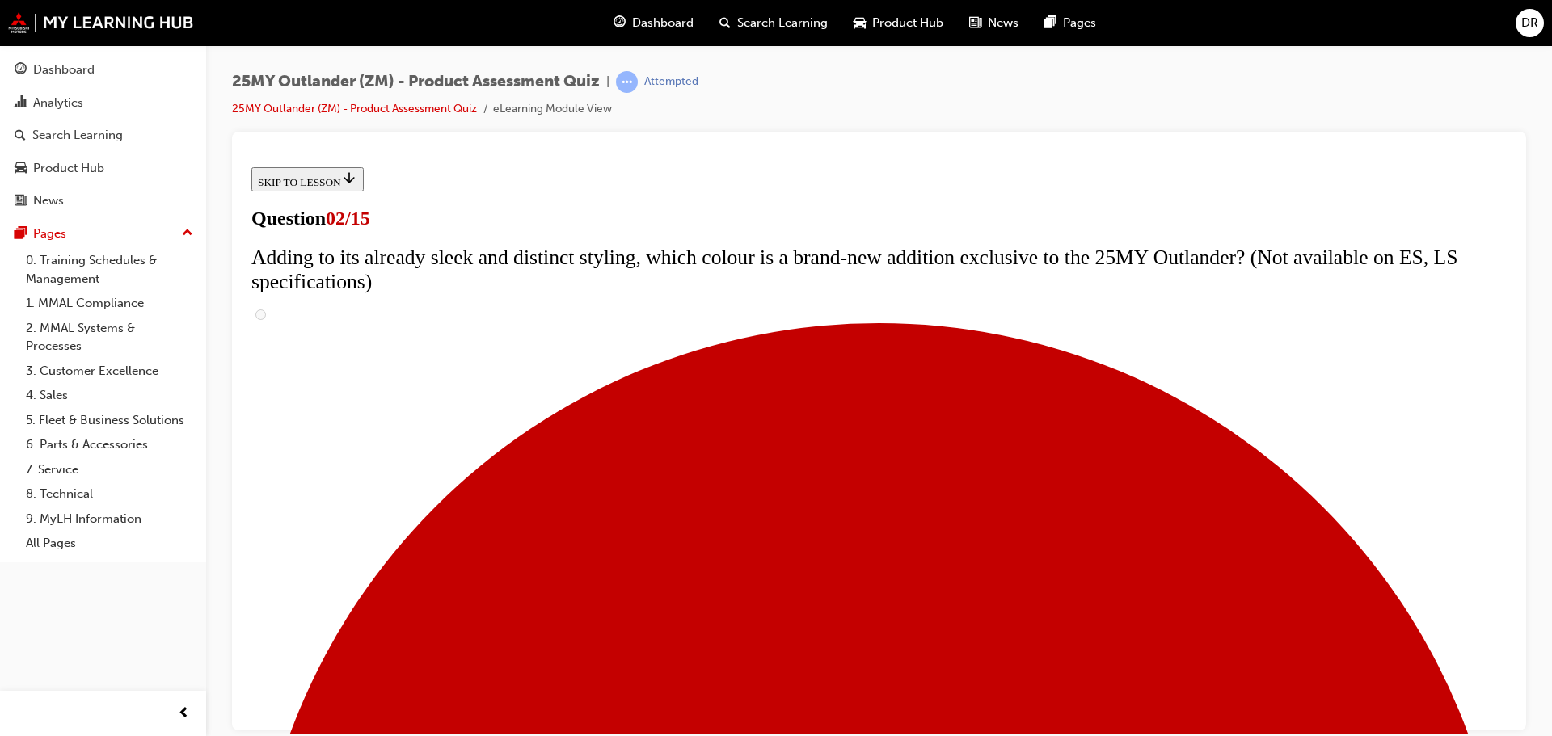
checkbox input "true"
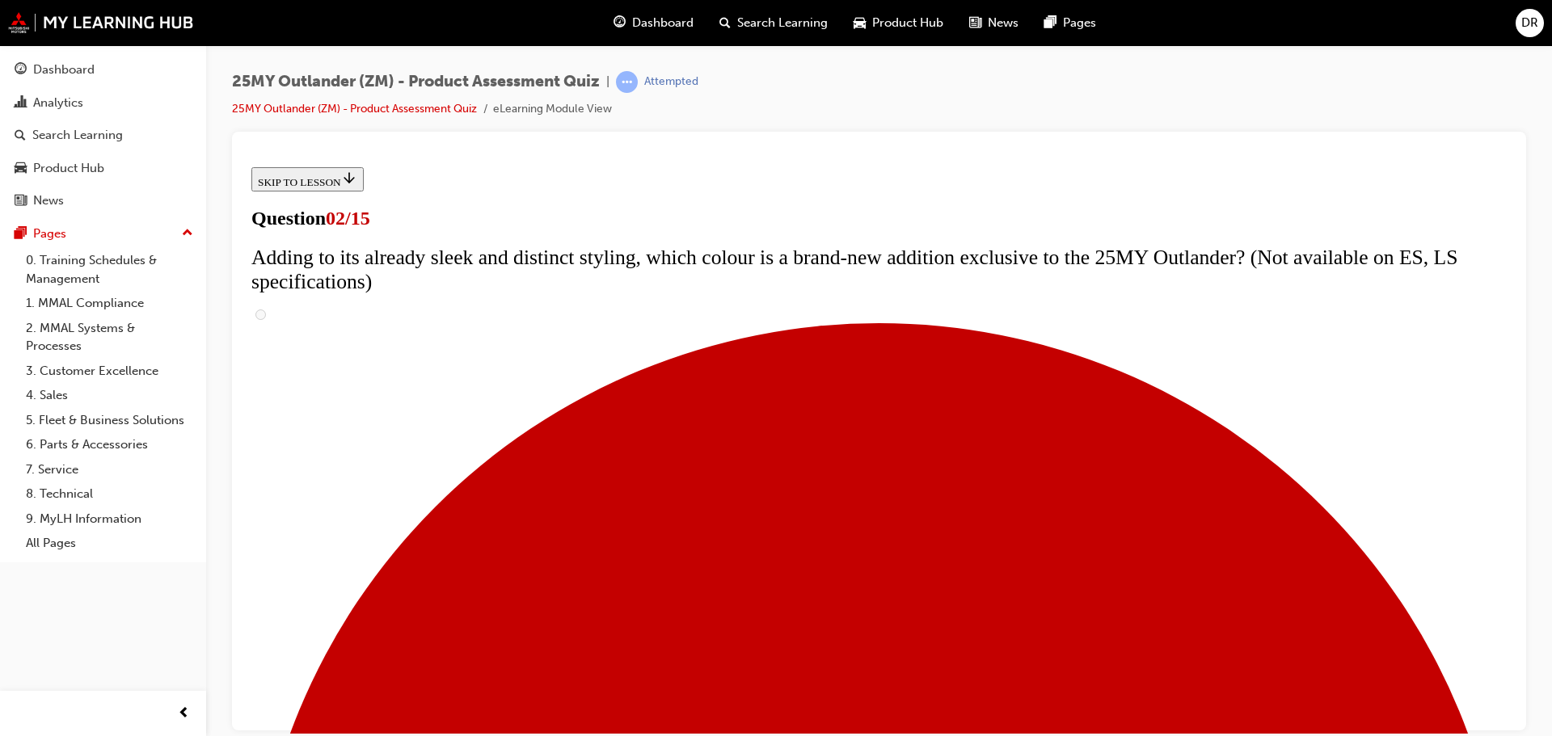
checkbox input "true"
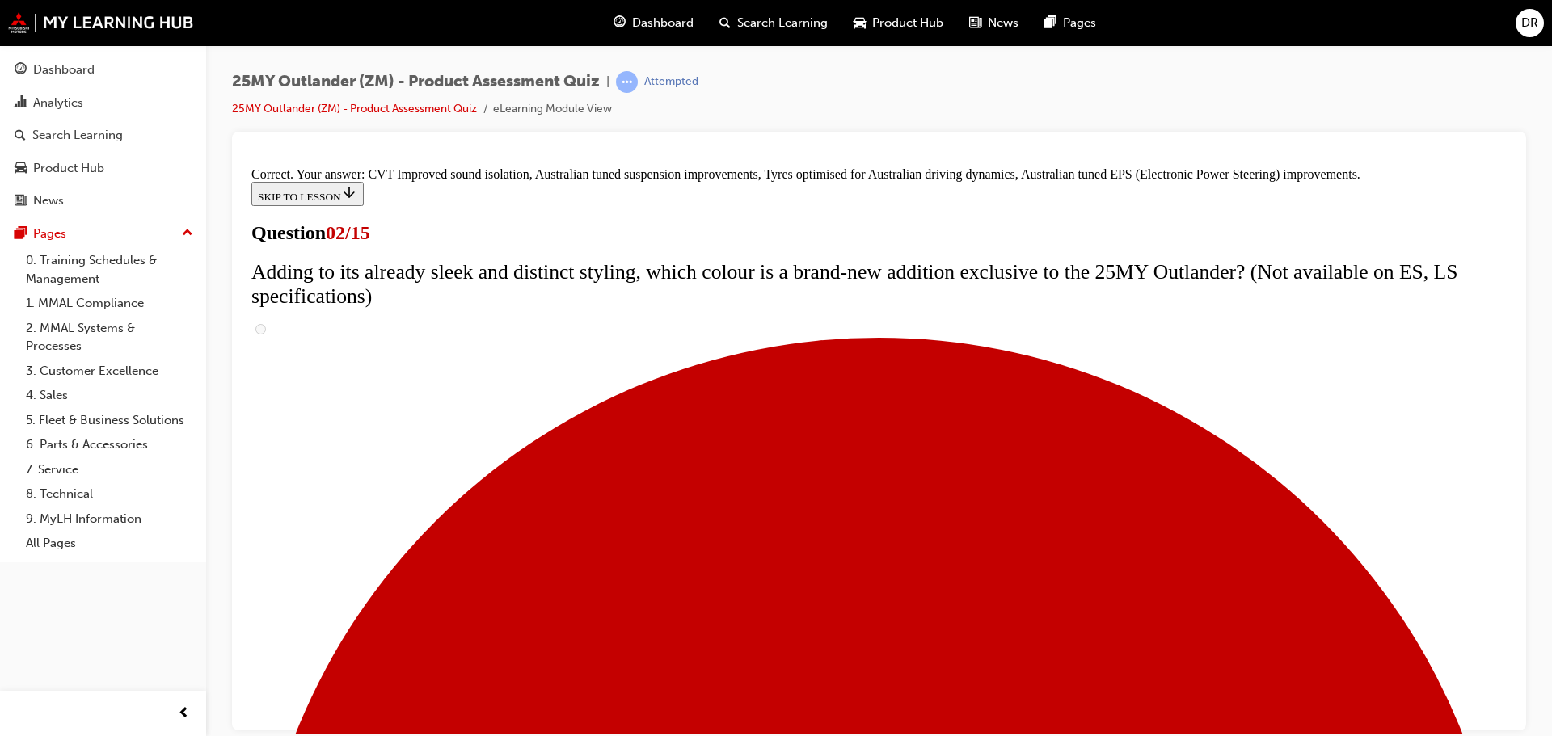
scroll to position [454, 0]
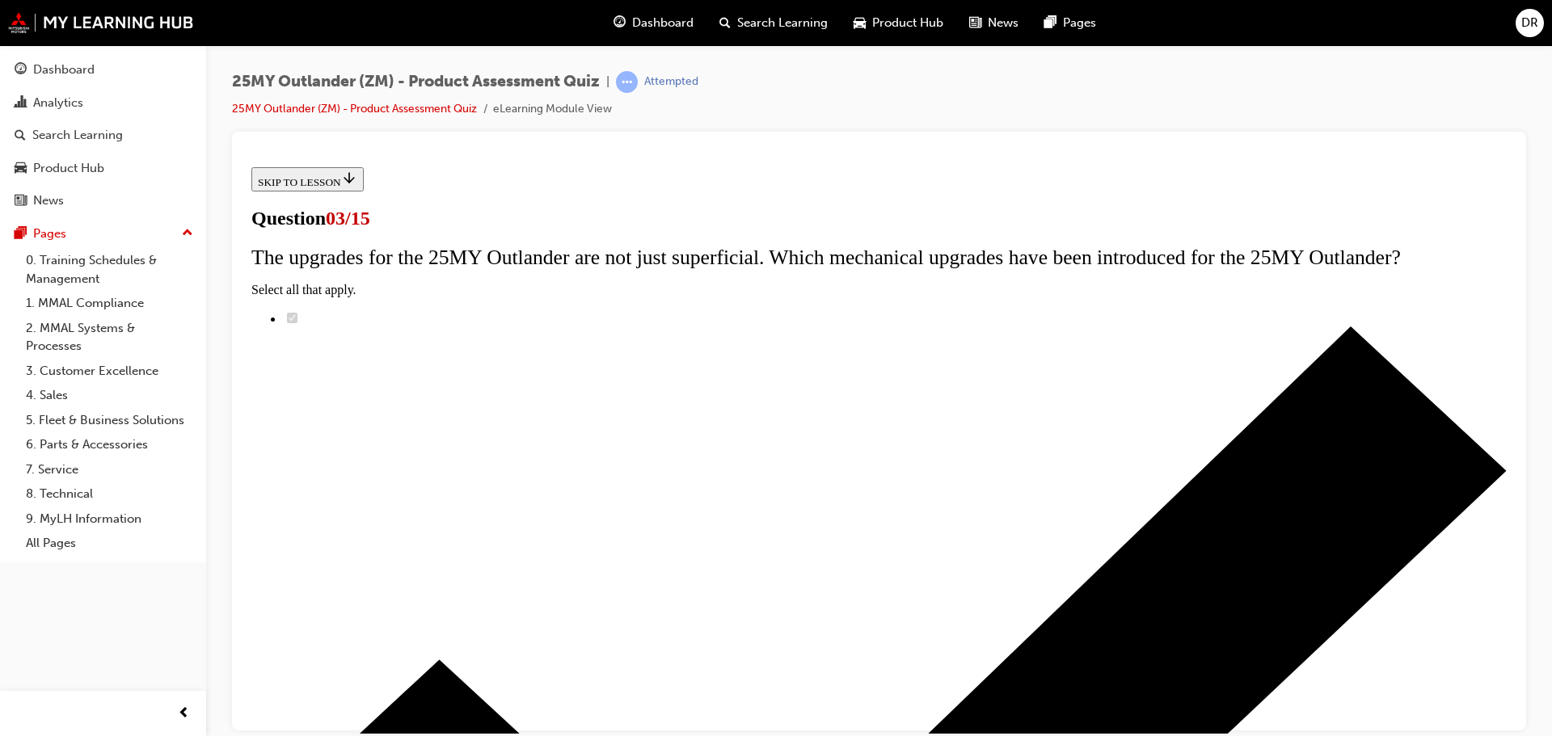
scroll to position [162, 0]
radio input "true"
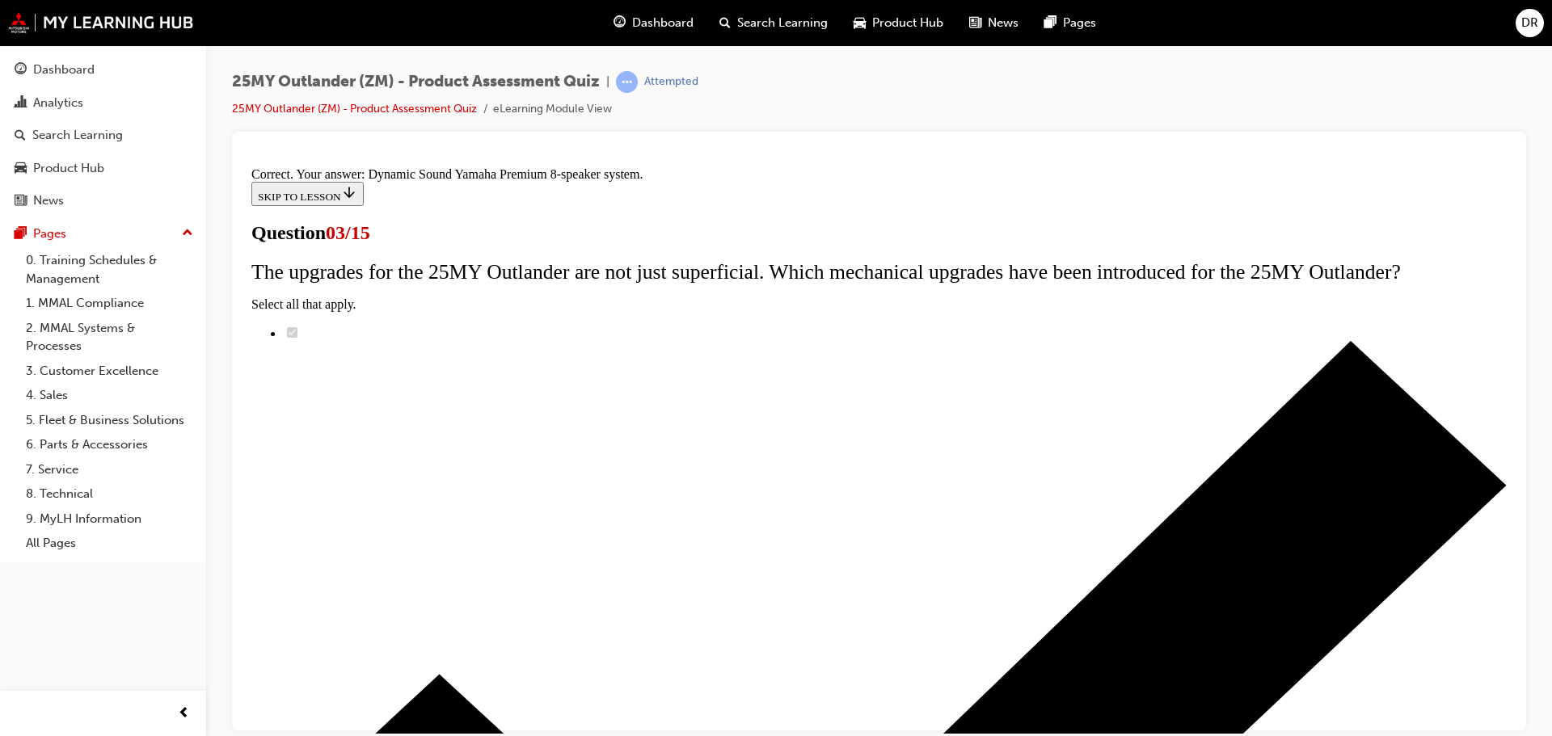
scroll to position [270, 0]
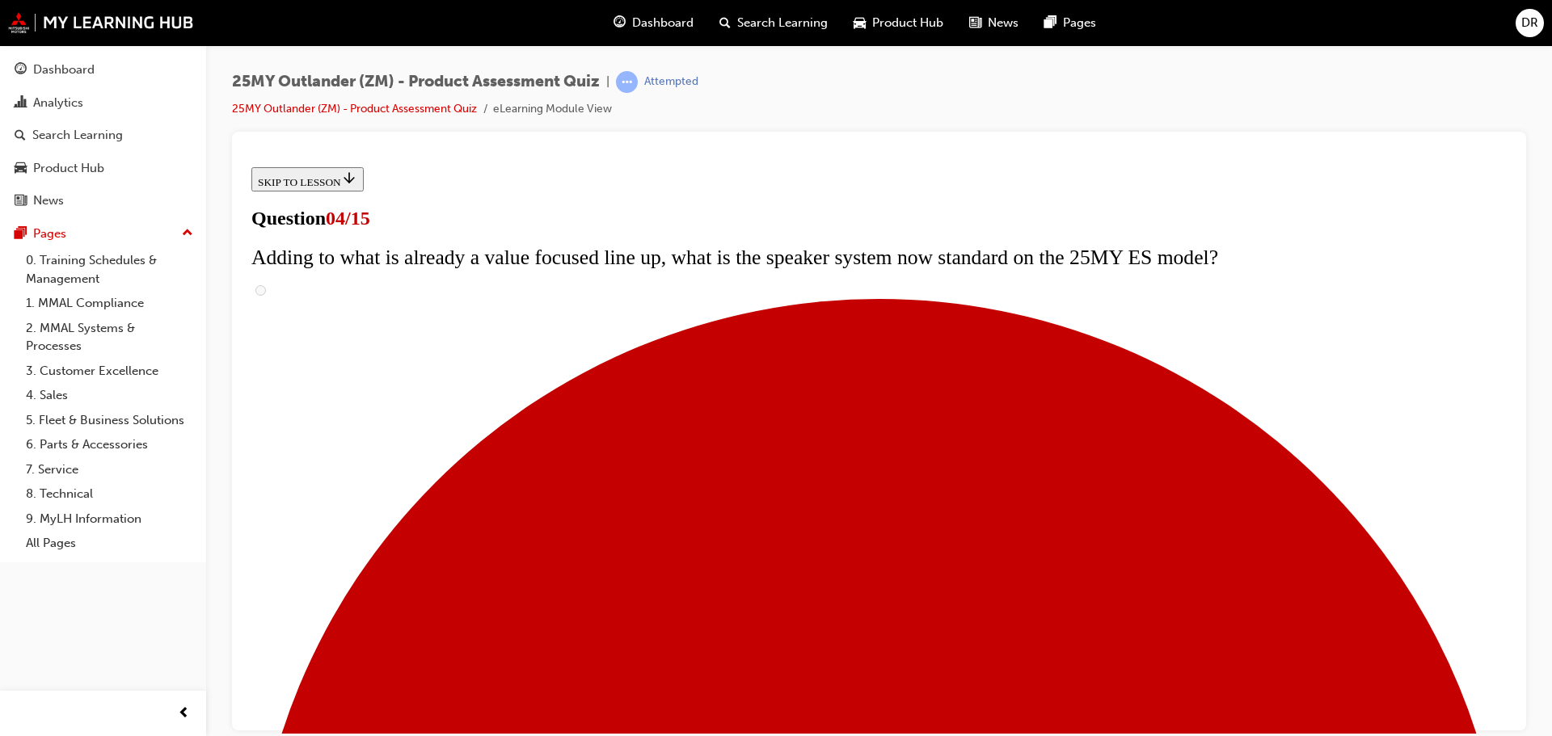
scroll to position [242, 0]
checkbox input "true"
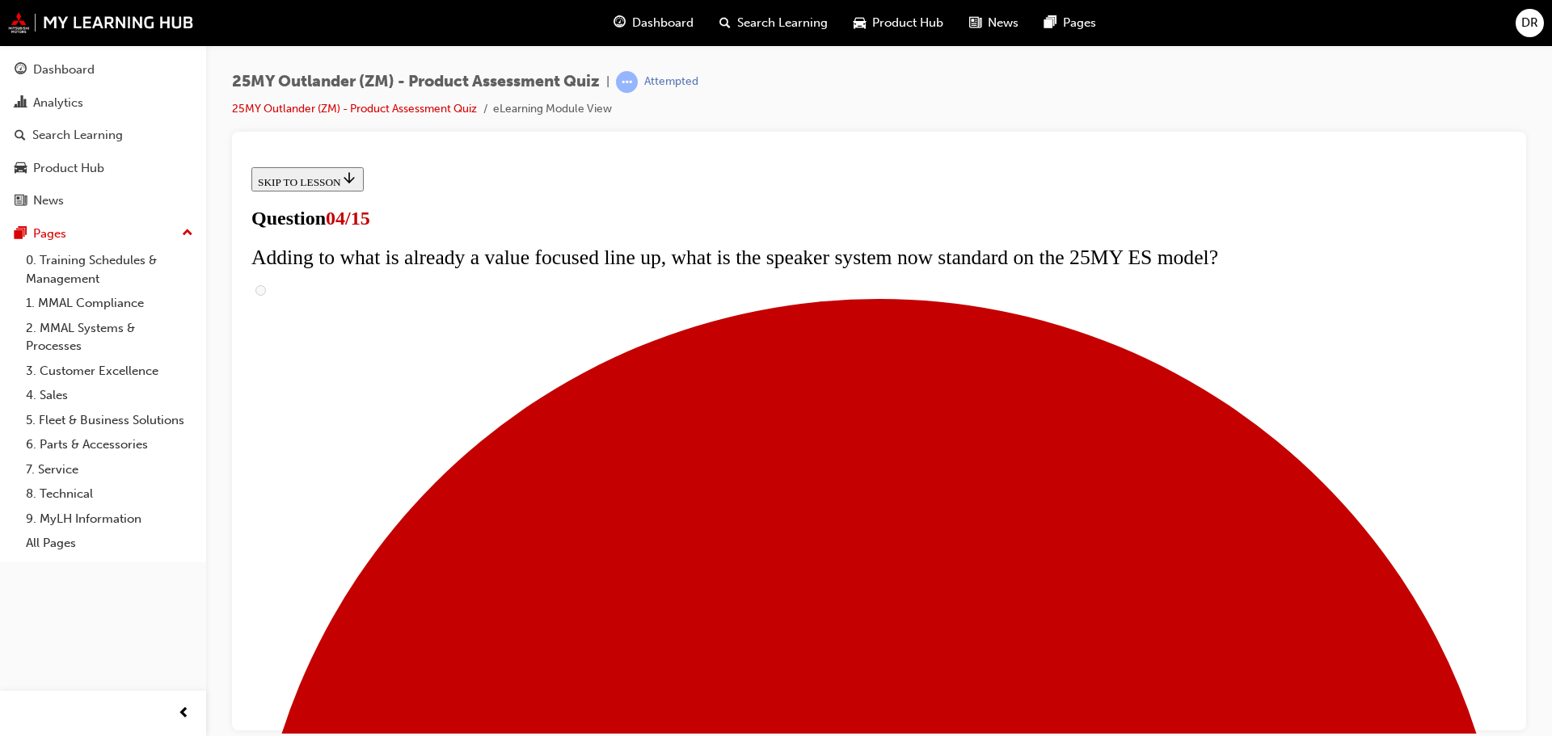
checkbox input "true"
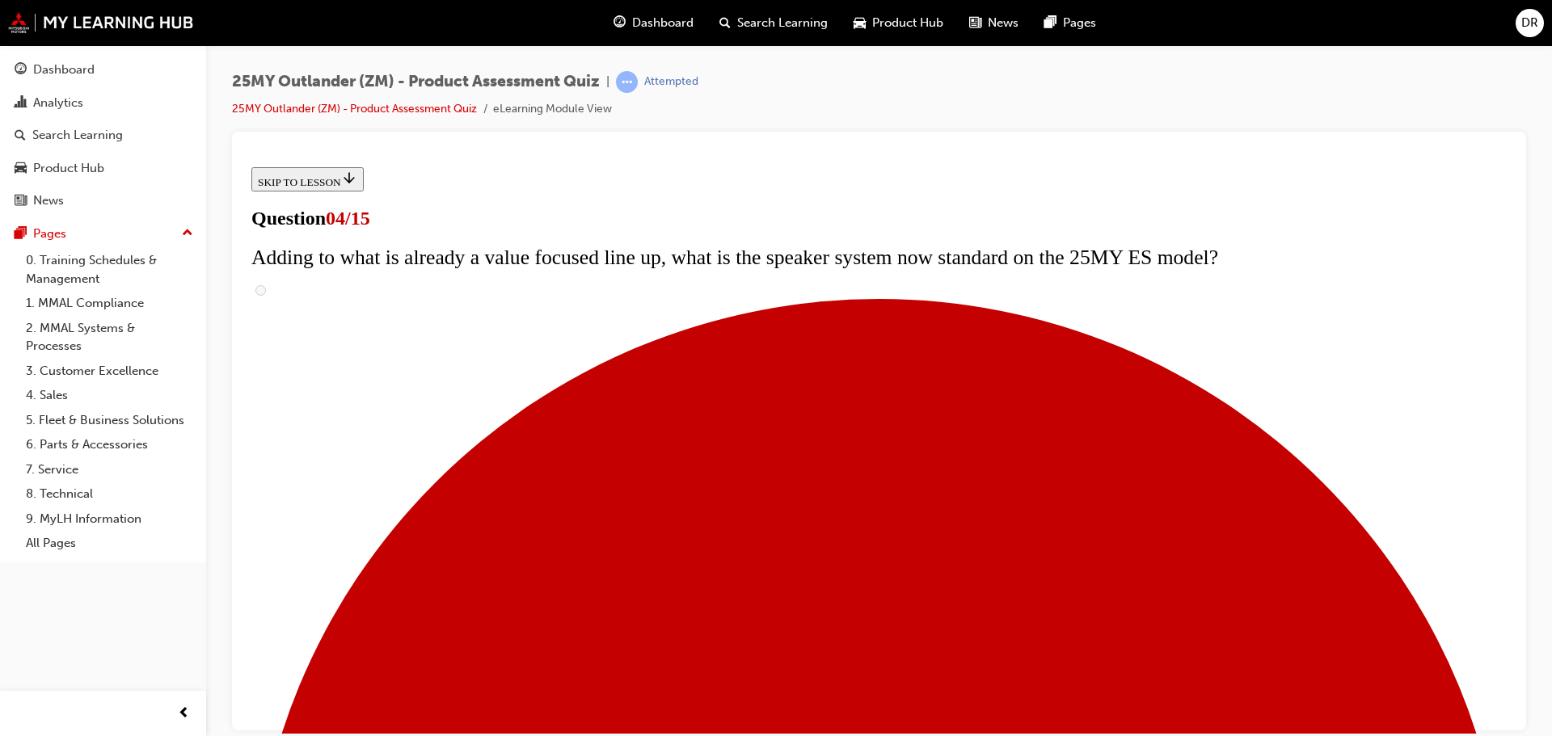
checkbox input "true"
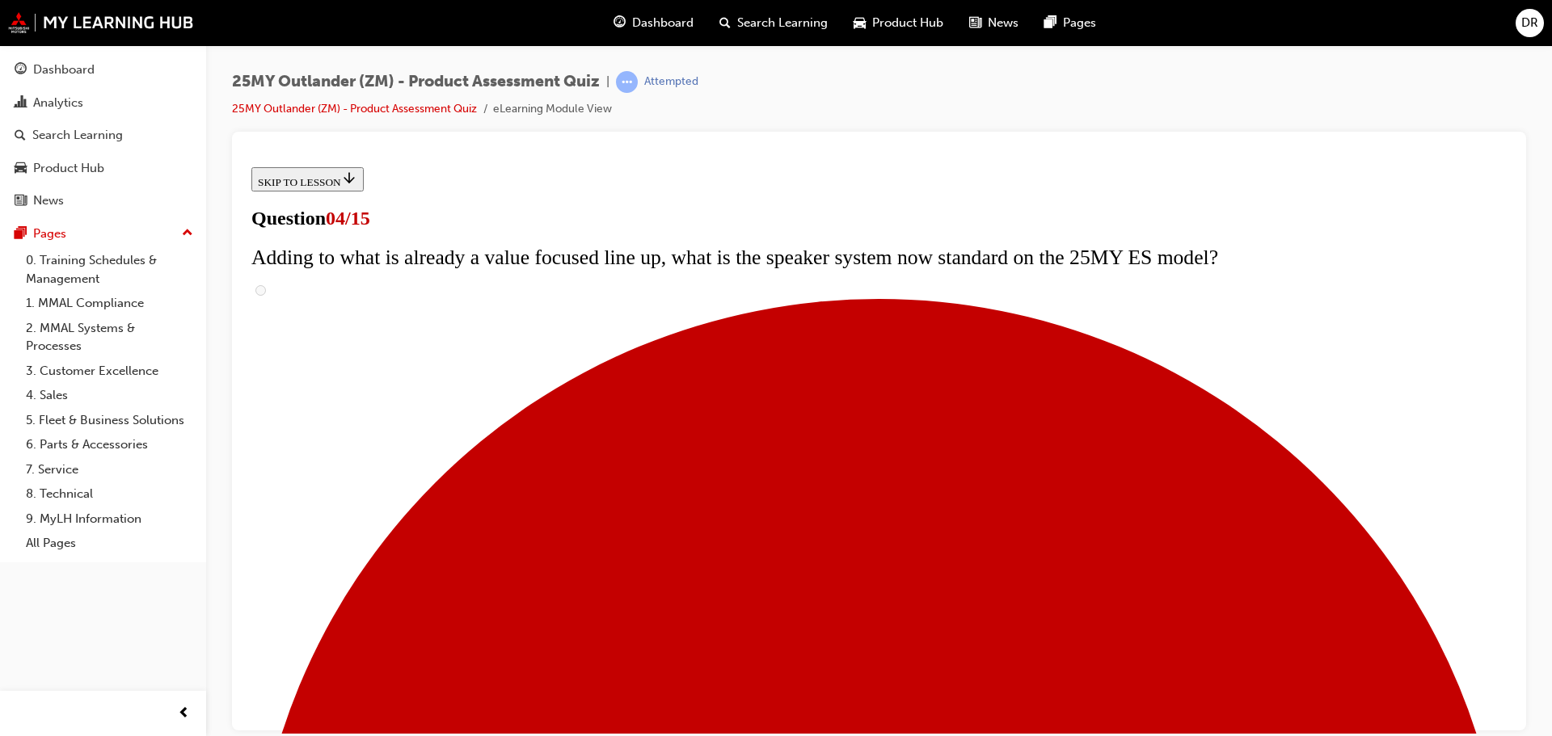
checkbox input "true"
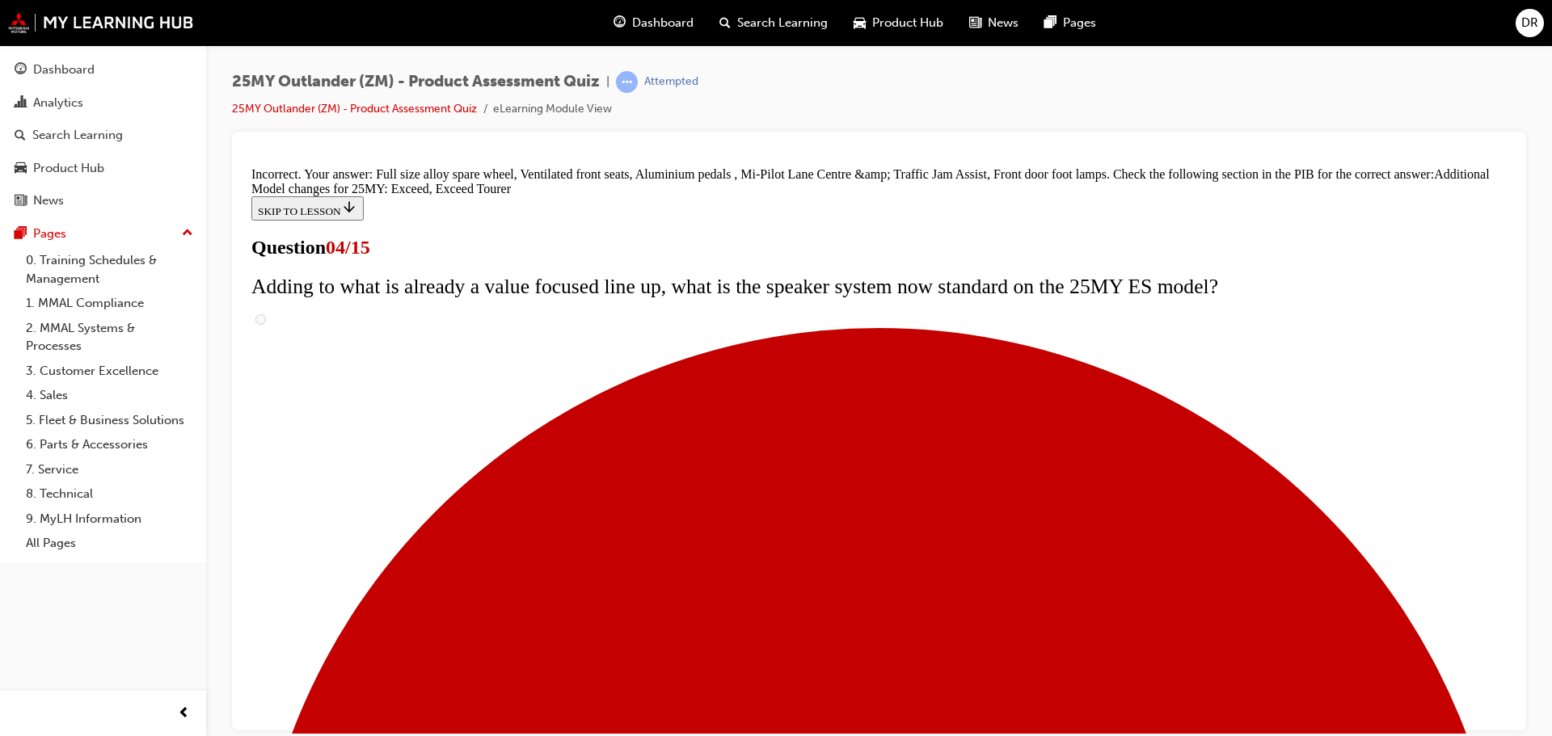
scroll to position [618, 0]
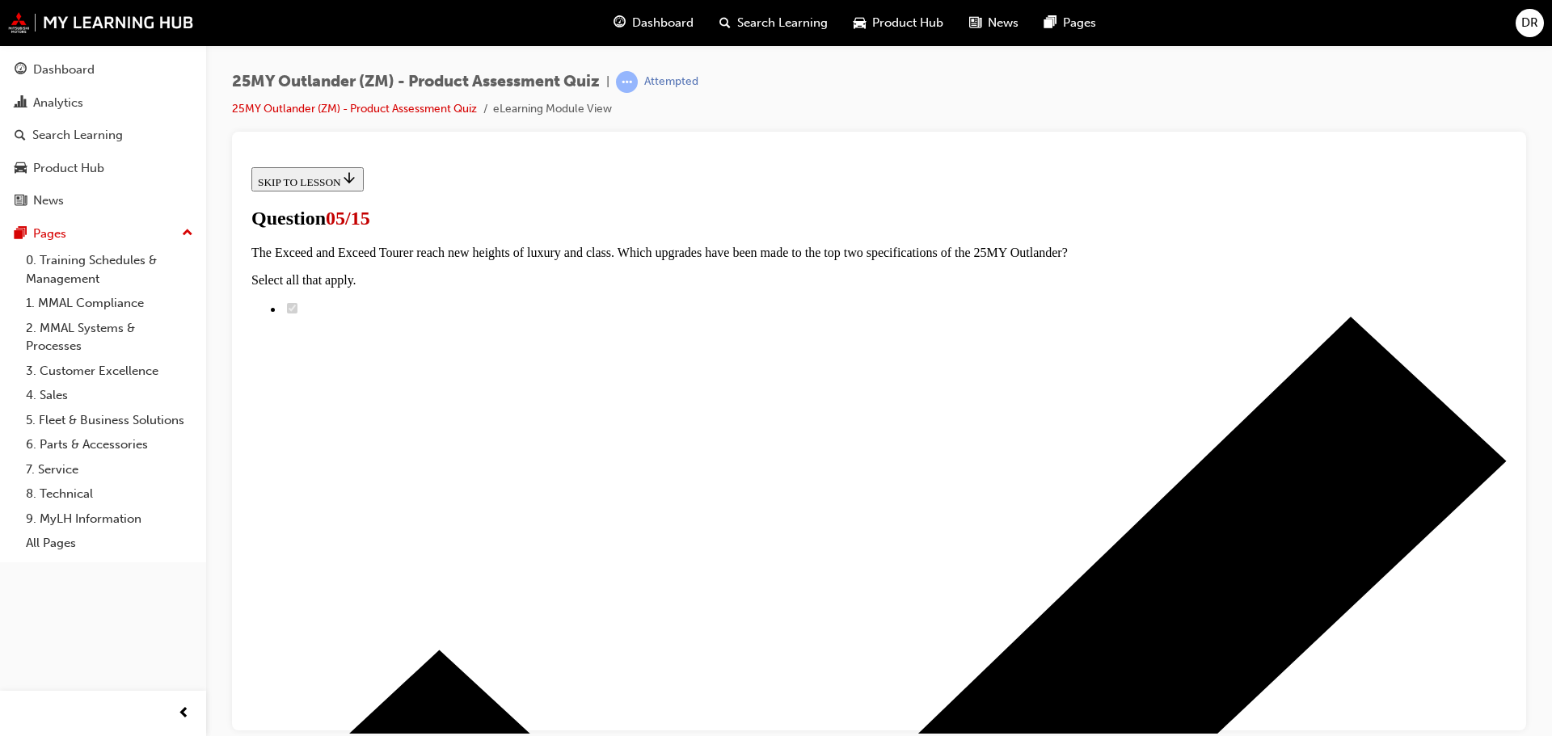
scroll to position [242, 0]
radio input "true"
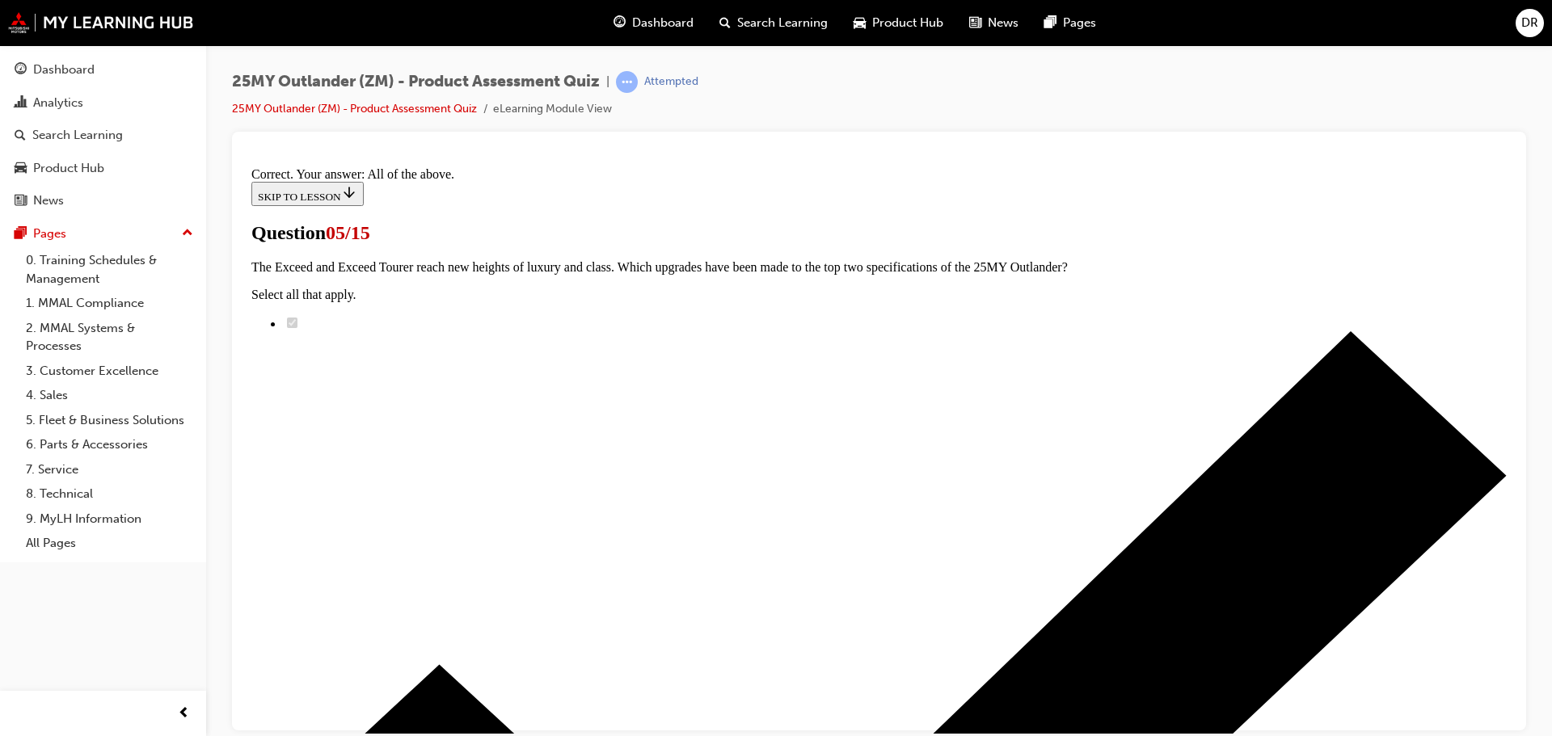
scroll to position [399, 0]
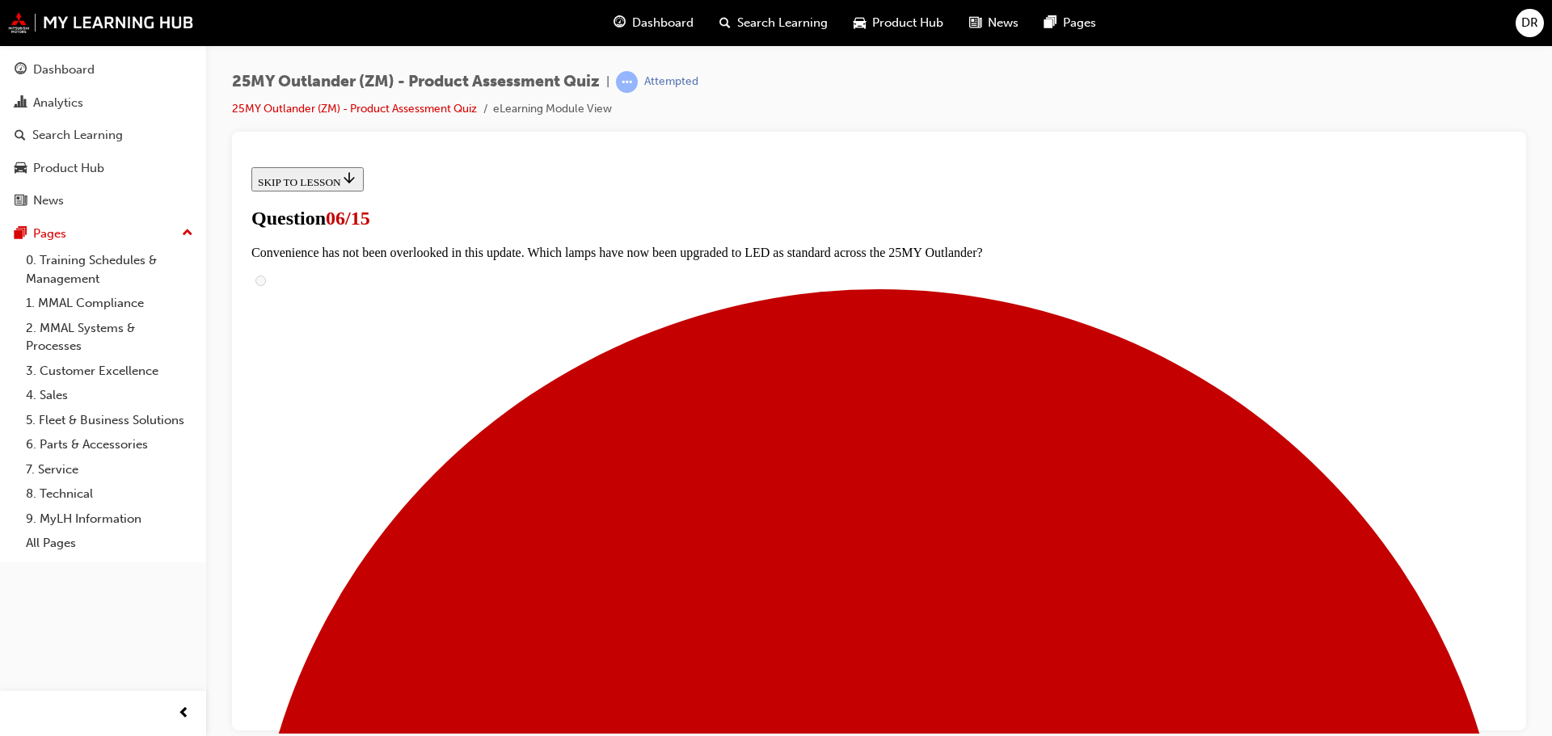
scroll to position [404, 0]
radio input "true"
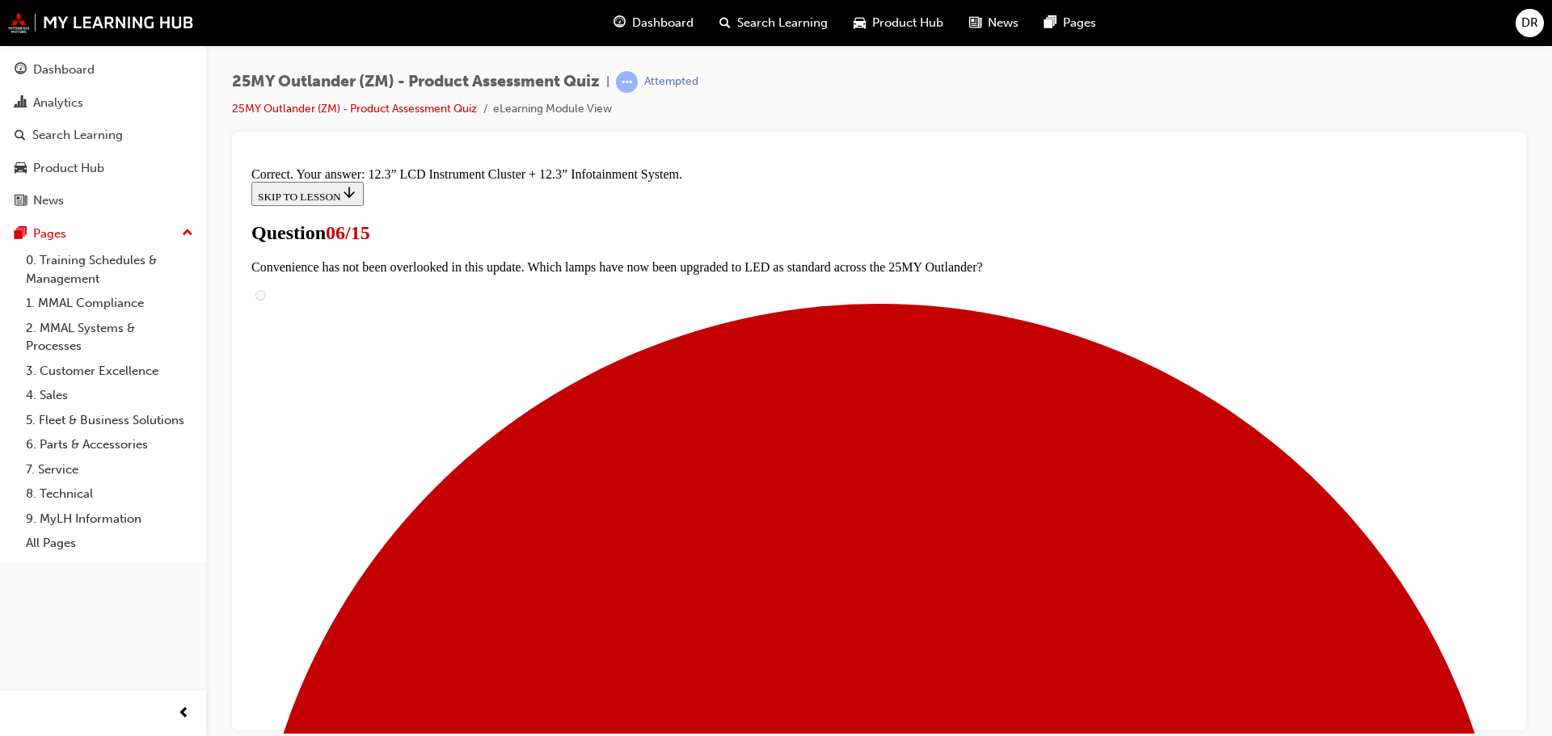
scroll to position [552, 0]
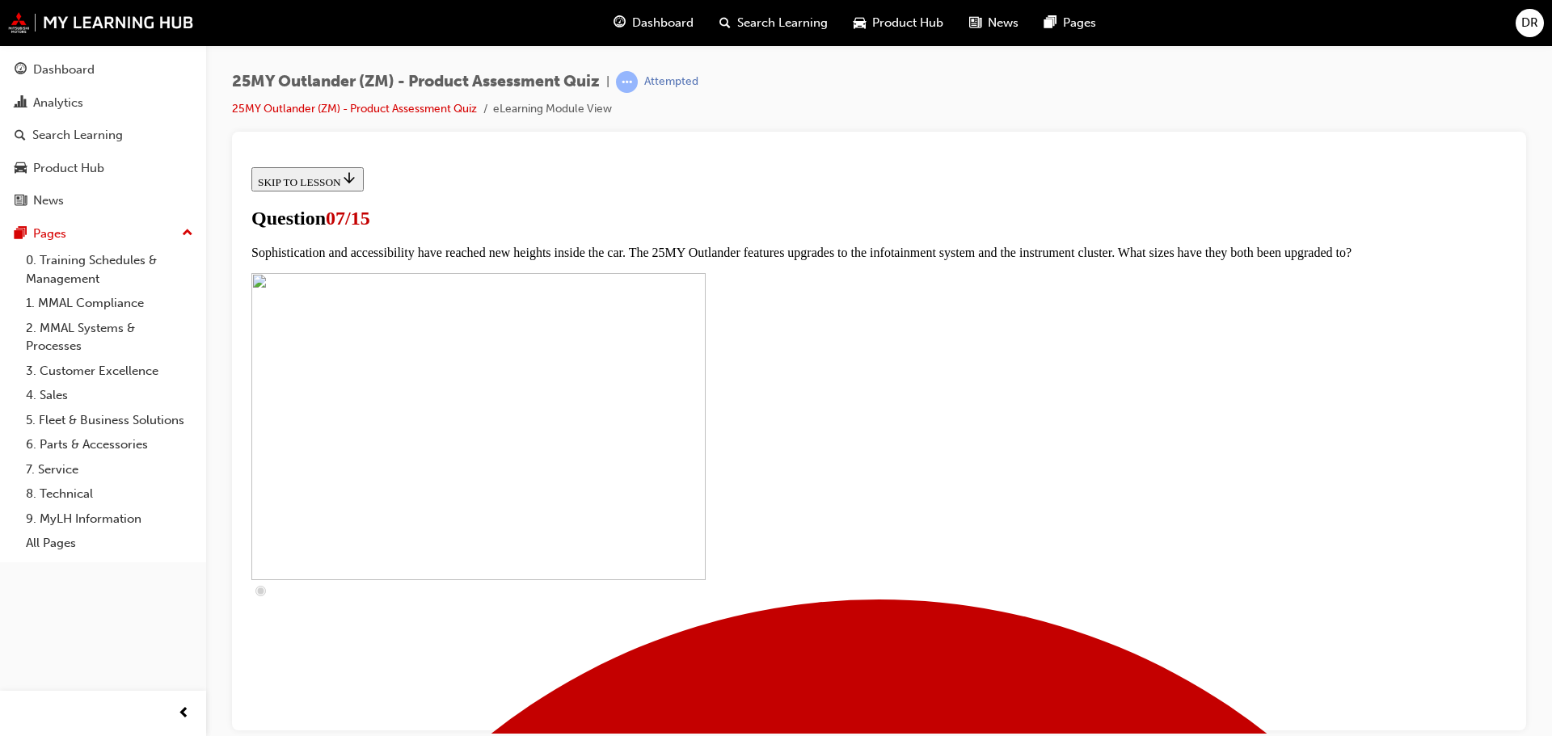
scroll to position [566, 0]
checkbox input "true"
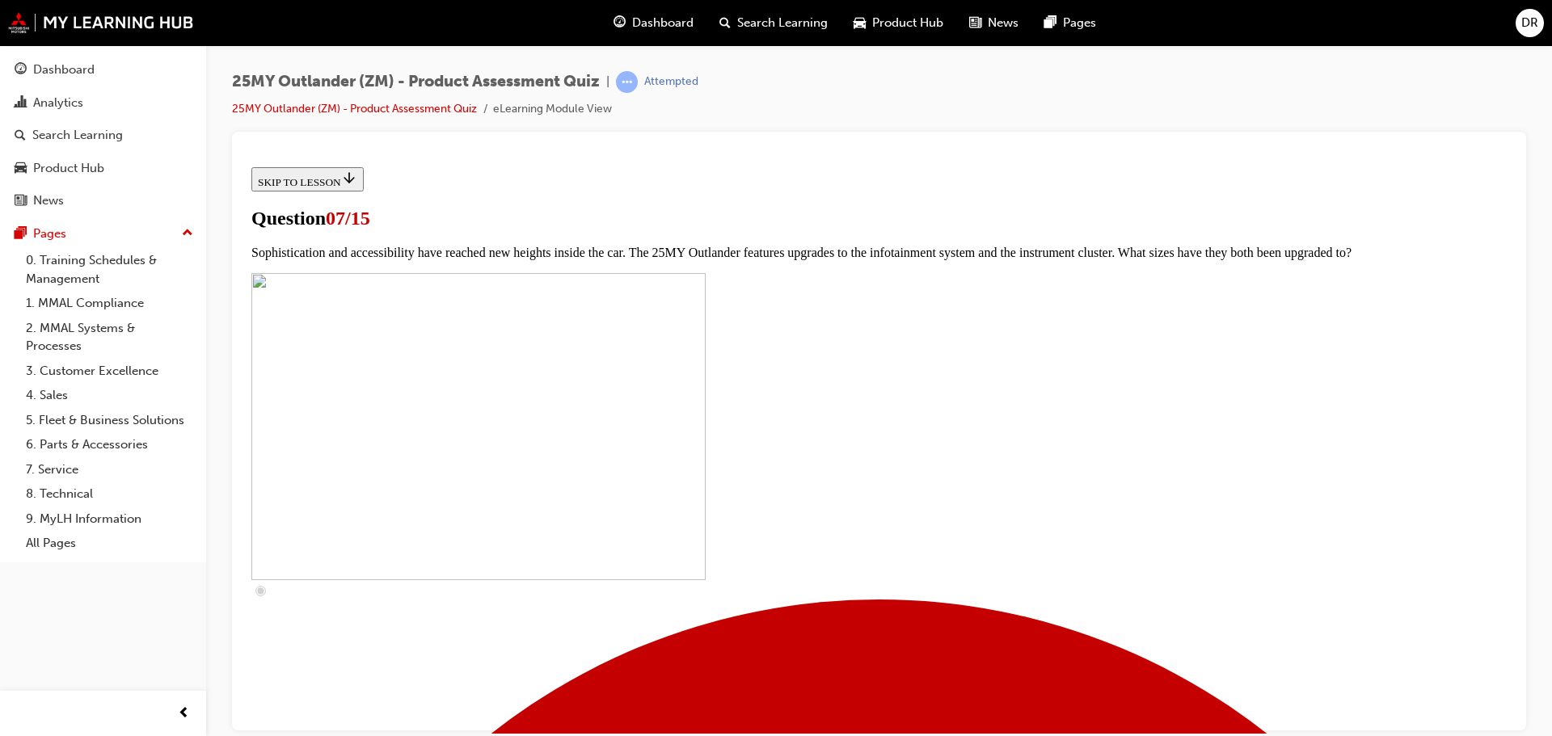
checkbox input "true"
drag, startPoint x: 653, startPoint y: 449, endPoint x: 656, endPoint y: 462, distance: 14.0
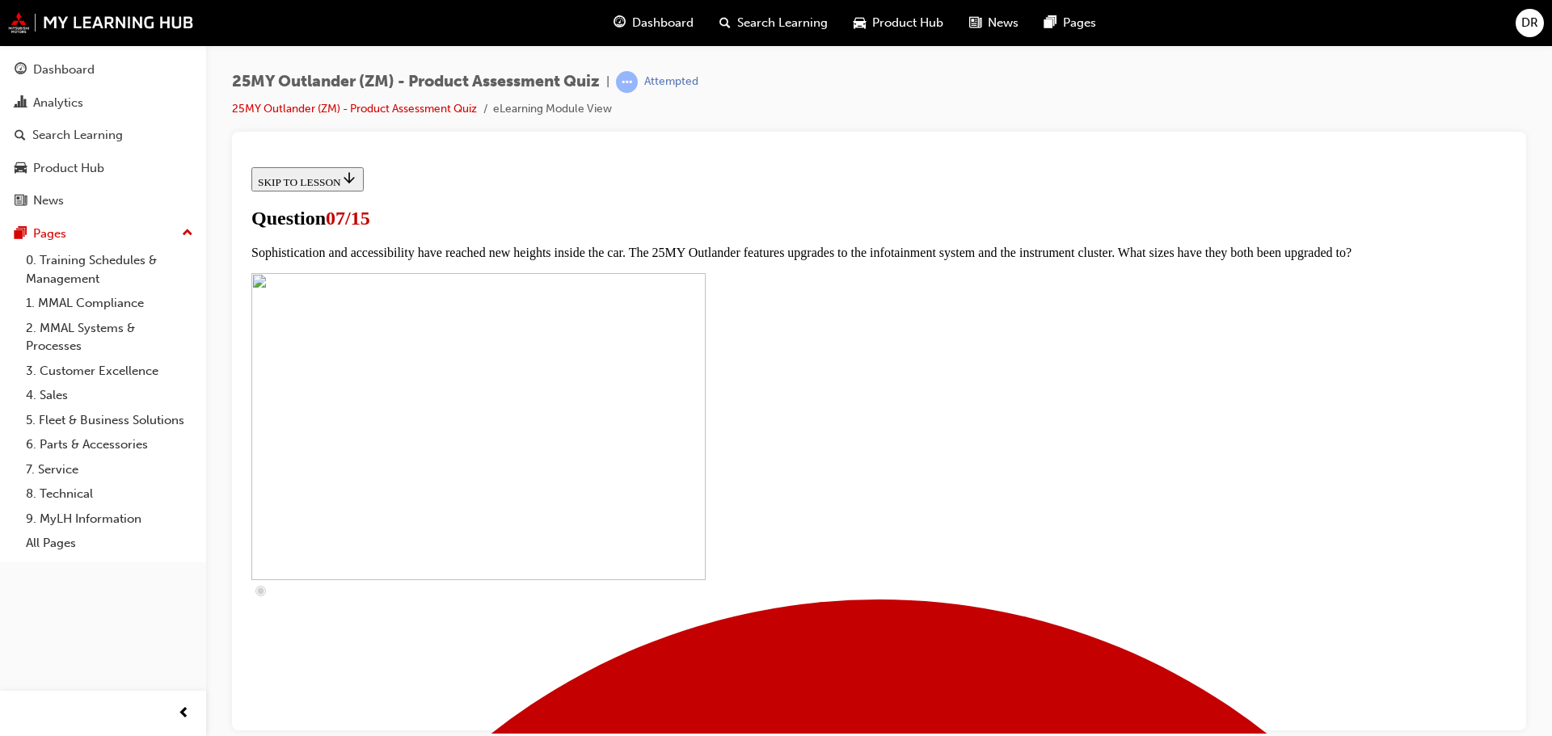
checkbox input "true"
drag, startPoint x: 660, startPoint y: 494, endPoint x: 662, endPoint y: 528, distance: 34.0
checkbox input "true"
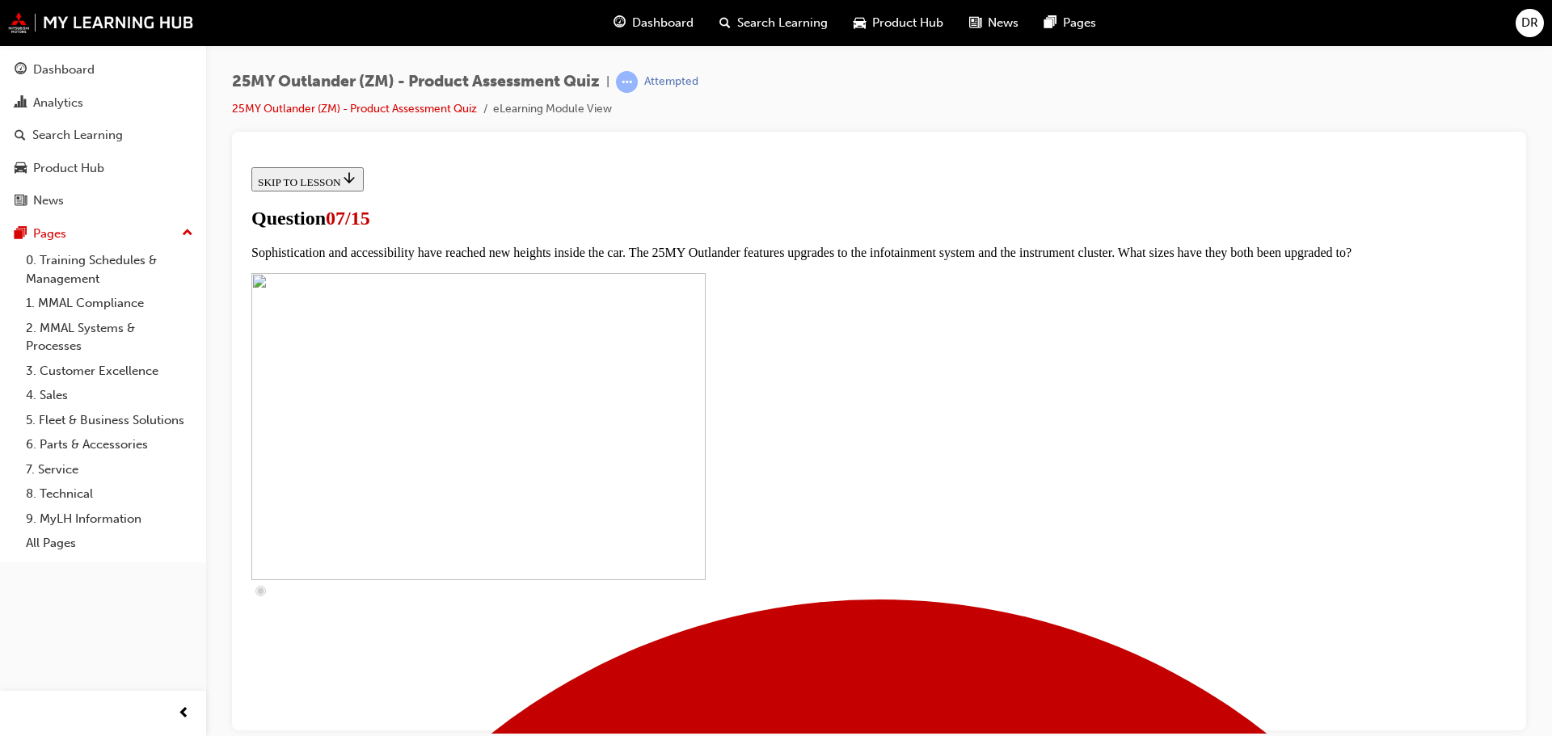
checkbox input "true"
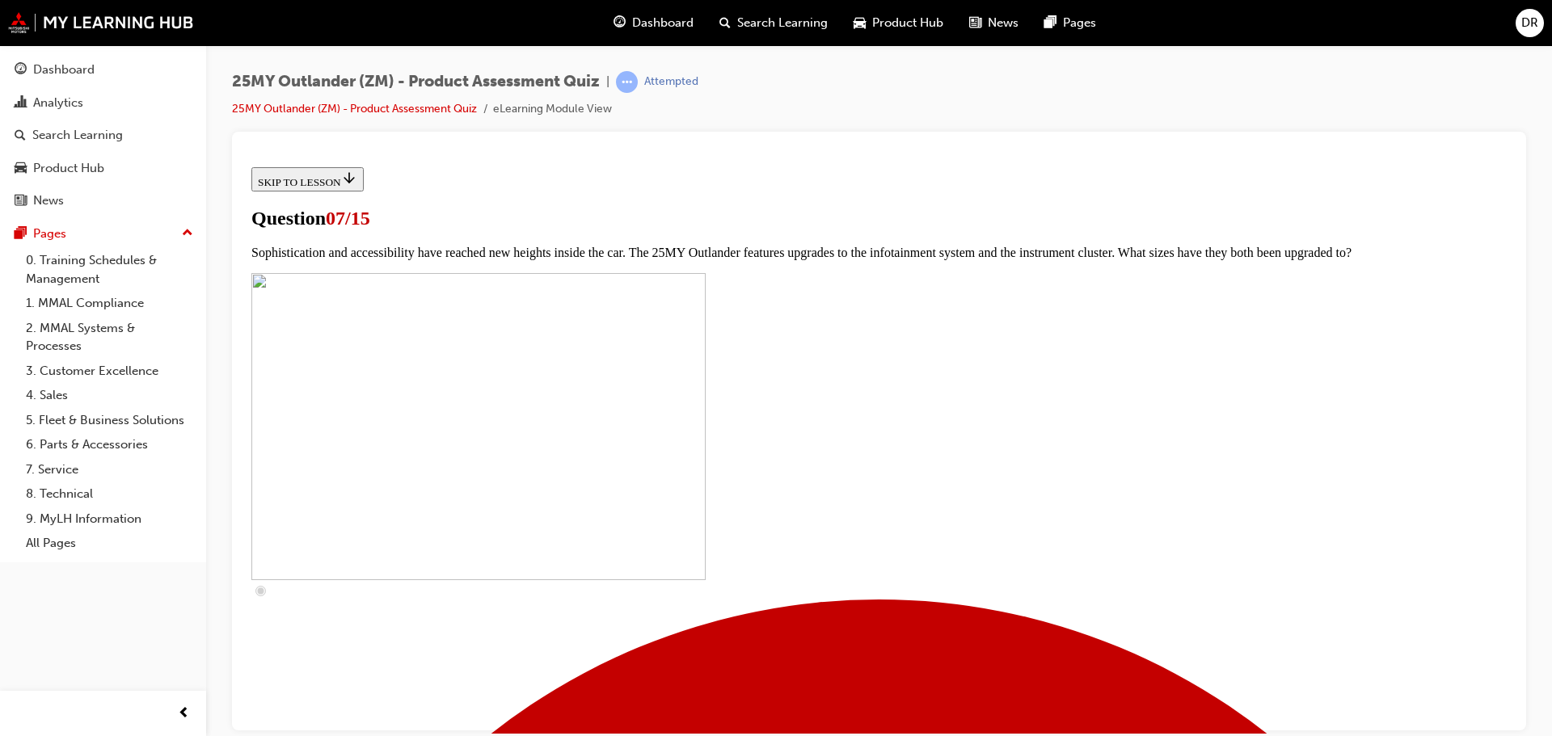
checkbox input "false"
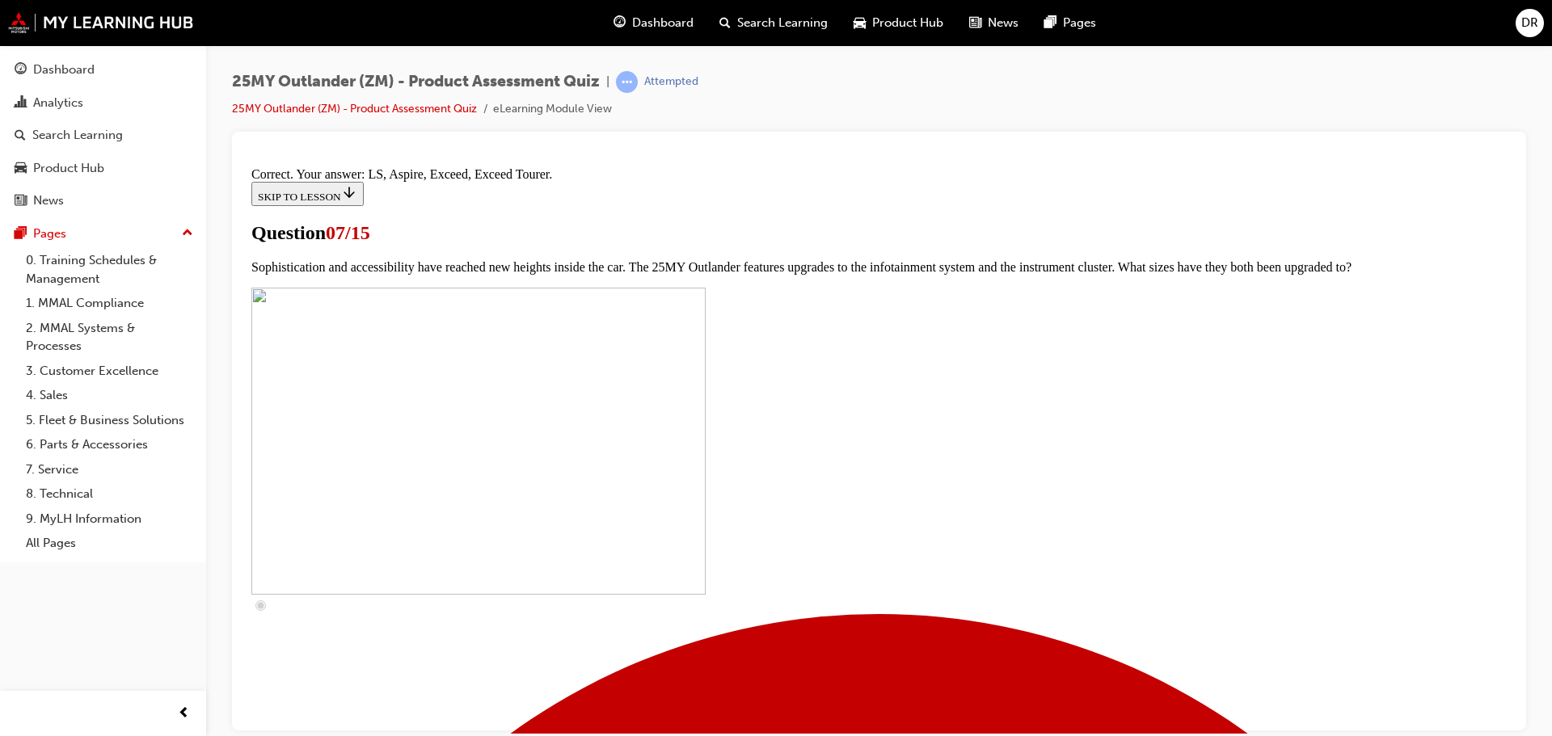
scroll to position [736, 0]
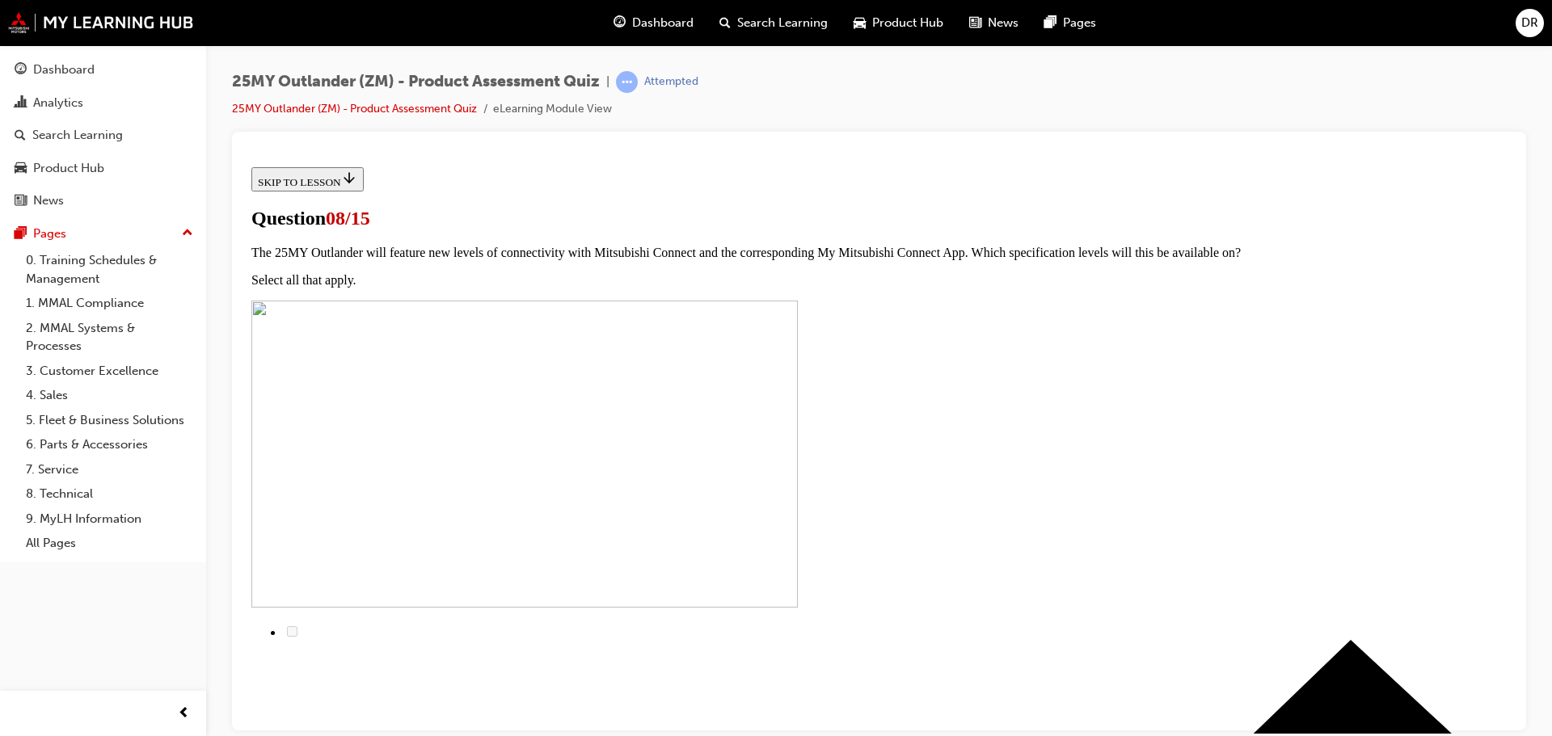
scroll to position [162, 0]
radio input "true"
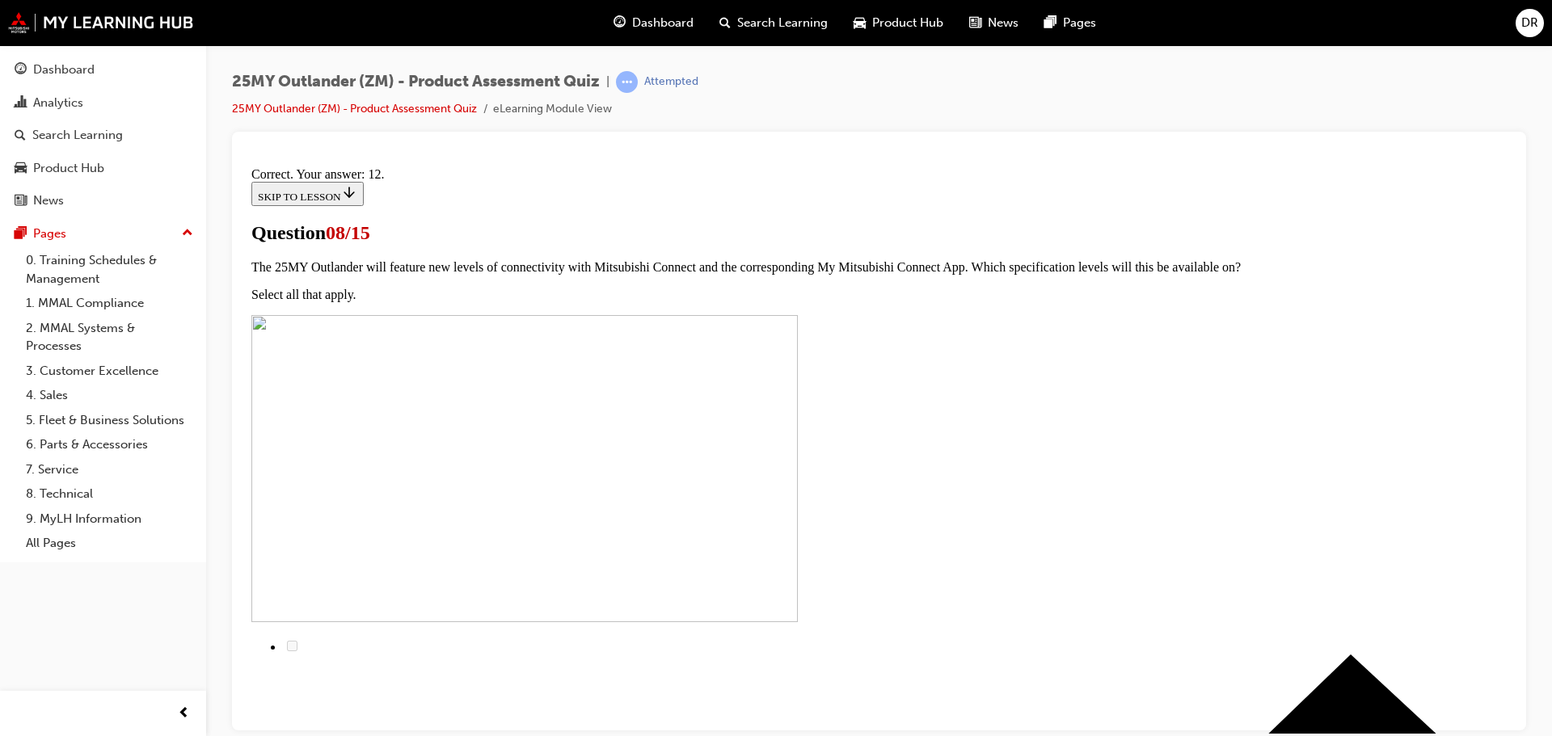
scroll to position [270, 0]
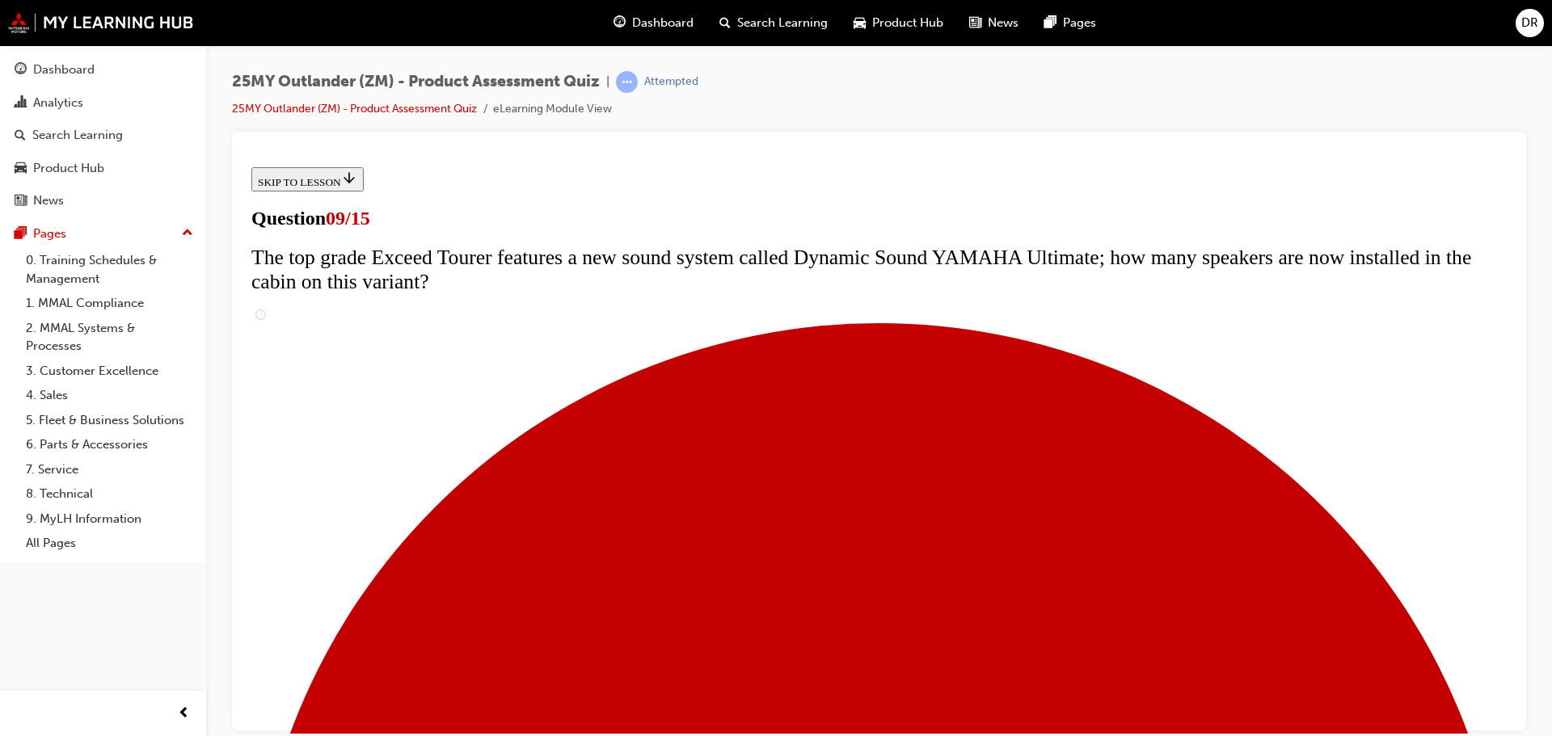
scroll to position [647, 0]
radio input "true"
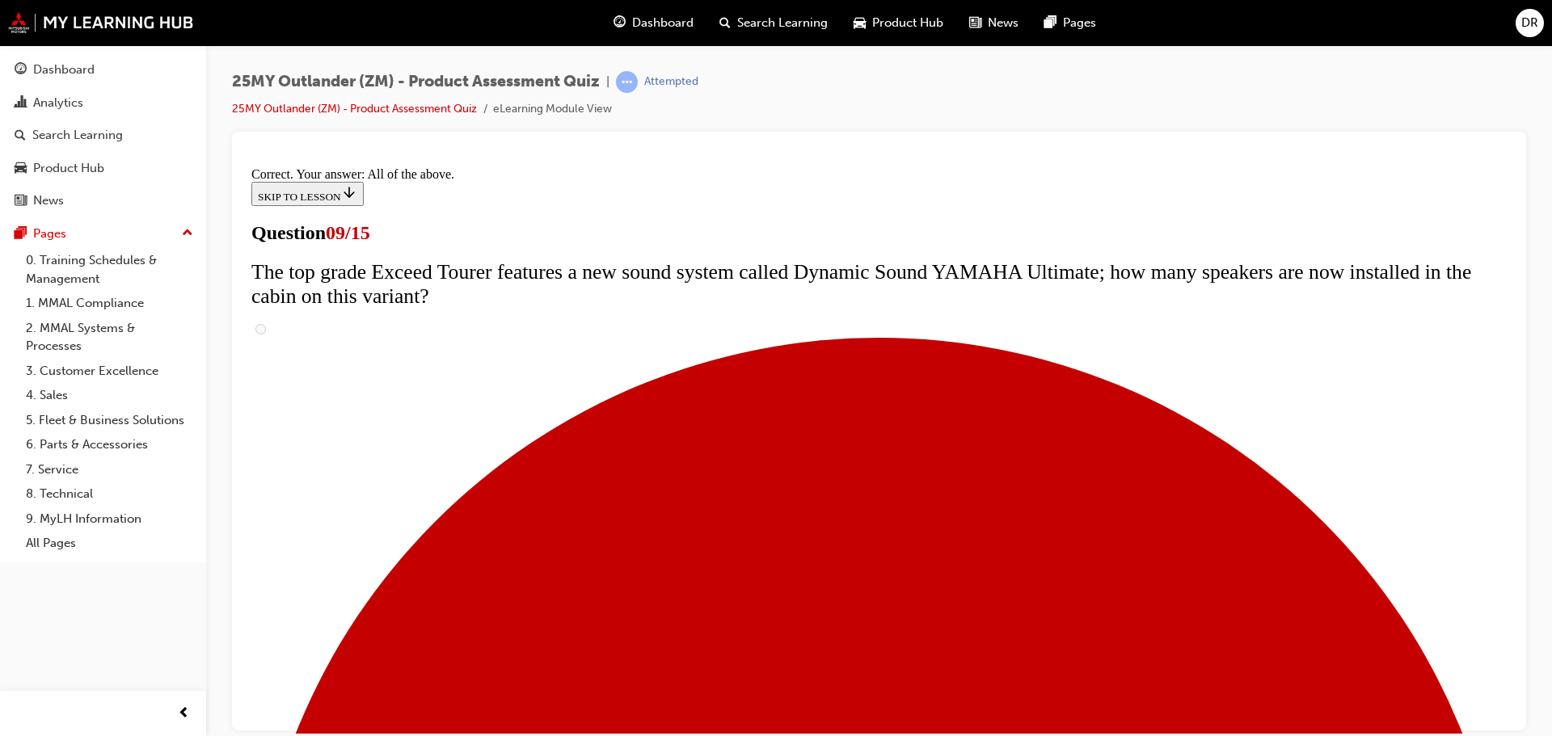
scroll to position [848, 0]
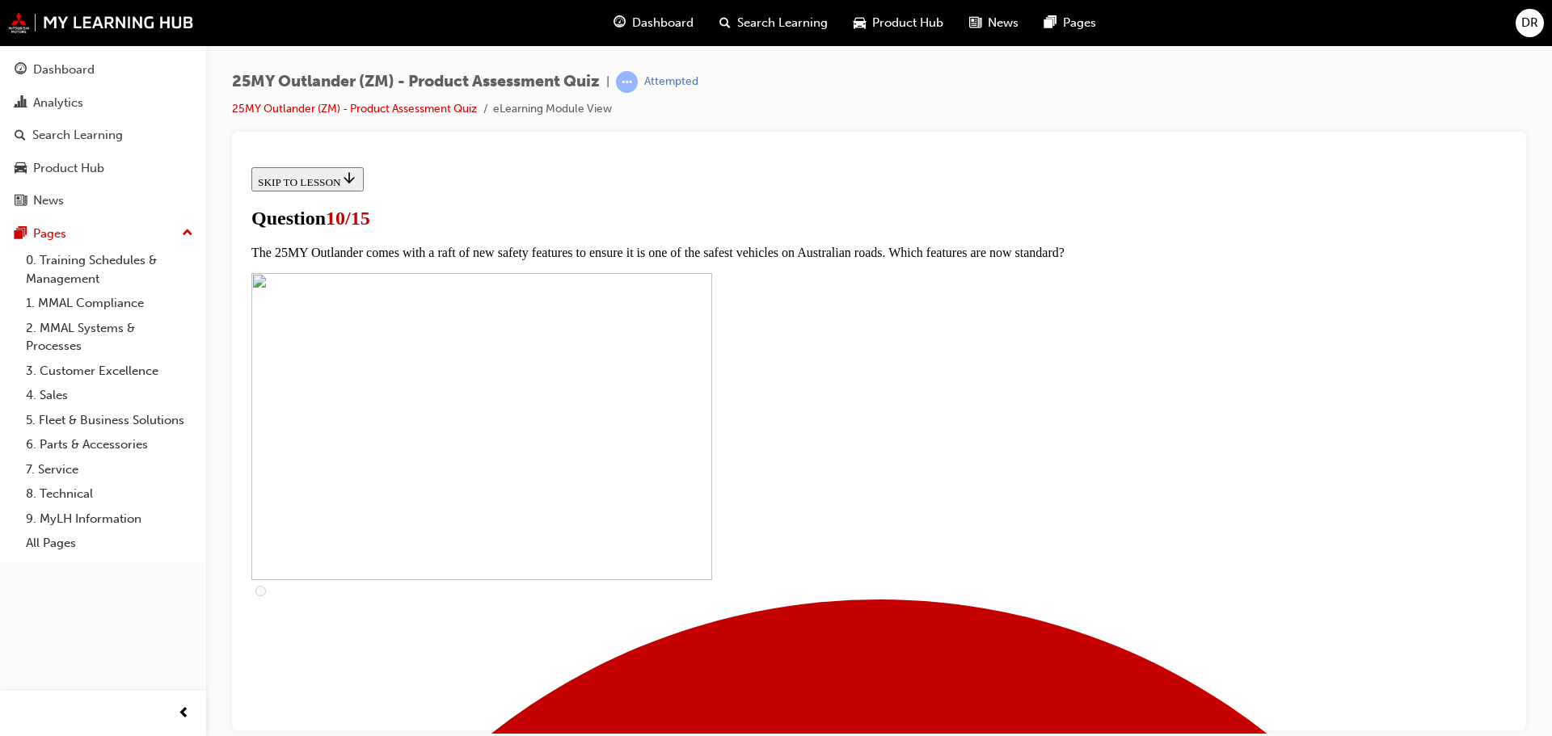
scroll to position [485, 0]
checkbox input "true"
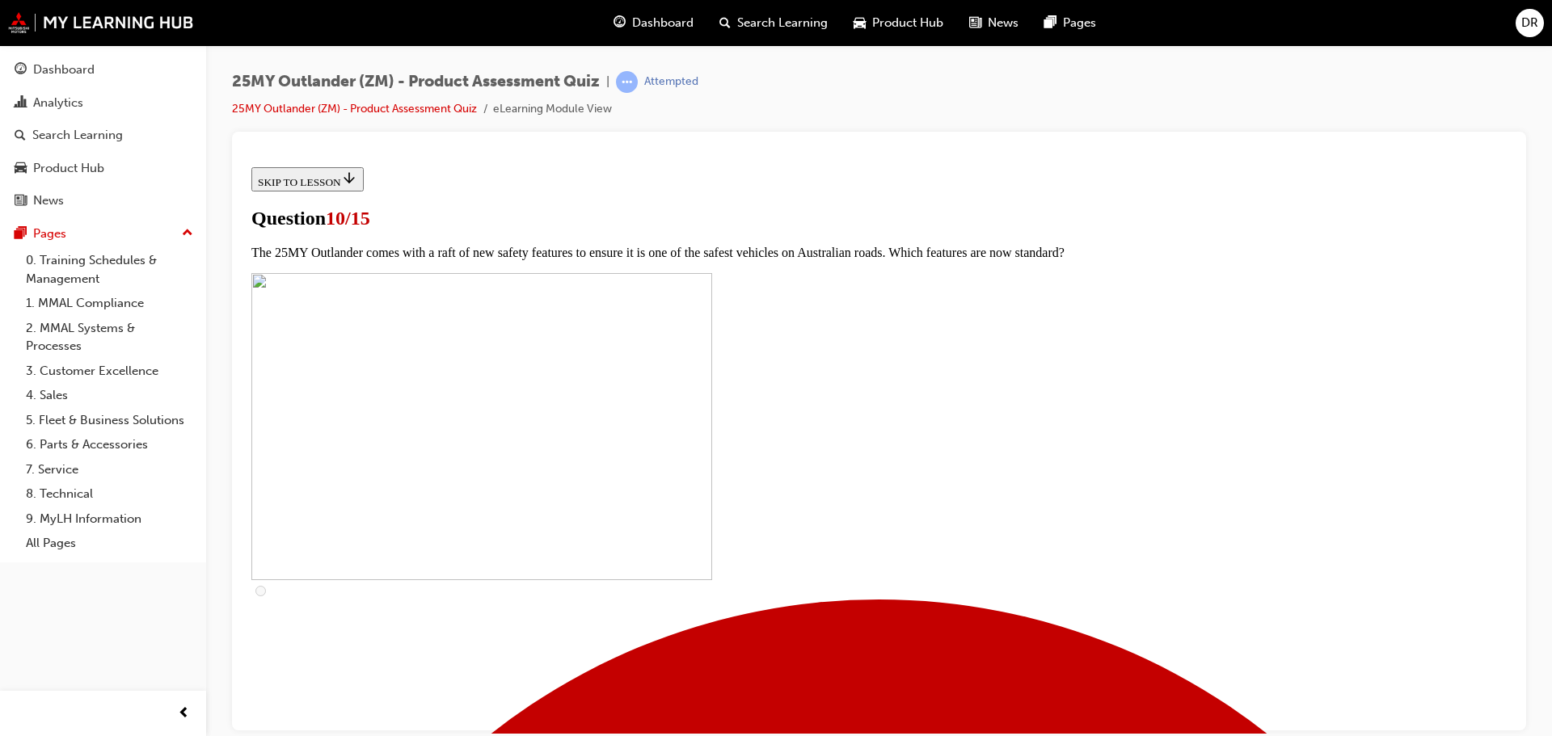
checkbox input "true"
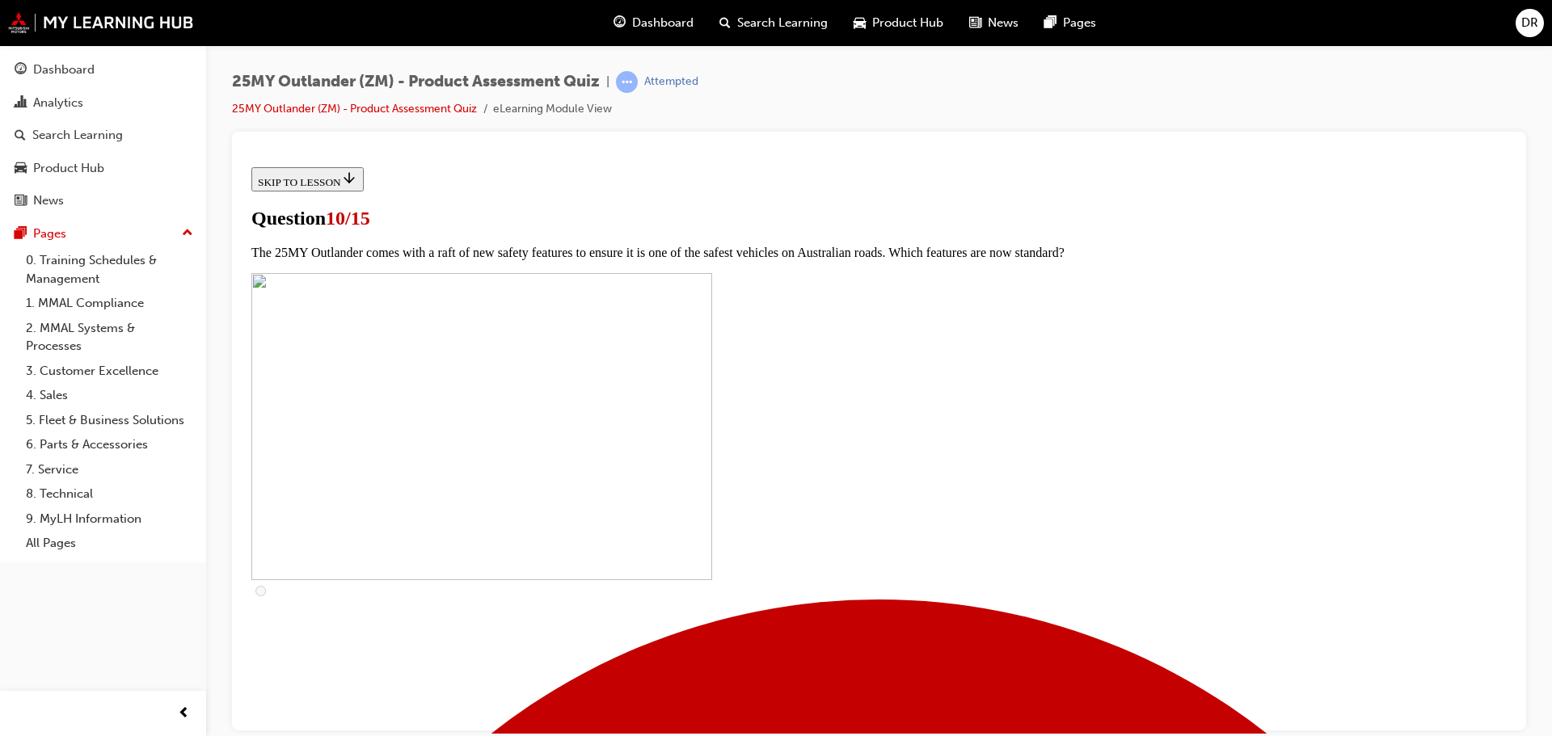
checkbox input "true"
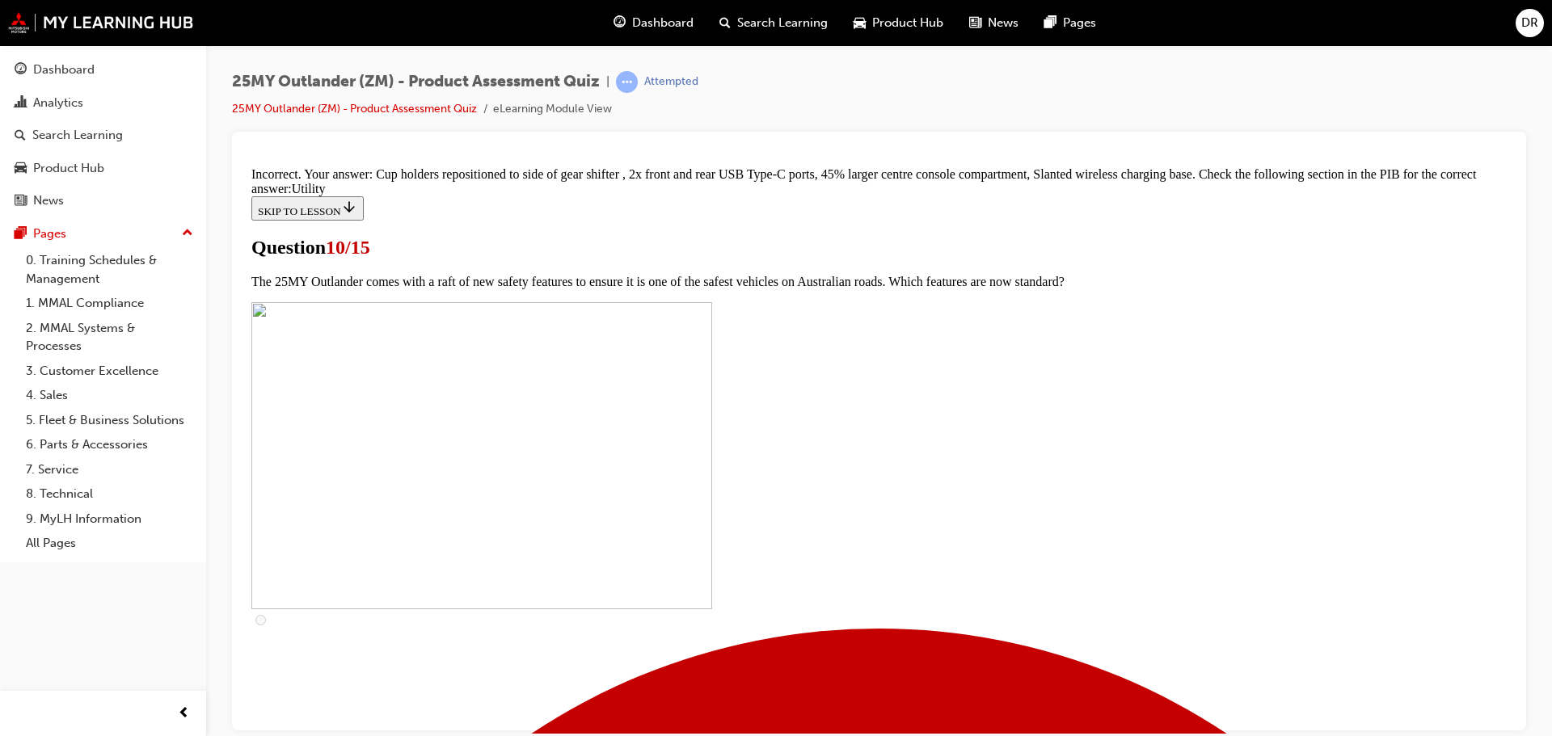
scroll to position [796, 0]
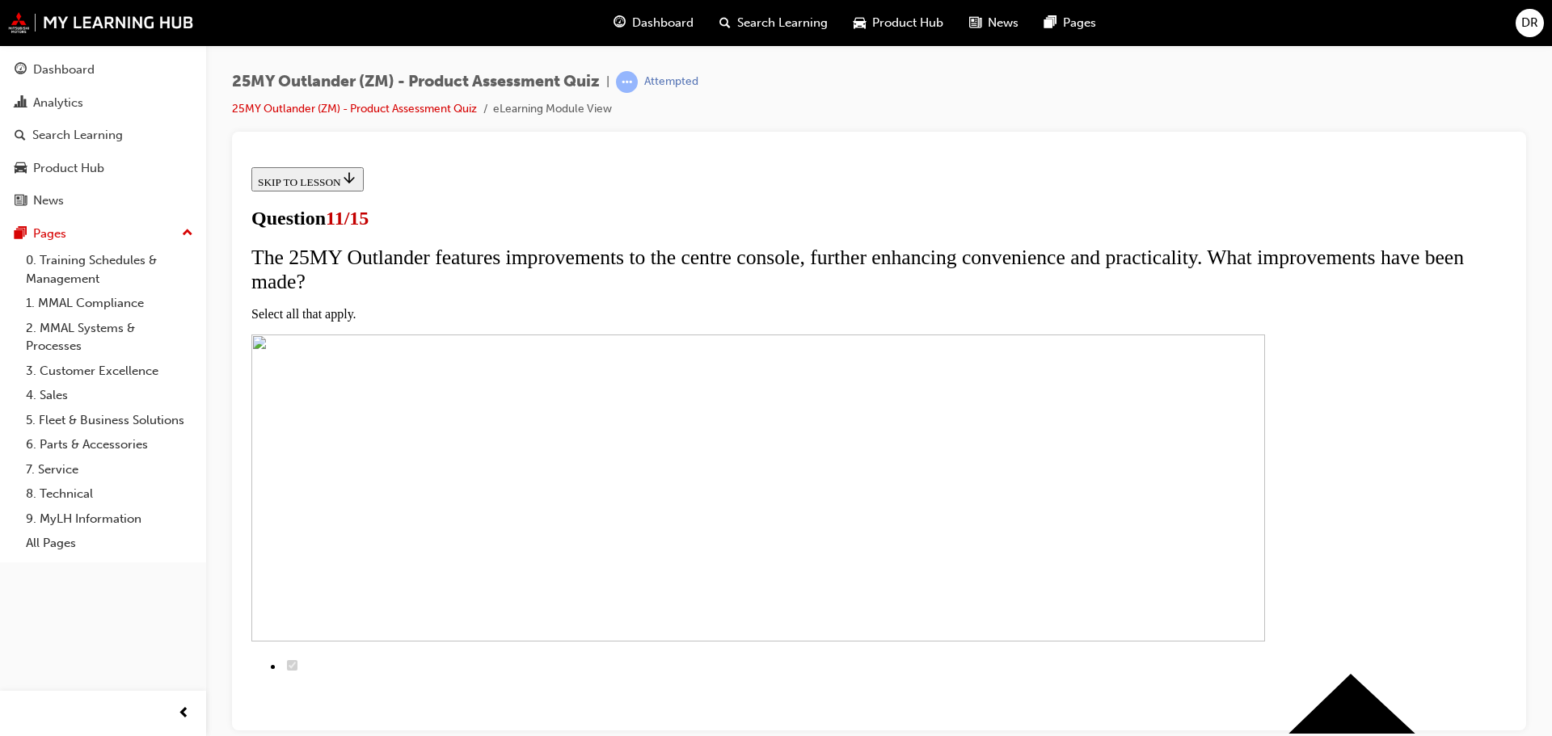
checkbox input "true"
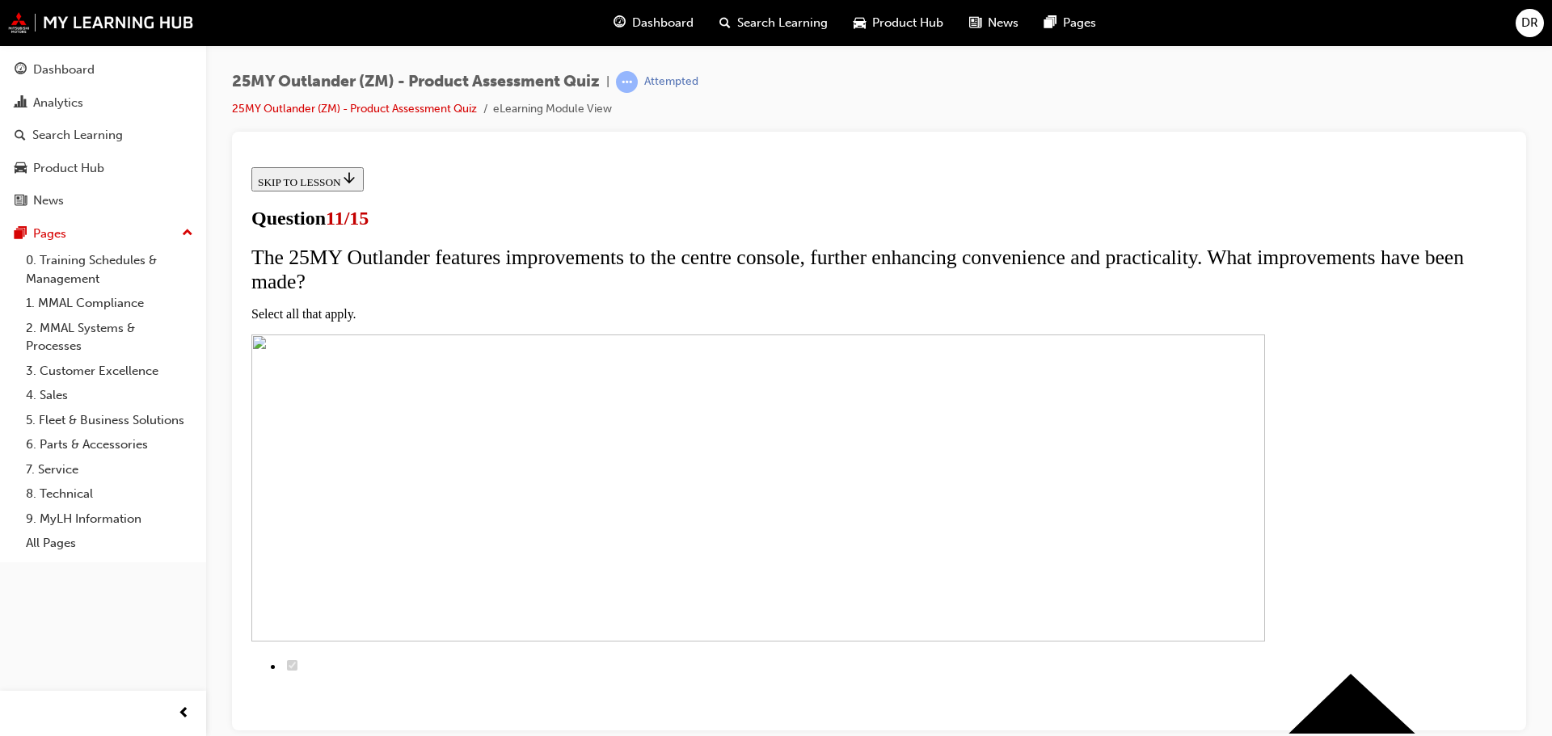
checkbox input "true"
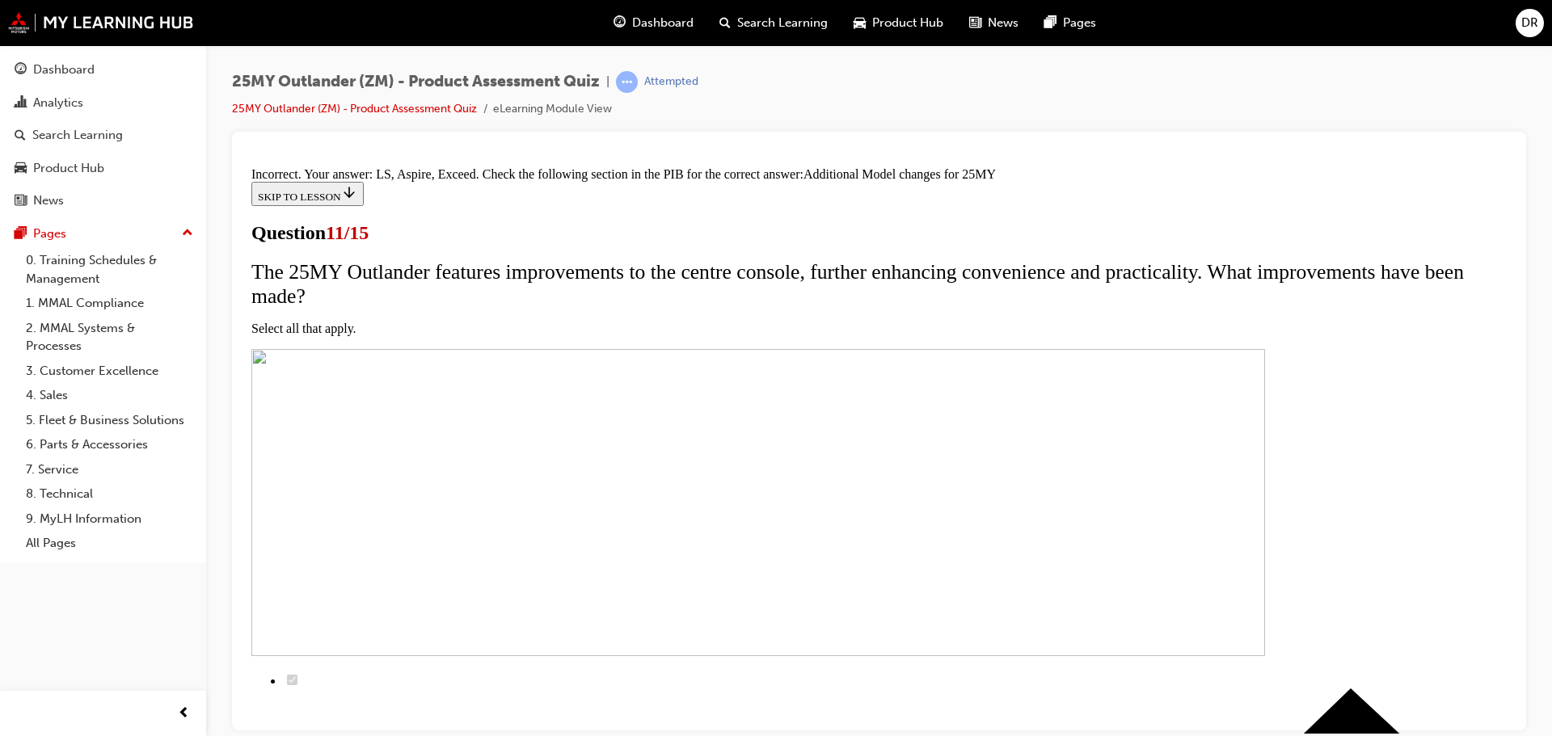
scroll to position [489, 0]
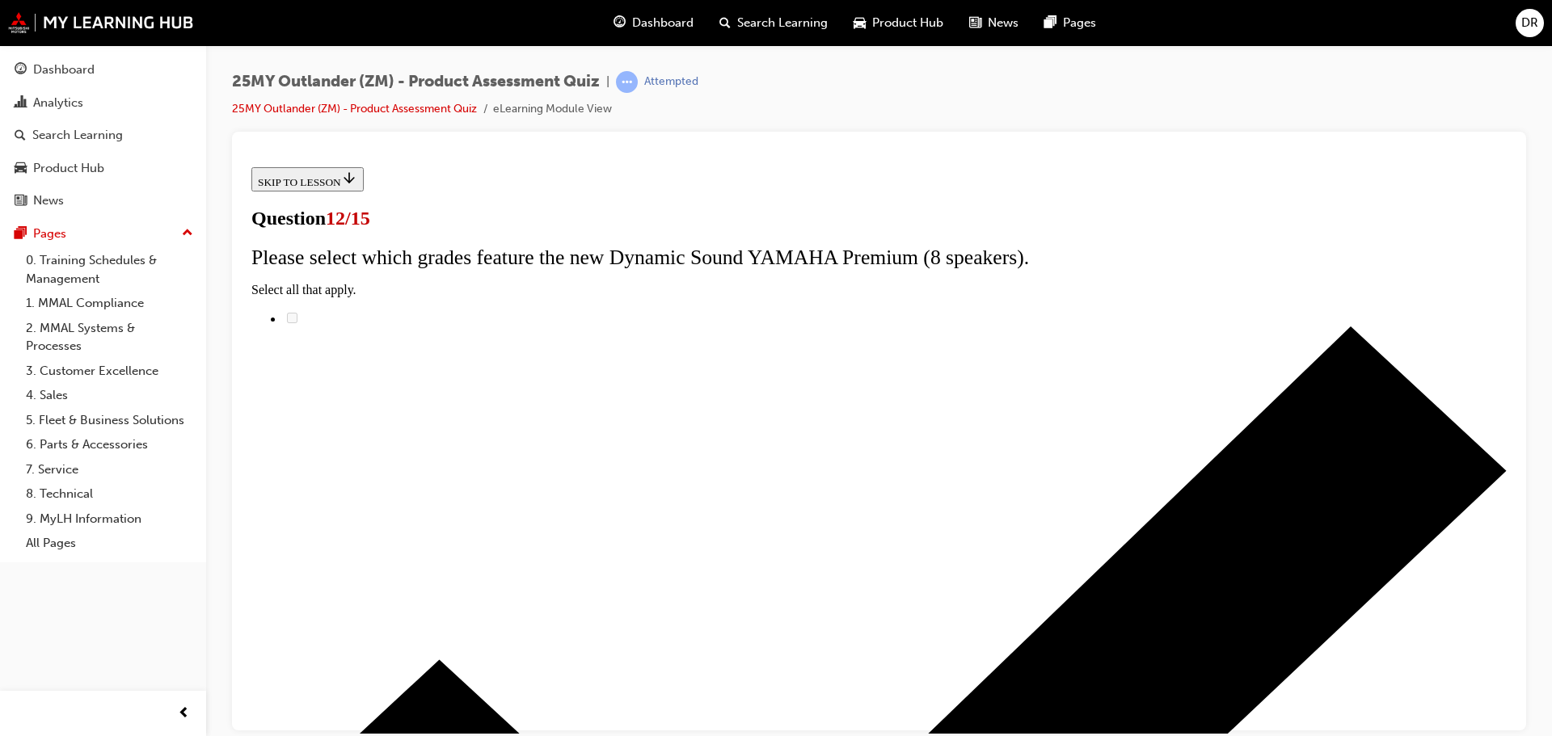
scroll to position [129, 0]
radio input "true"
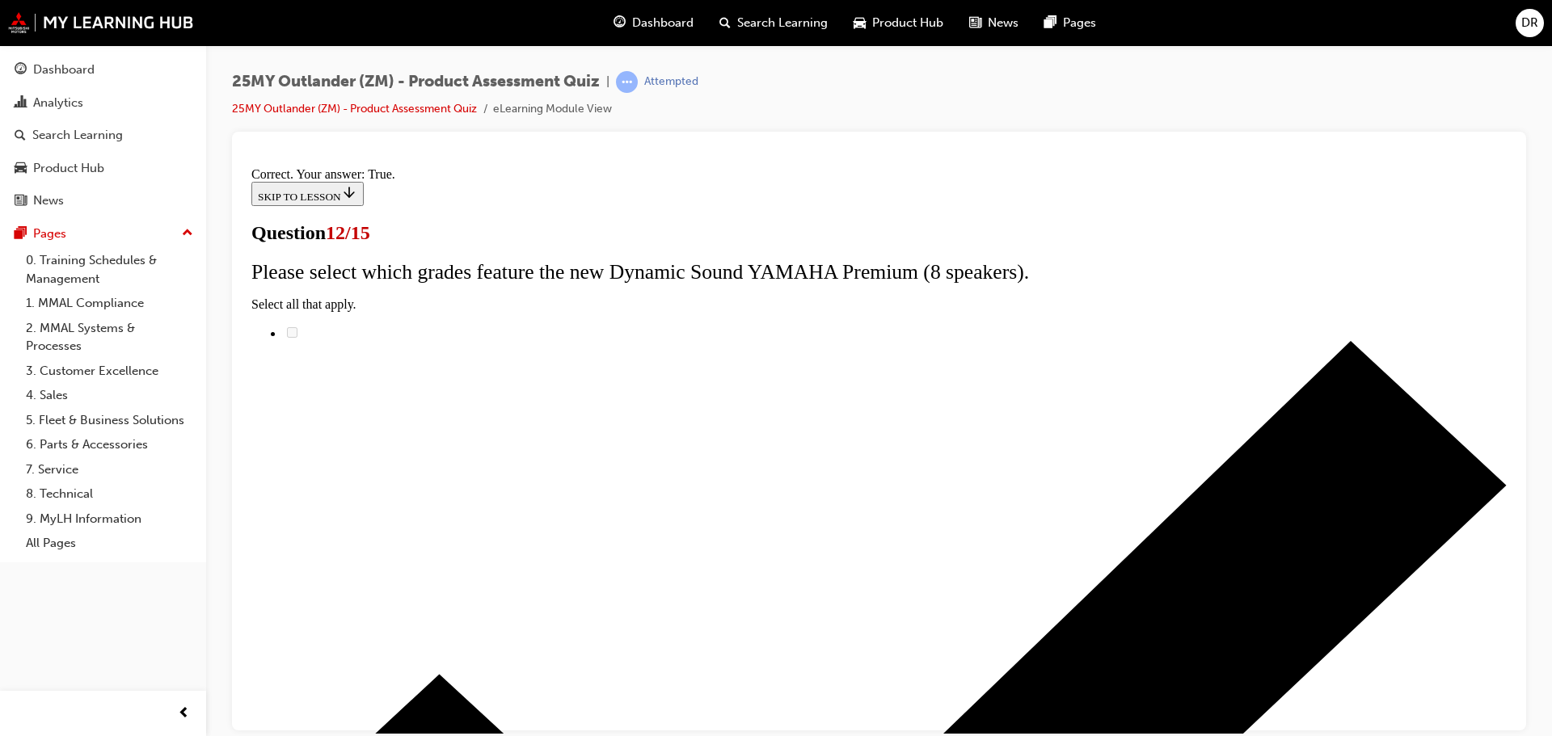
scroll to position [196, 0]
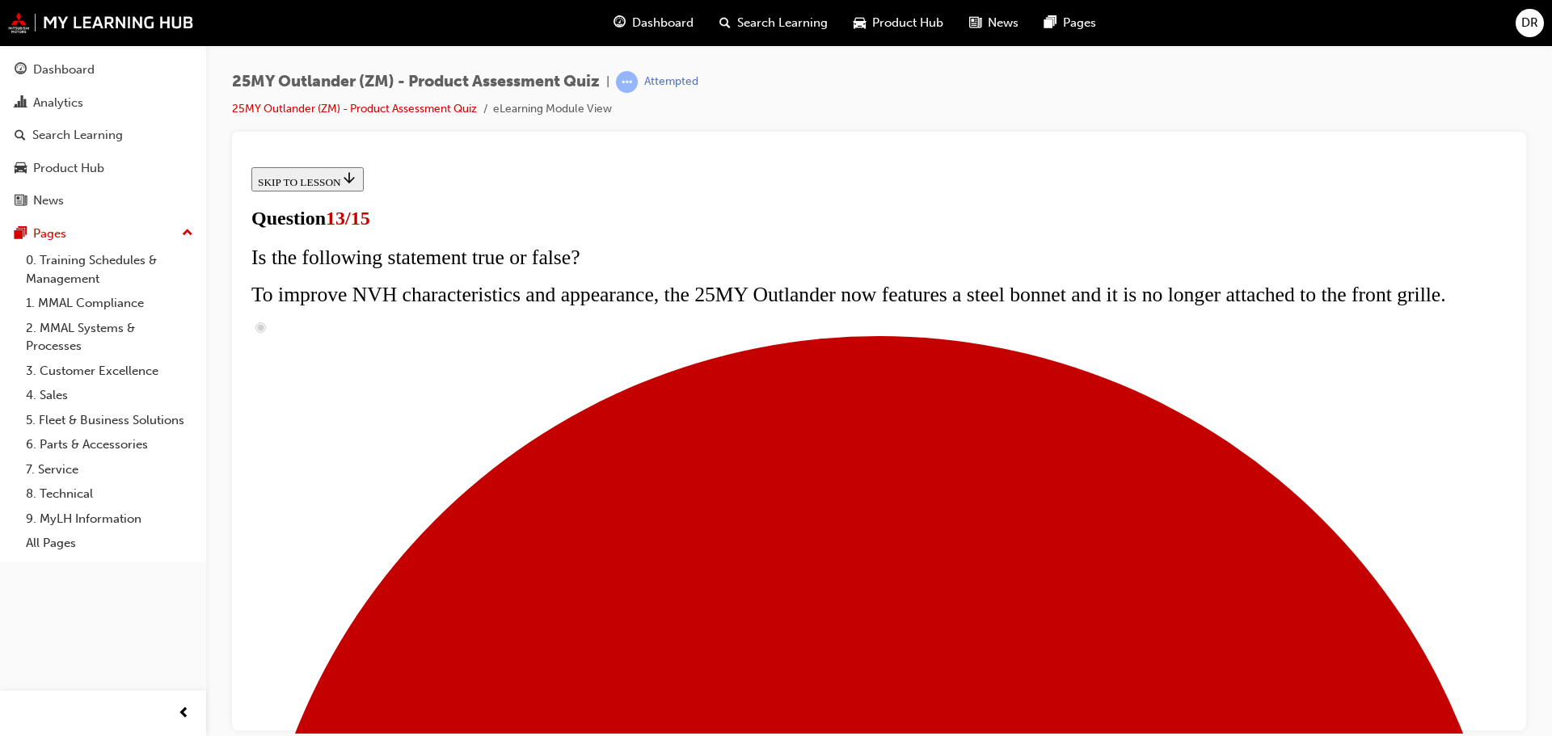
scroll to position [162, 0]
radio input "true"
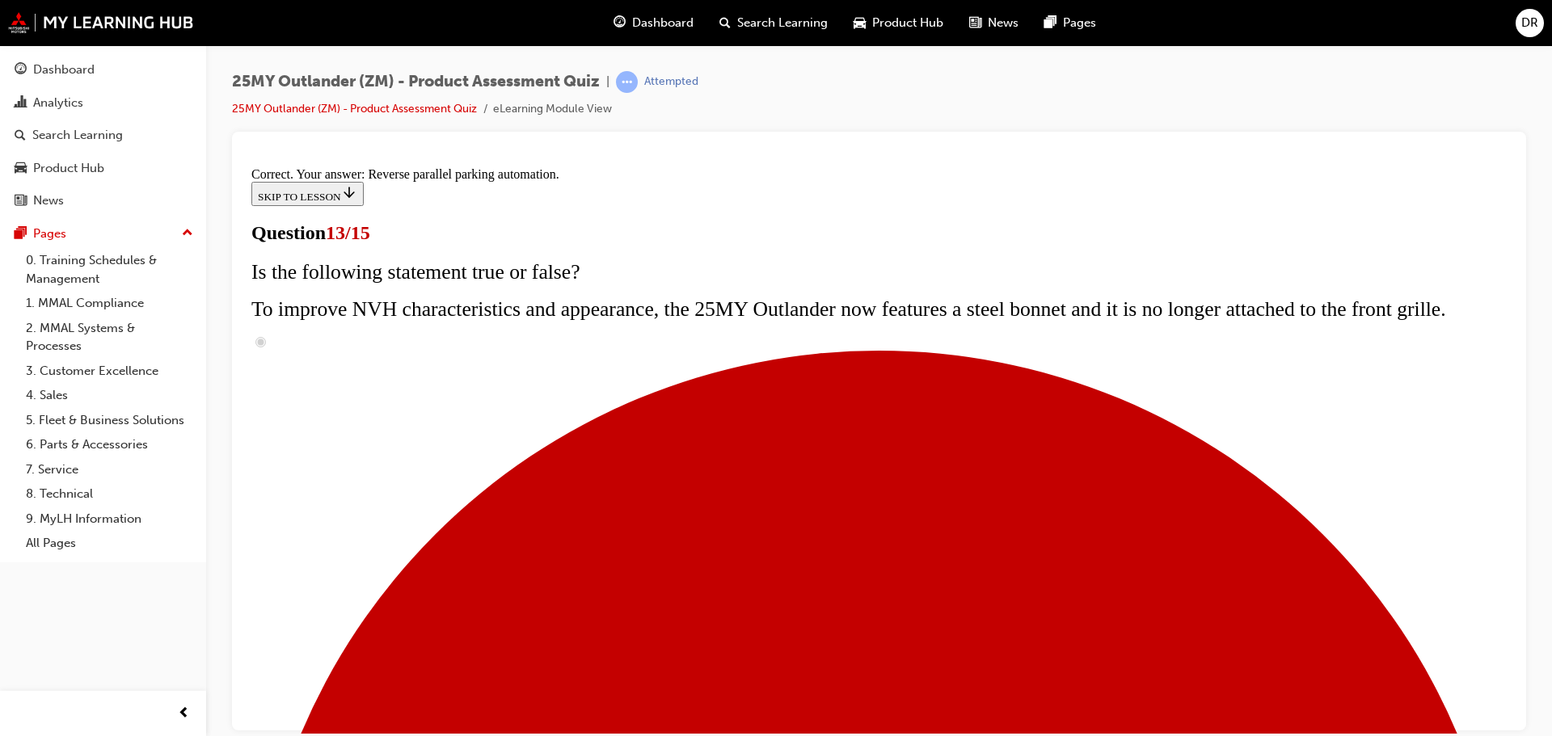
scroll to position [427, 0]
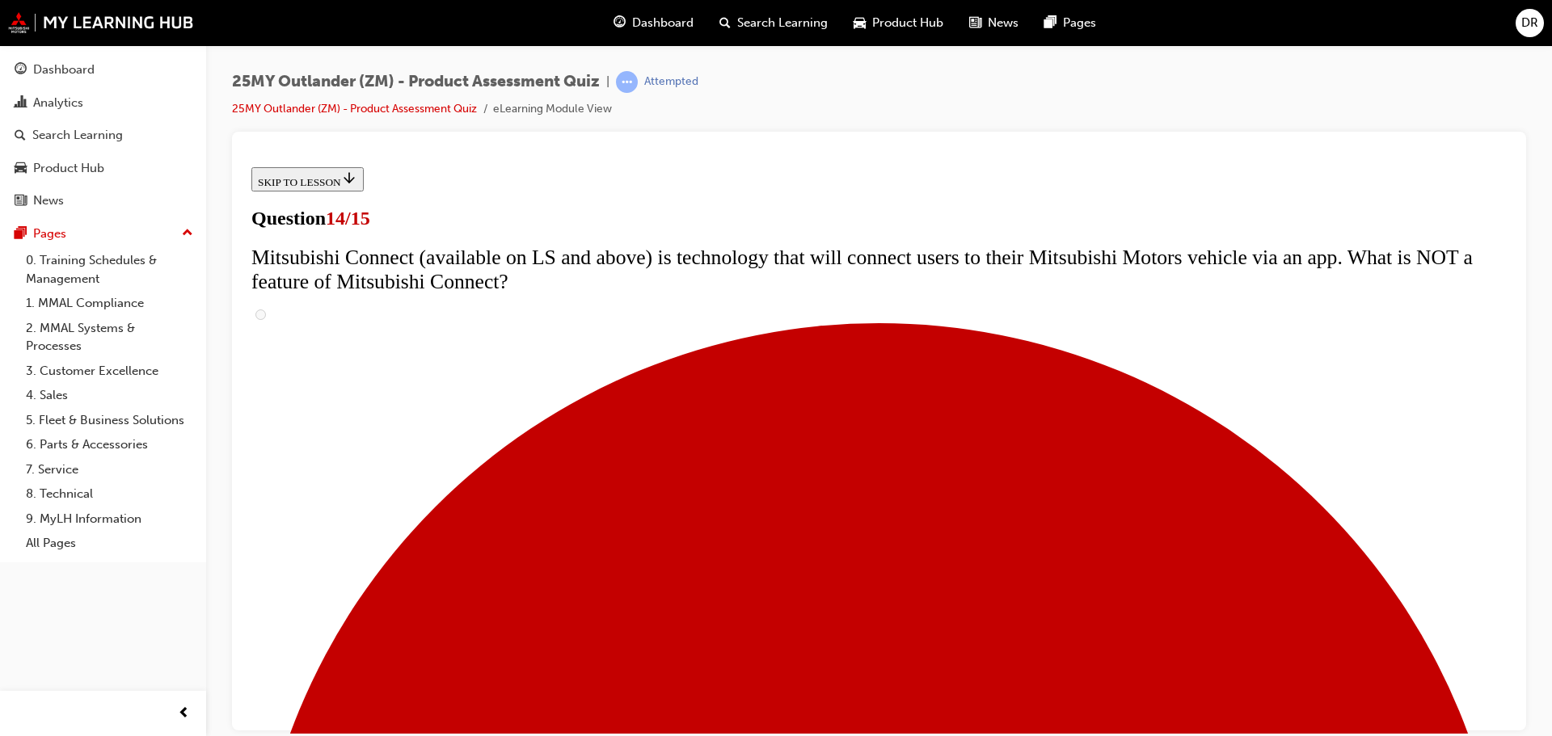
scroll to position [485, 0]
radio input "true"
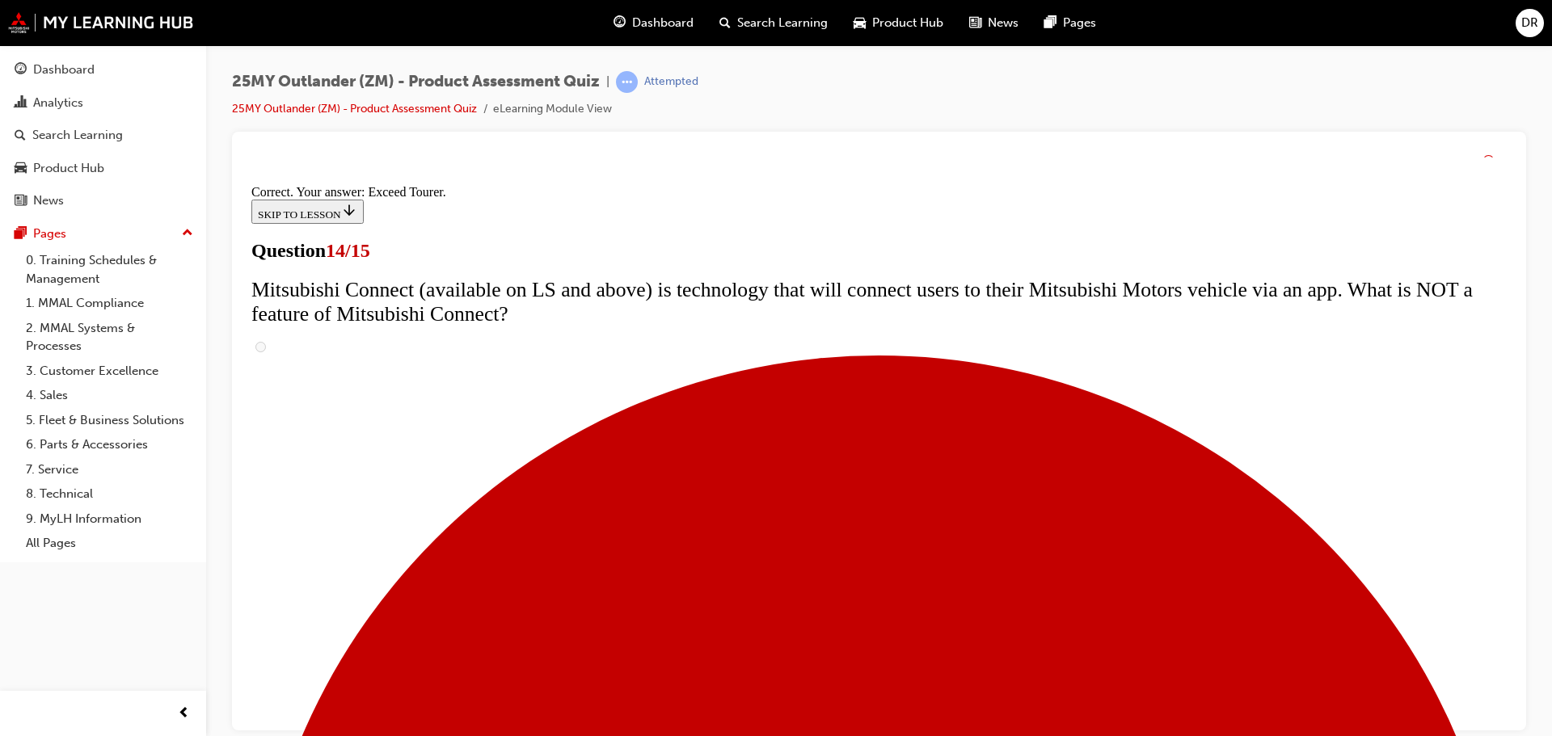
scroll to position [681, 0]
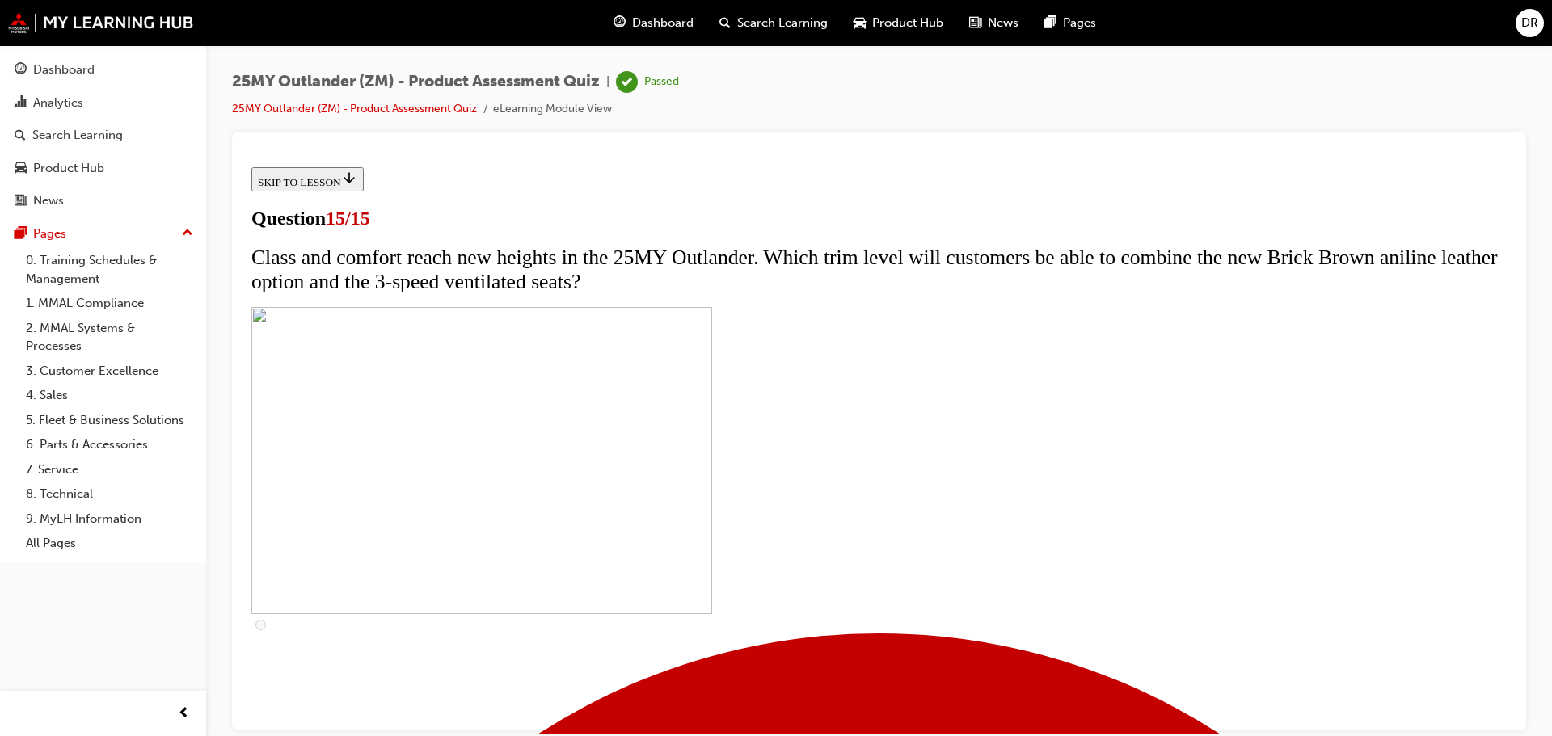
scroll to position [251, 0]
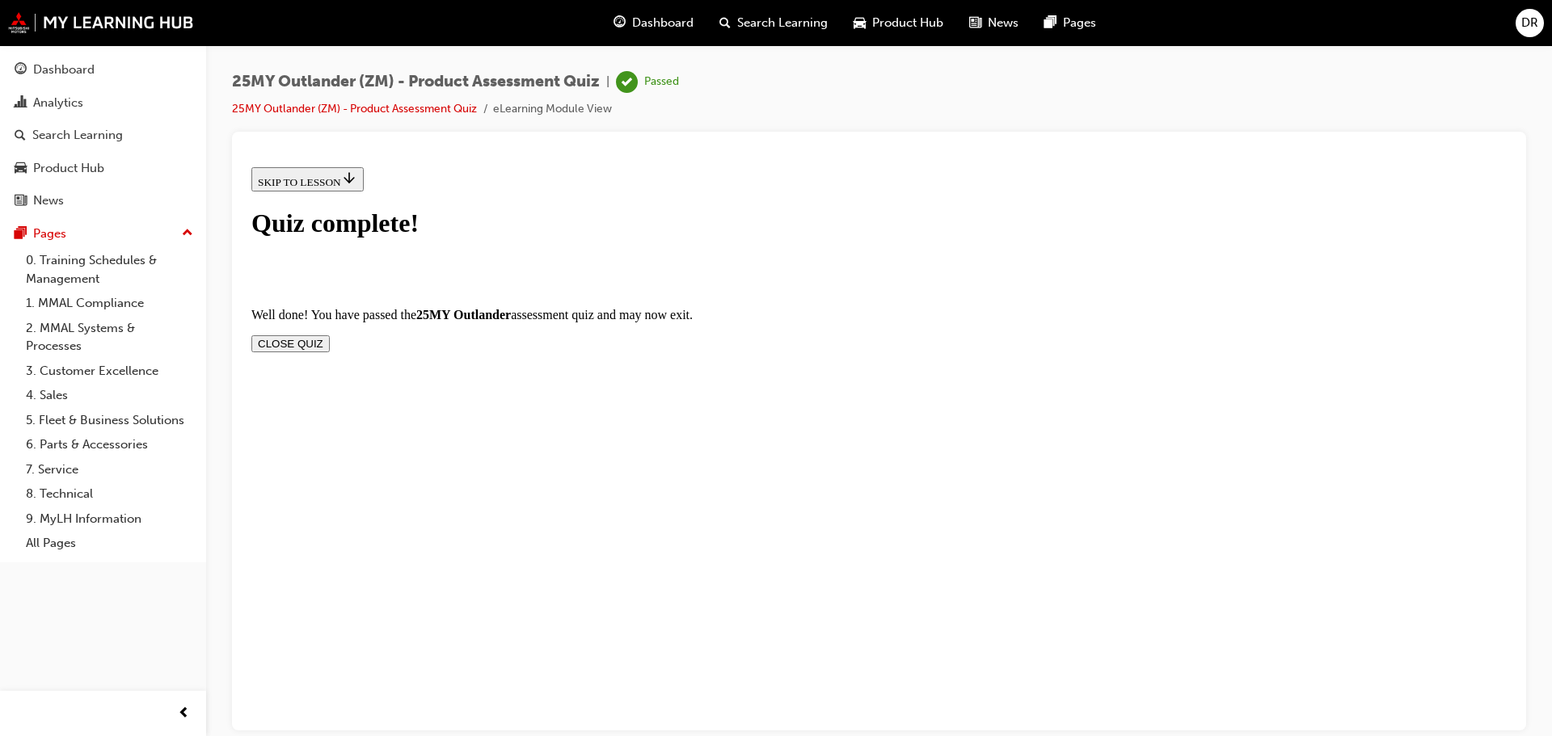
click at [330, 335] on button "CLOSE QUIZ" at bounding box center [290, 343] width 78 height 17
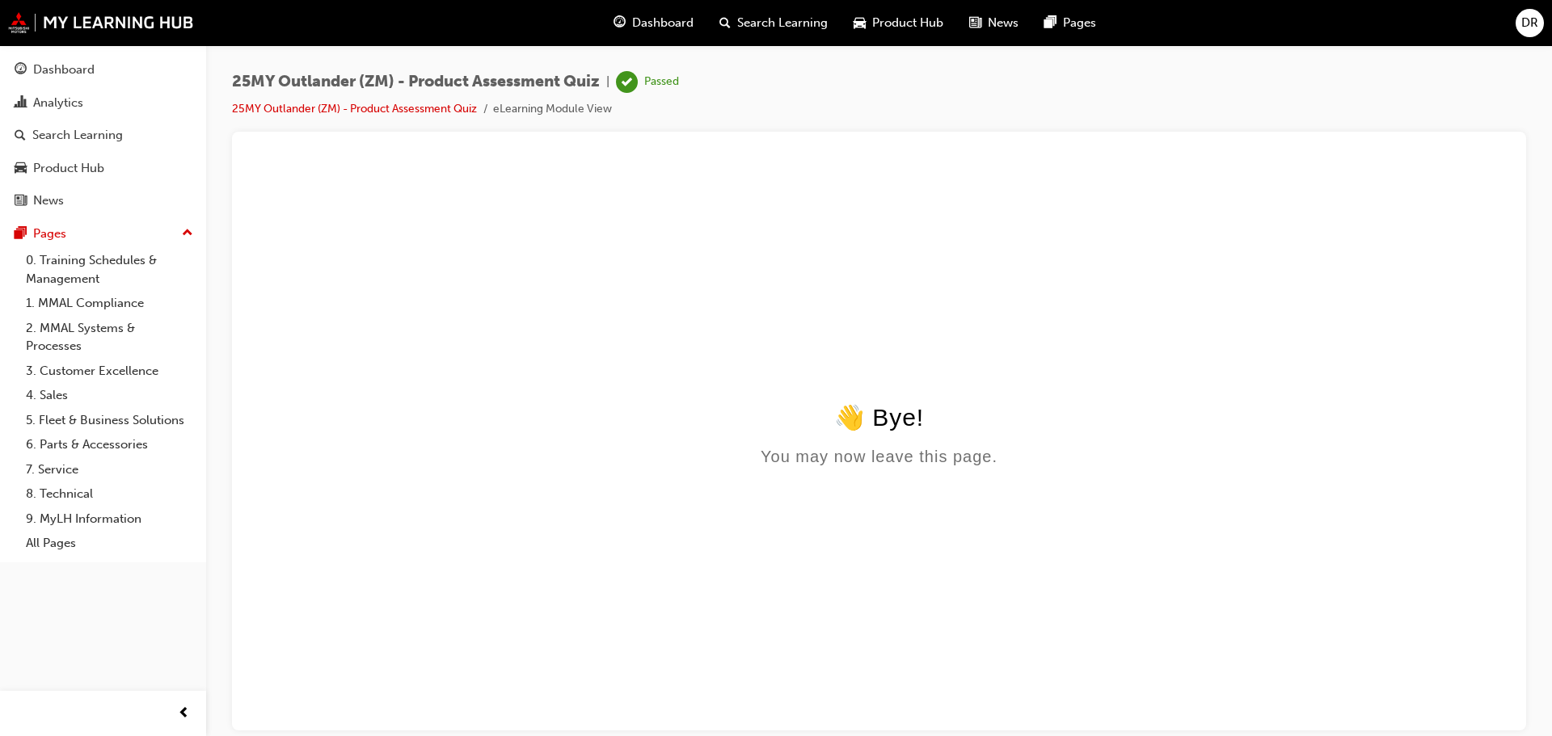
scroll to position [0, 0]
